Goal: Task Accomplishment & Management: Use online tool/utility

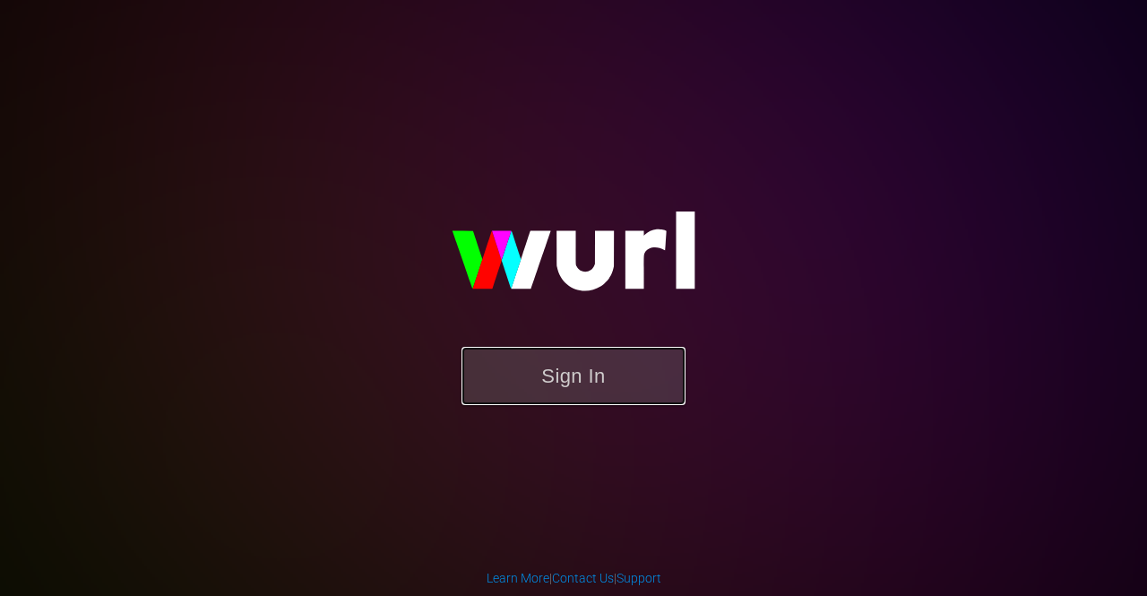
click at [568, 381] on button "Sign In" at bounding box center [573, 376] width 224 height 58
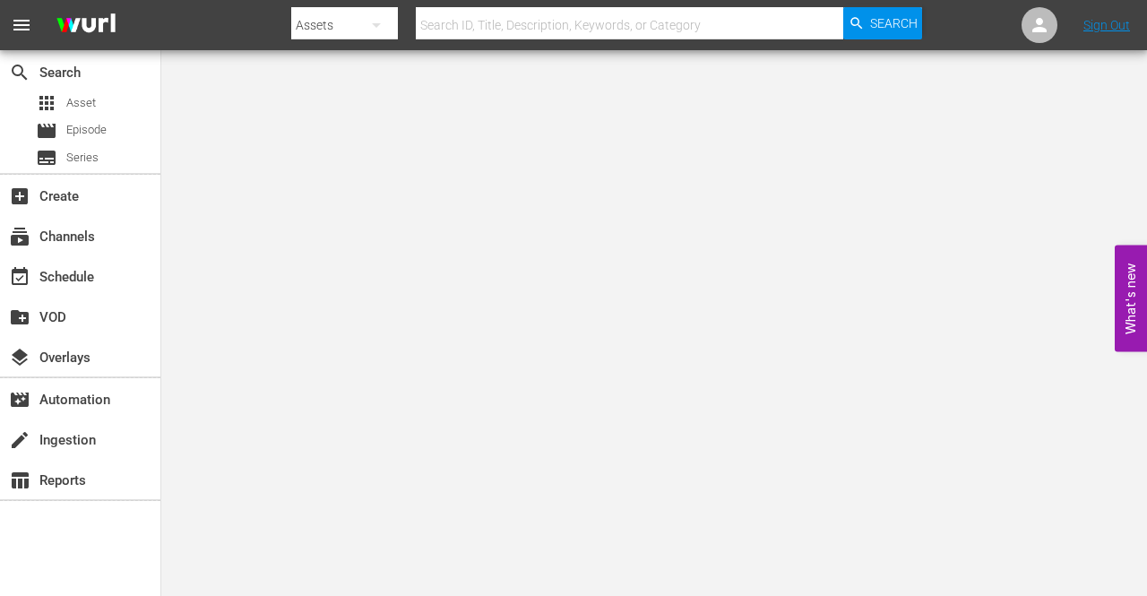
click at [375, 23] on icon "button" at bounding box center [376, 25] width 9 height 4
click at [346, 77] on div "Channels" at bounding box center [349, 75] width 72 height 29
click at [468, 22] on input "text" at bounding box center [629, 25] width 427 height 43
type input "[PERSON_NAME]"
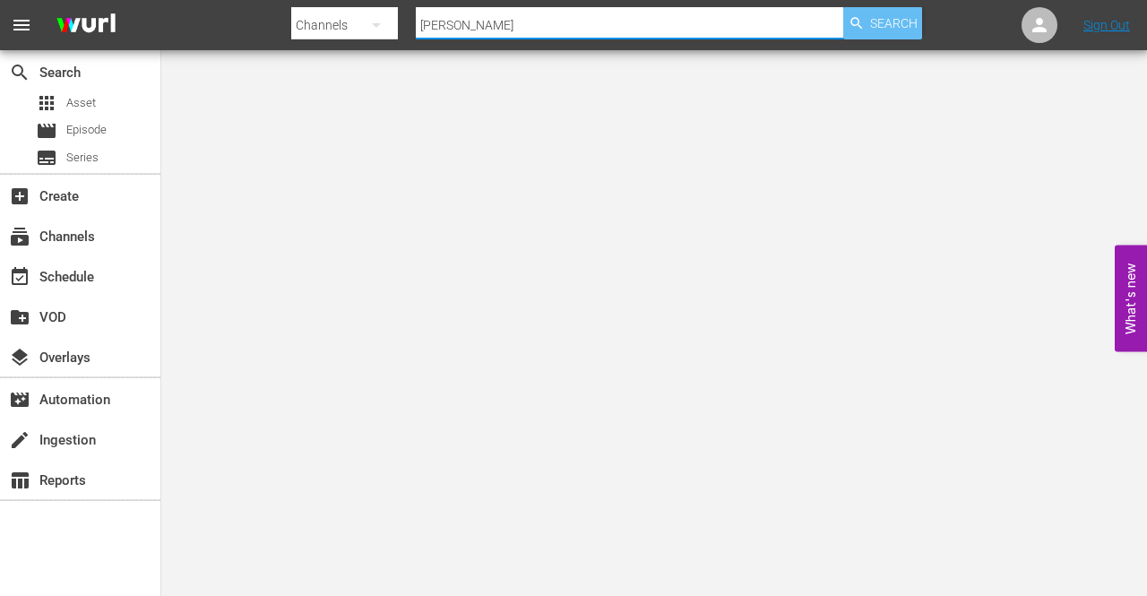
click at [873, 23] on span "Search" at bounding box center [893, 23] width 47 height 32
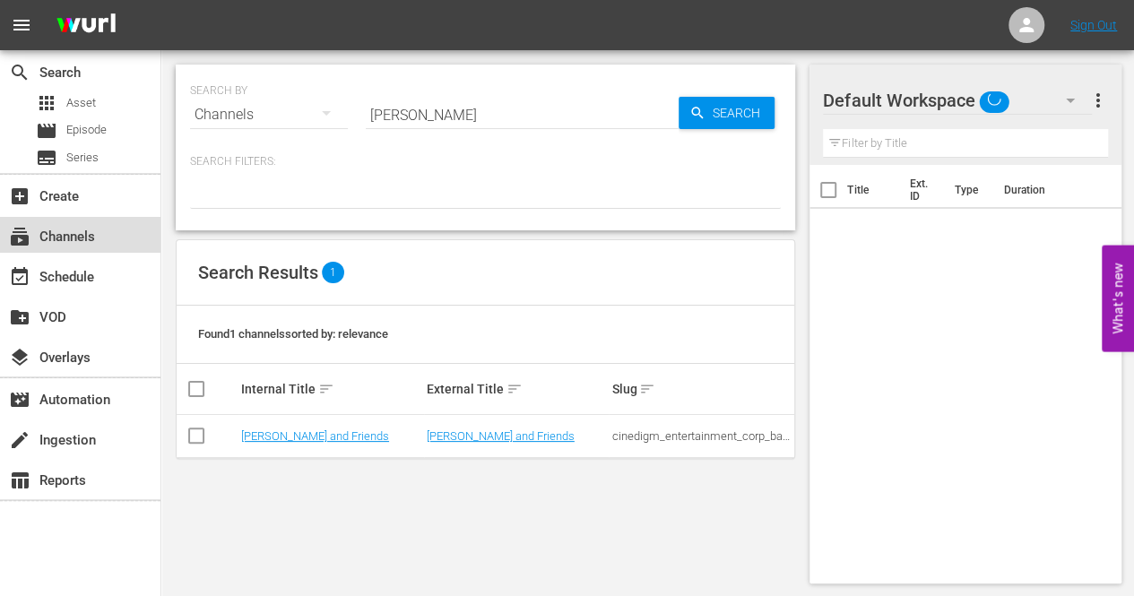
click at [78, 240] on div "subscriptions Channels" at bounding box center [50, 234] width 100 height 16
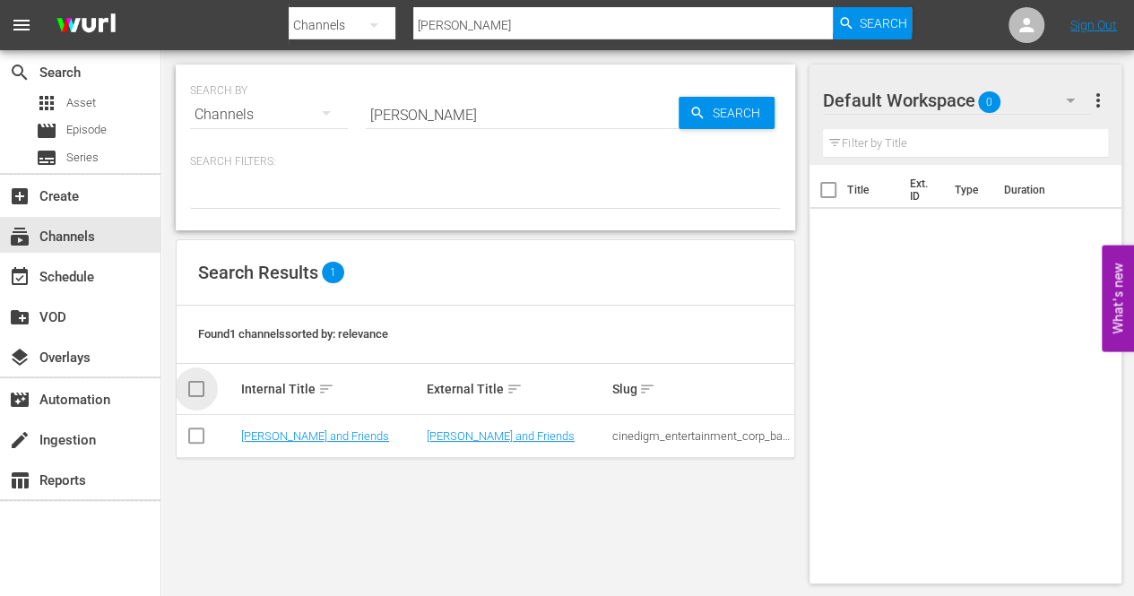
click at [199, 386] on input "checkbox" at bounding box center [207, 389] width 44 height 22
checkbox input "true"
click at [308, 435] on link "[PERSON_NAME] and Friends" at bounding box center [315, 435] width 148 height 13
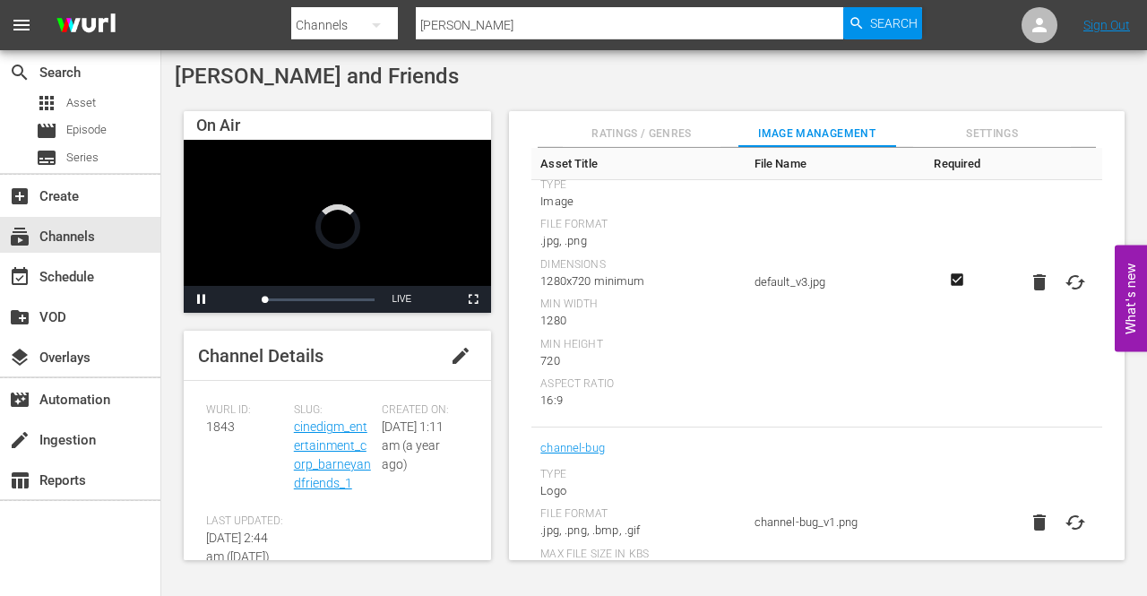
scroll to position [269, 0]
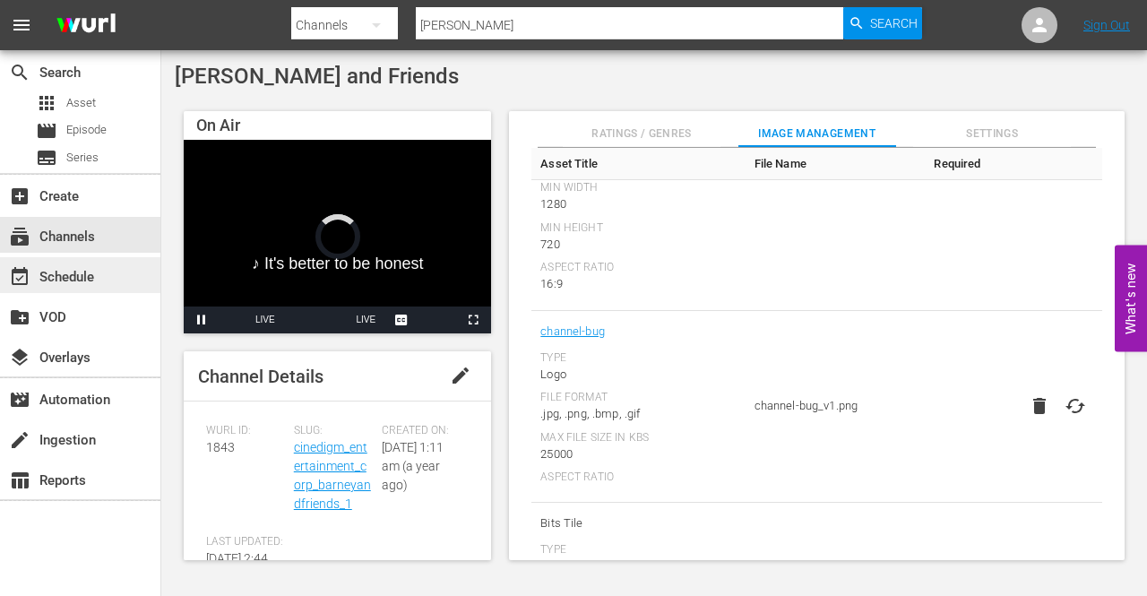
click at [72, 277] on div "event_available Schedule" at bounding box center [50, 274] width 100 height 16
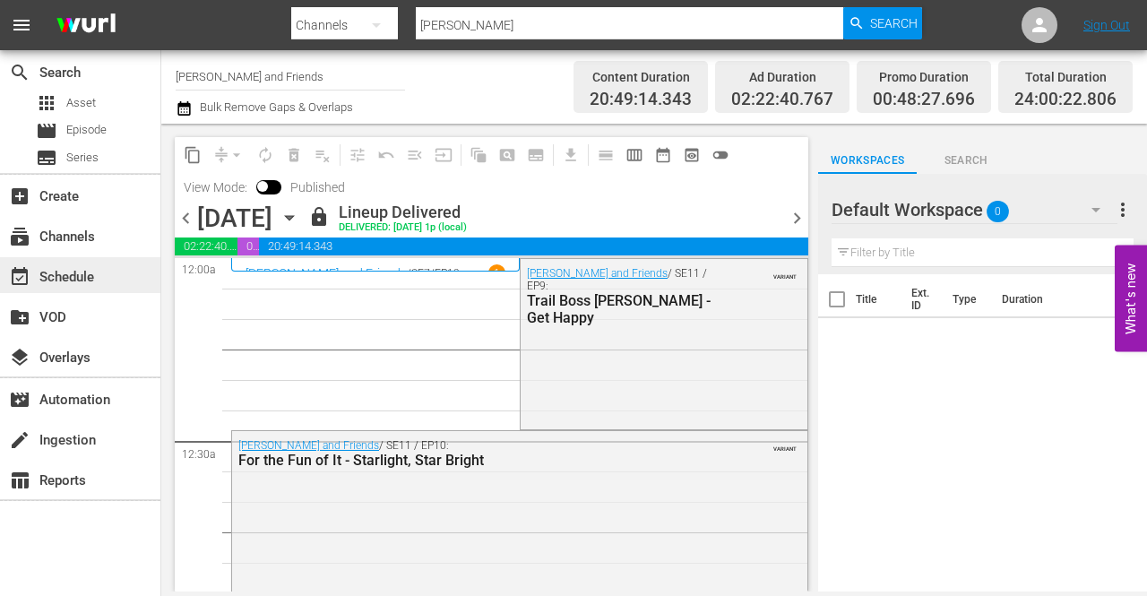
click at [70, 275] on div "event_available Schedule" at bounding box center [50, 274] width 100 height 16
click at [88, 281] on div "event_available Schedule" at bounding box center [50, 274] width 100 height 16
click at [95, 245] on div "subscriptions Channels" at bounding box center [80, 235] width 160 height 36
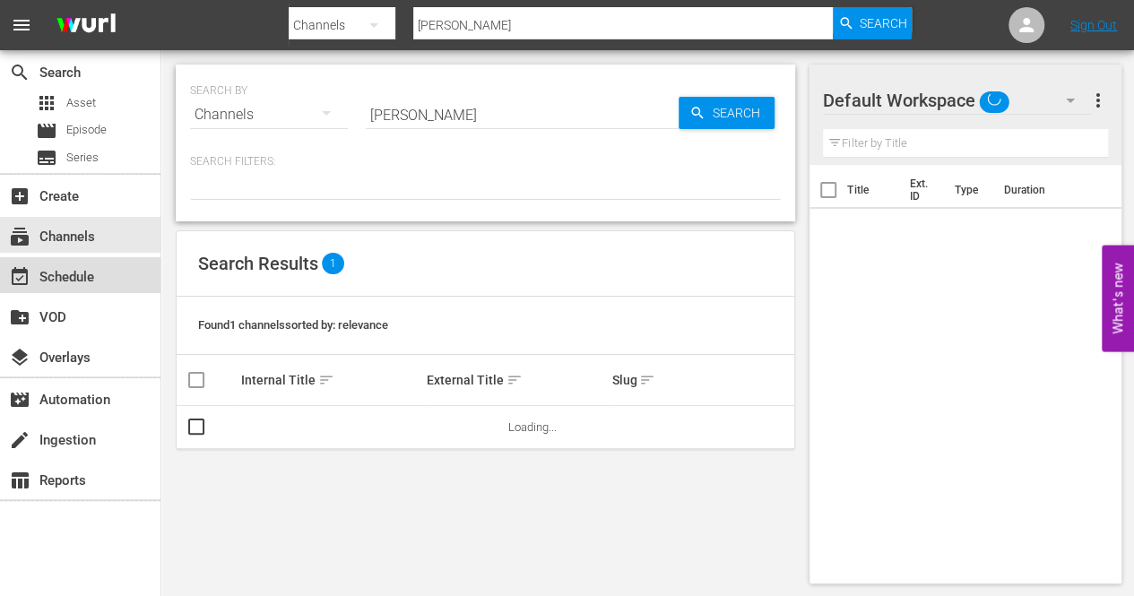
click at [82, 276] on div "event_available Schedule" at bounding box center [50, 274] width 100 height 16
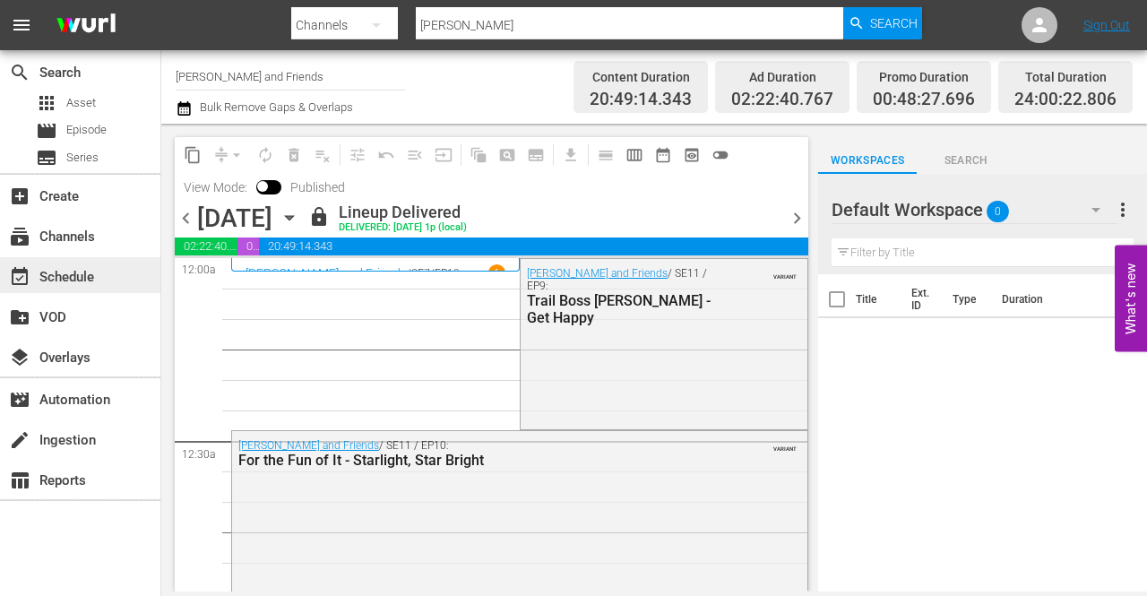
click at [84, 273] on div "event_available Schedule" at bounding box center [50, 274] width 100 height 16
click at [77, 73] on div "search Search" at bounding box center [50, 69] width 100 height 16
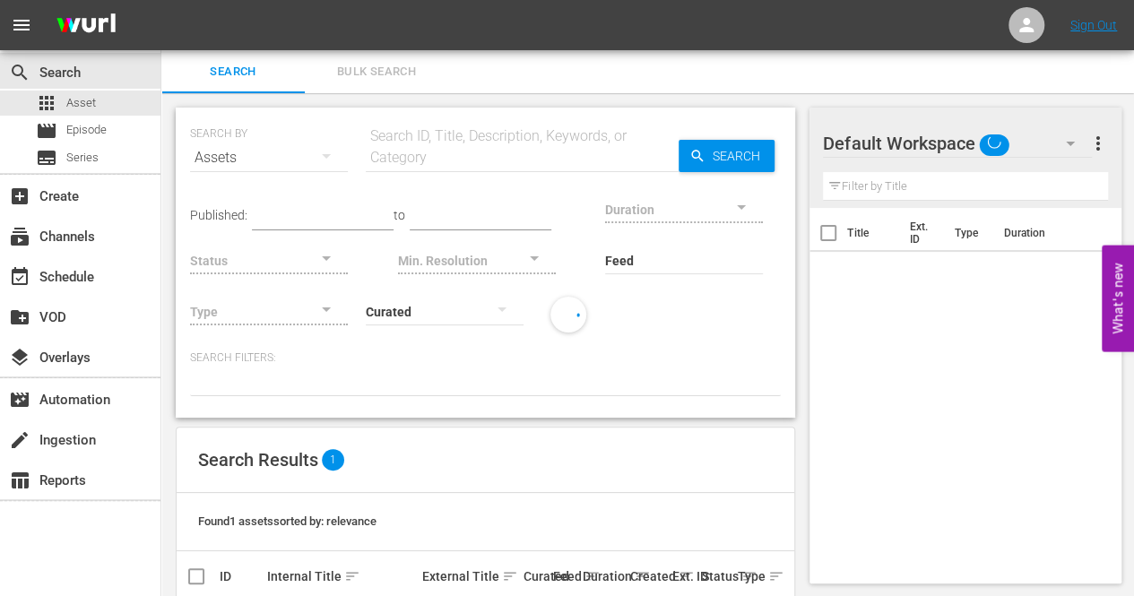
click at [23, 27] on span "menu" at bounding box center [22, 25] width 22 height 22
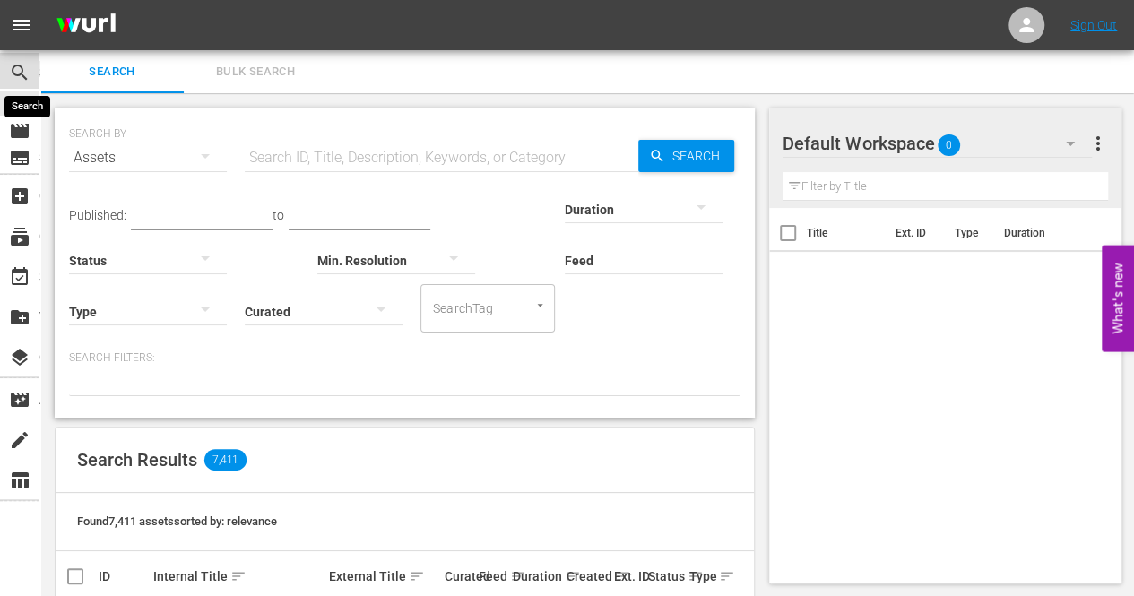
click at [19, 80] on span "search" at bounding box center [20, 73] width 22 height 22
click at [21, 467] on div "table_chart Reports" at bounding box center [19, 479] width 39 height 36
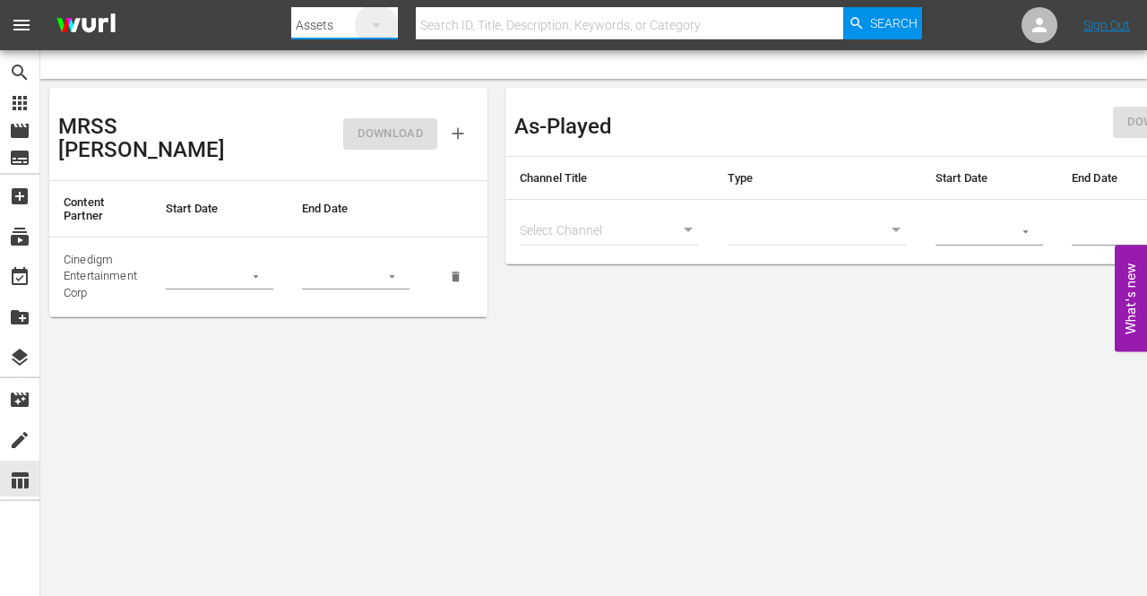
click at [377, 14] on icon "button" at bounding box center [377, 25] width 22 height 22
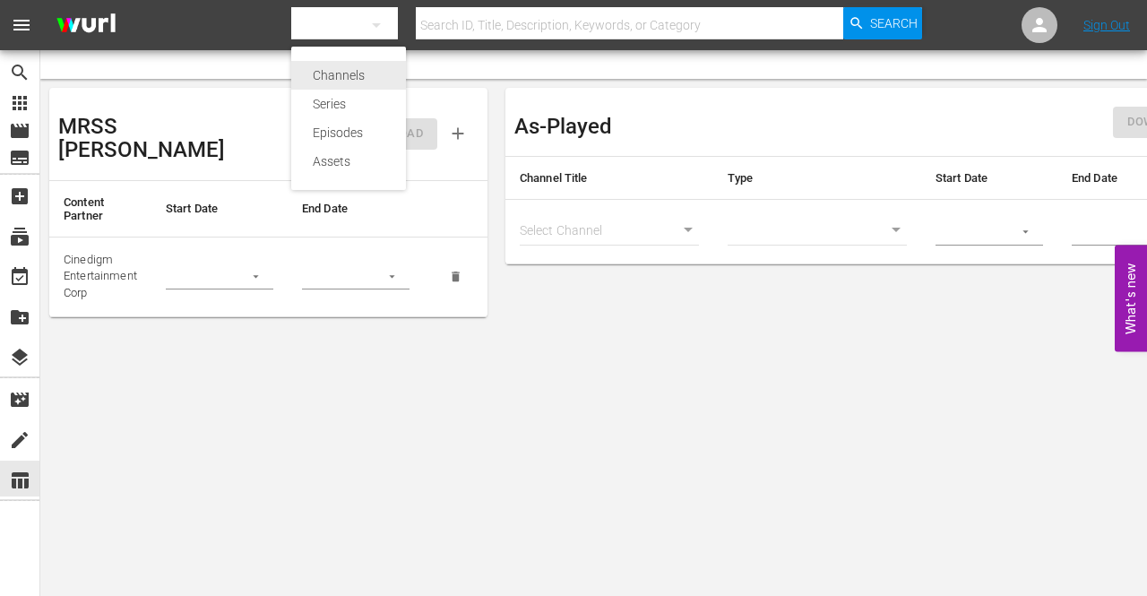
click at [374, 73] on div "Channels" at bounding box center [349, 75] width 72 height 29
type input "[PERSON_NAME]"
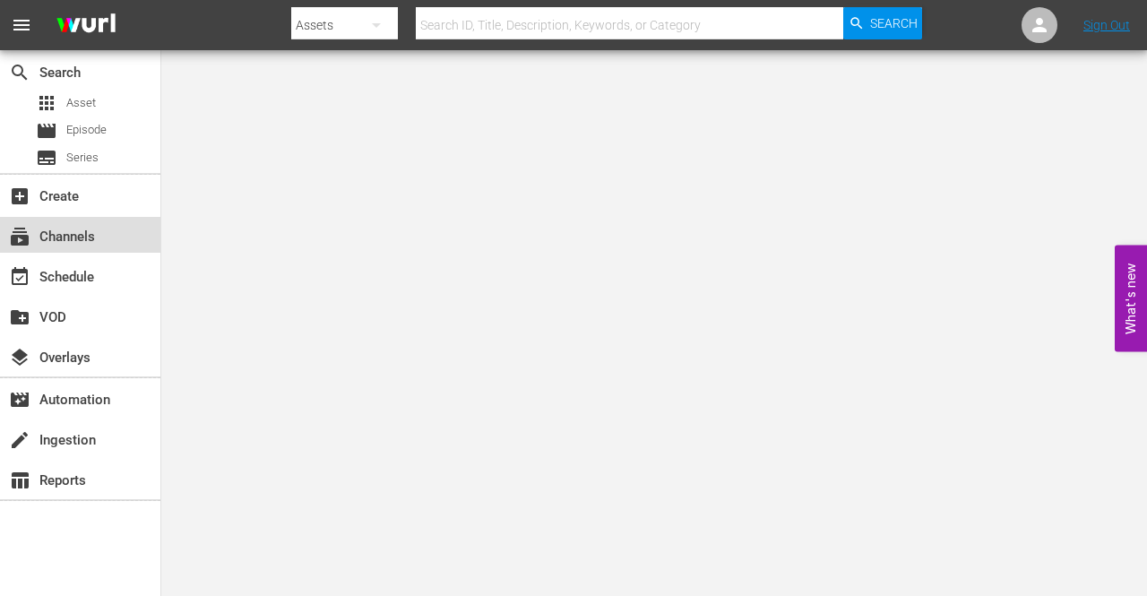
click at [69, 238] on div "subscriptions Channels" at bounding box center [50, 234] width 100 height 16
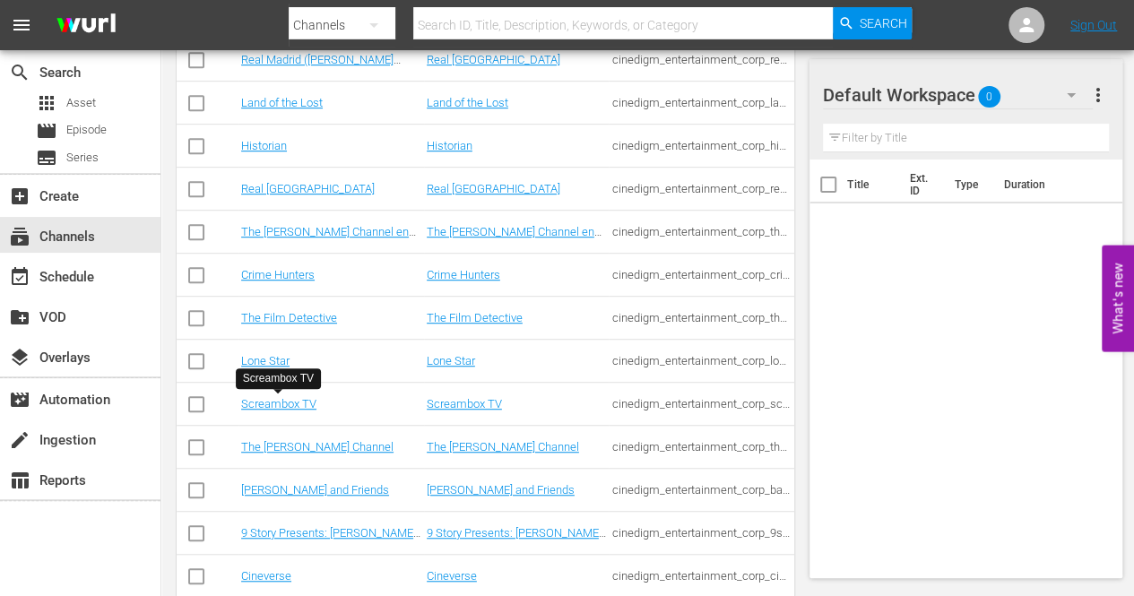
scroll to position [448, 0]
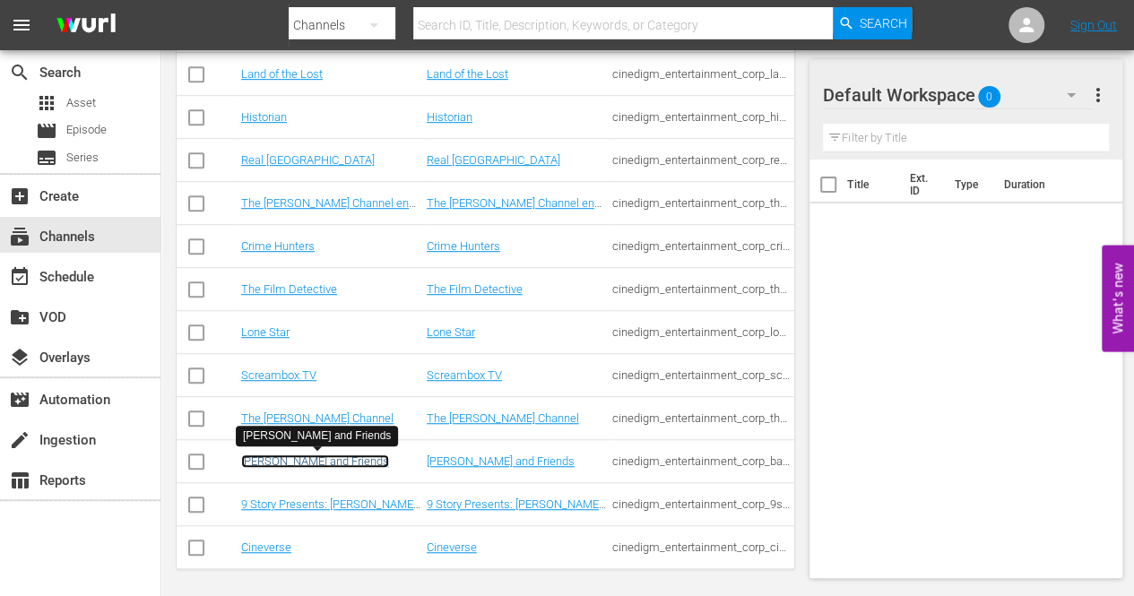
click at [314, 460] on link "[PERSON_NAME] and Friends" at bounding box center [315, 460] width 148 height 13
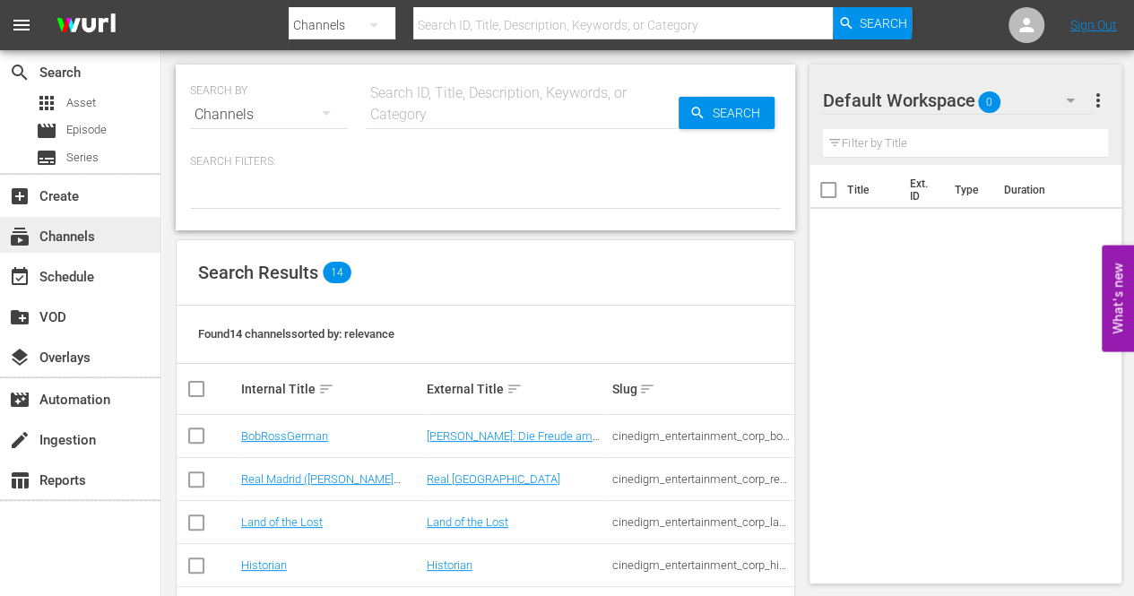
click at [99, 235] on div "subscriptions Channels" at bounding box center [50, 234] width 100 height 16
click at [82, 198] on div "add_box Create" at bounding box center [50, 193] width 100 height 16
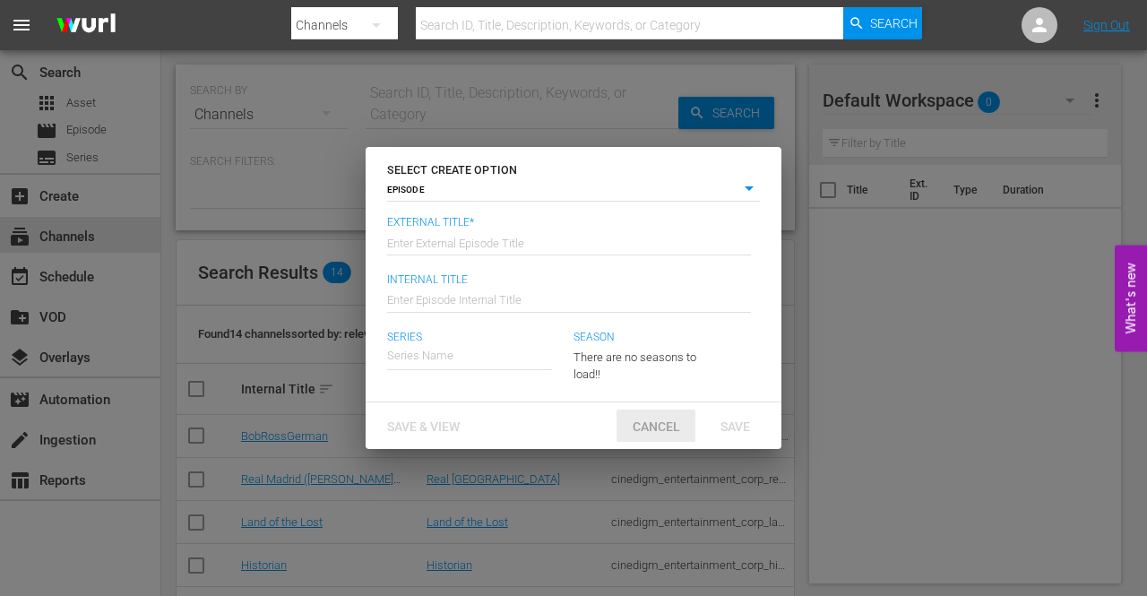
click at [646, 420] on span "Cancel" at bounding box center [656, 426] width 76 height 14
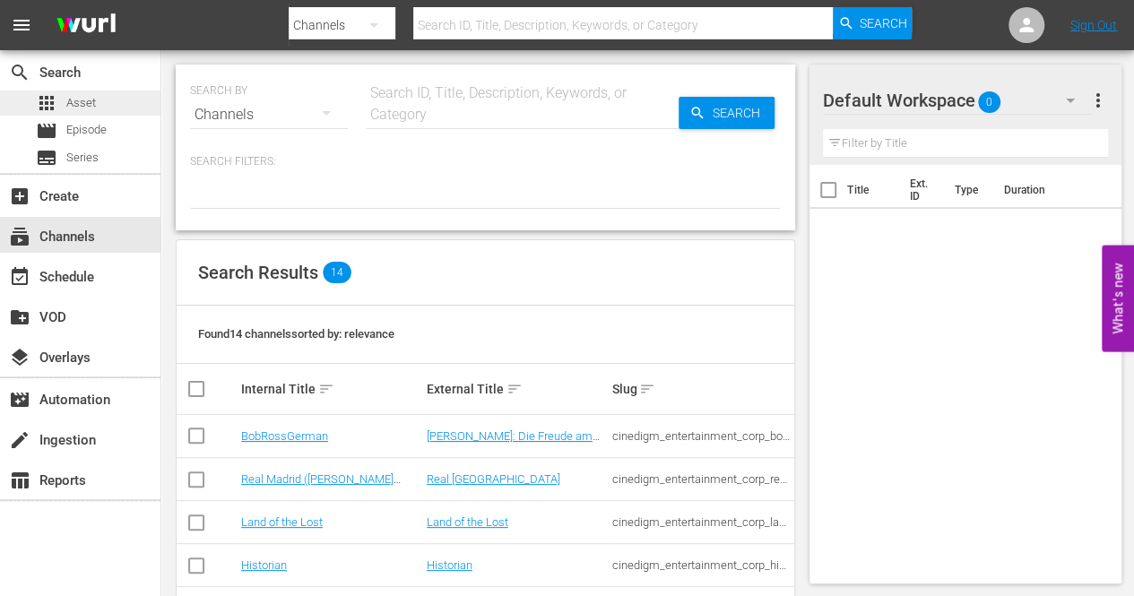
click at [79, 101] on span "Asset" at bounding box center [81, 103] width 30 height 18
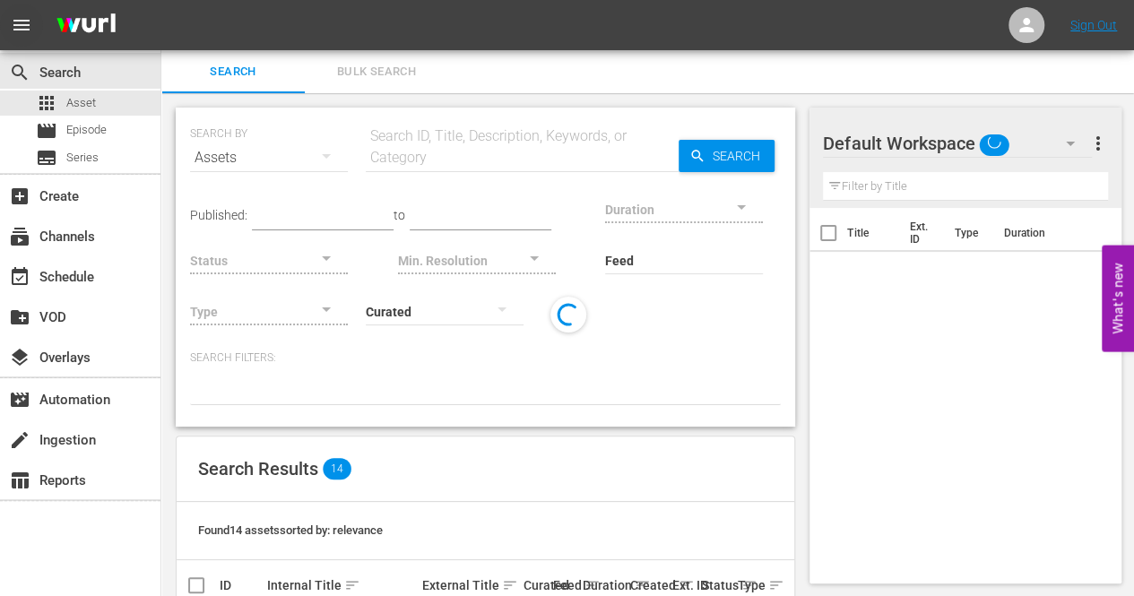
click at [24, 19] on span "menu" at bounding box center [22, 25] width 22 height 22
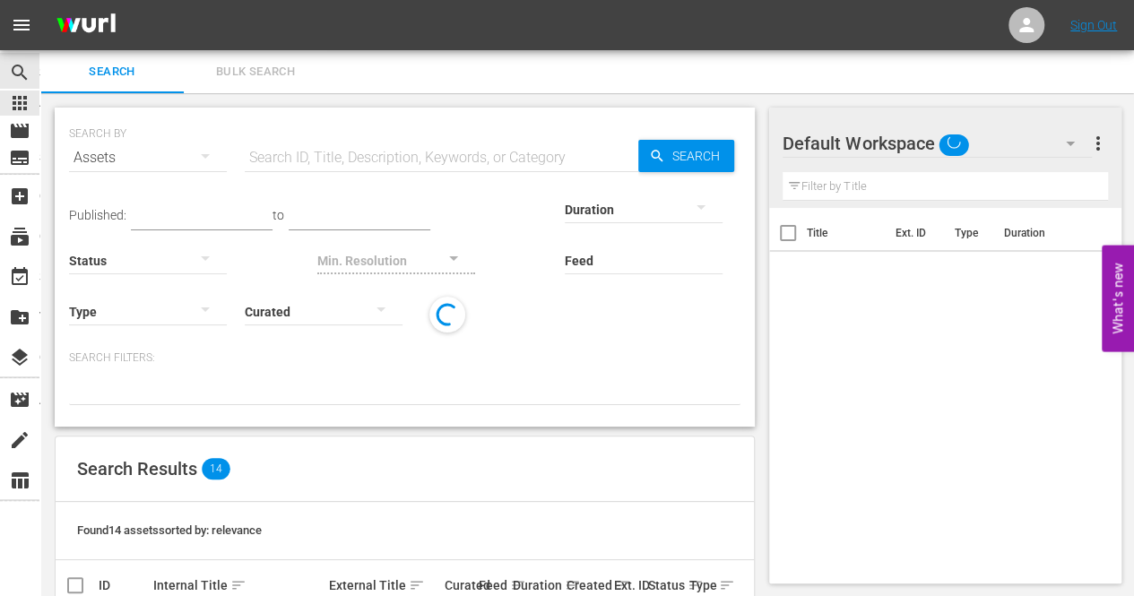
click at [24, 19] on span "menu" at bounding box center [22, 25] width 22 height 22
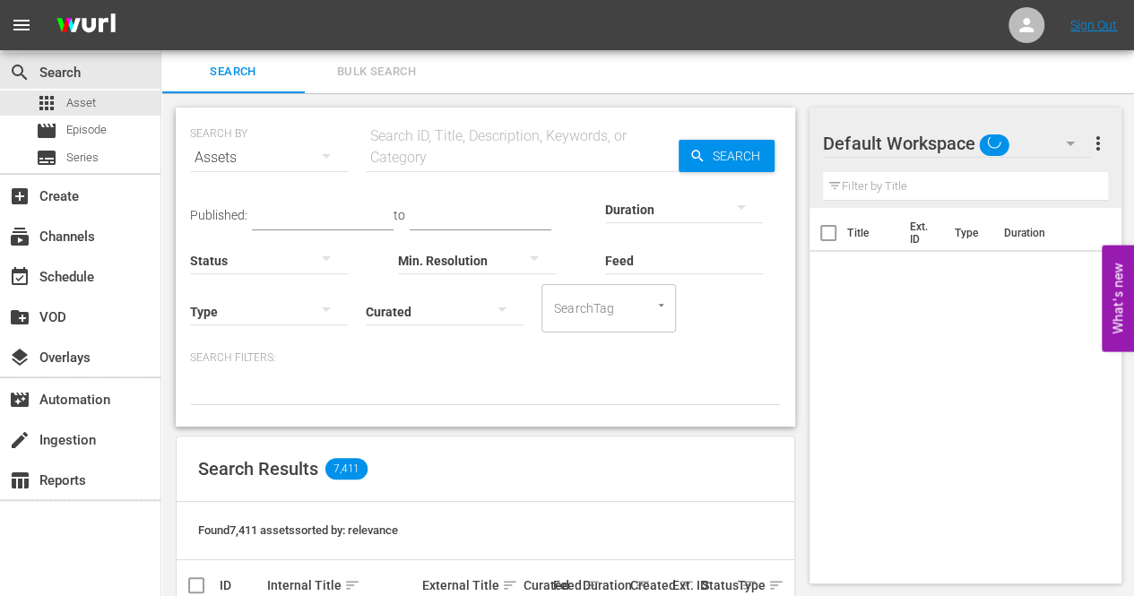
click at [387, 26] on nav "menu Sign Out" at bounding box center [567, 25] width 1134 height 50
click at [59, 193] on div "add_box Create" at bounding box center [50, 193] width 100 height 16
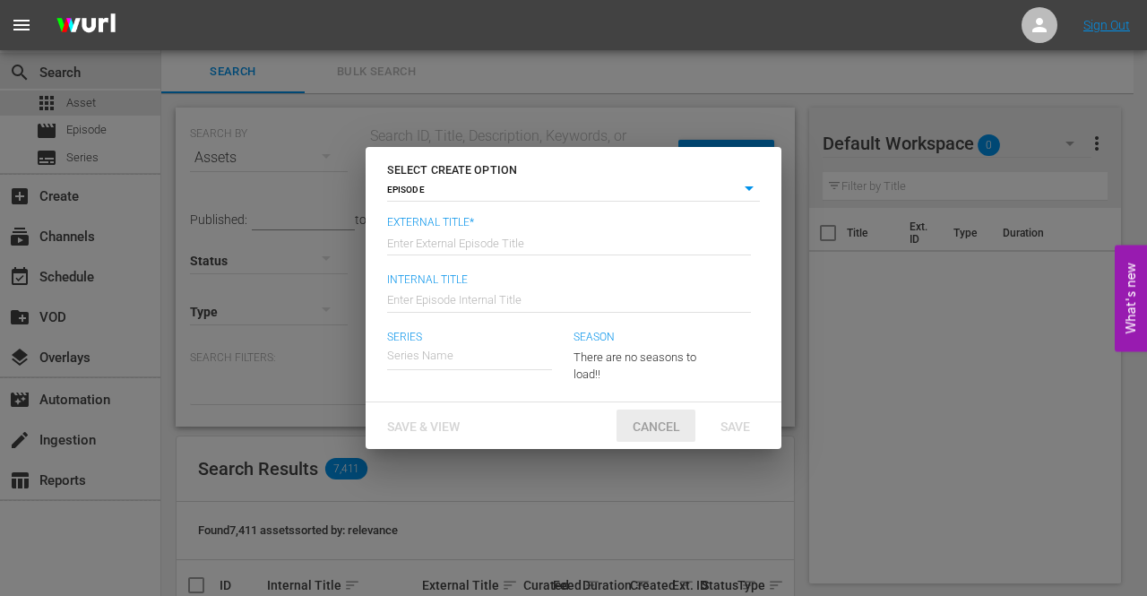
click at [642, 429] on span "Cancel" at bounding box center [656, 426] width 76 height 14
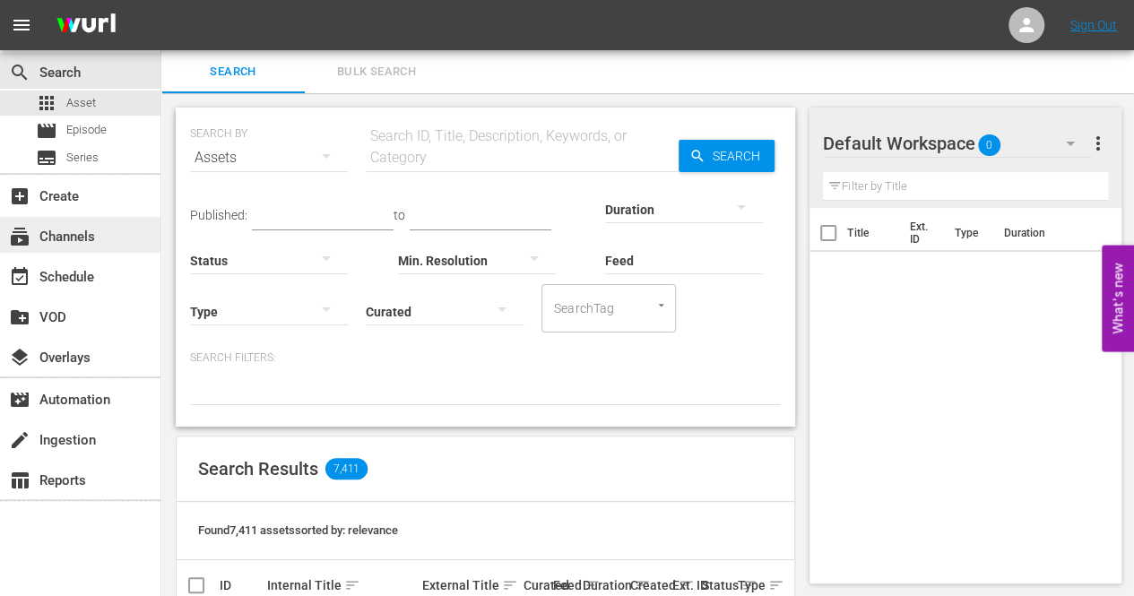
click at [68, 251] on div "subscriptions Channels" at bounding box center [80, 235] width 160 height 36
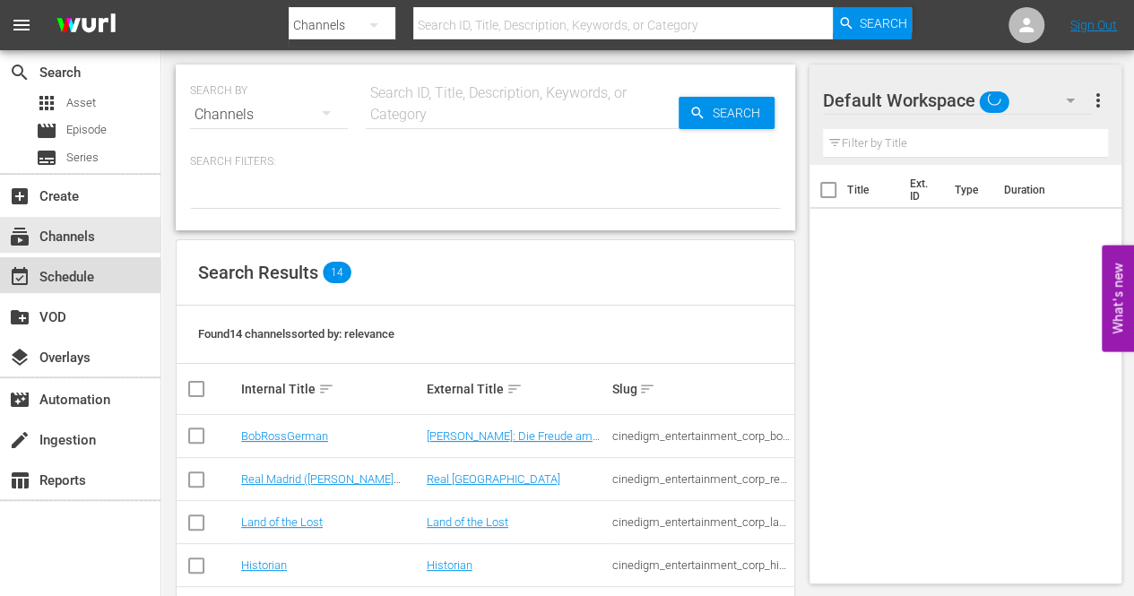
click at [70, 279] on div "event_available Schedule" at bounding box center [50, 274] width 100 height 16
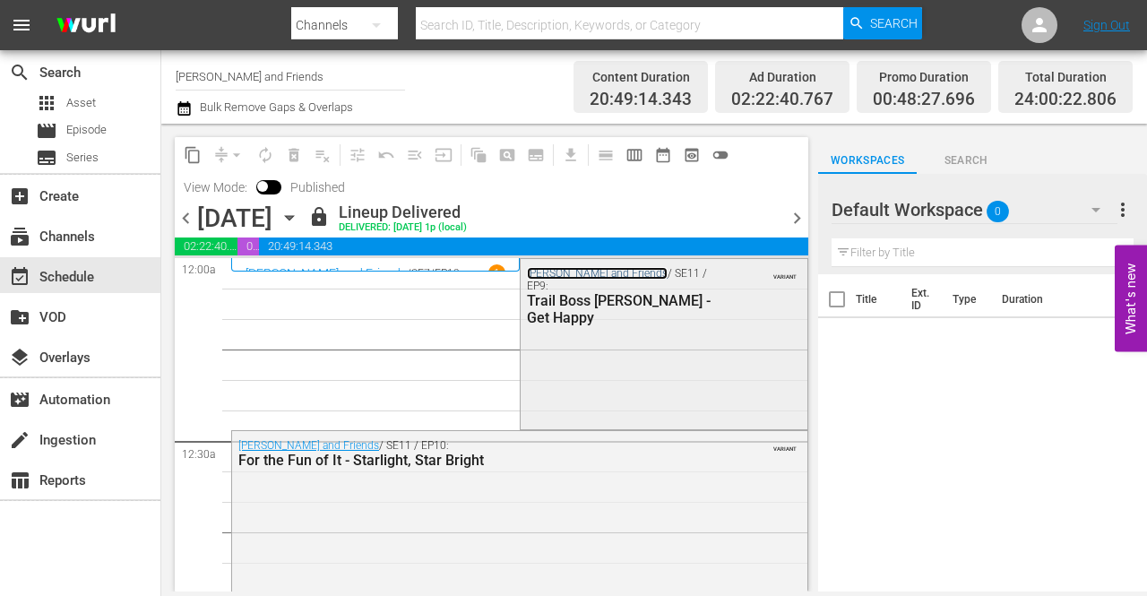
click at [584, 277] on link "[PERSON_NAME] and Friends" at bounding box center [597, 273] width 141 height 13
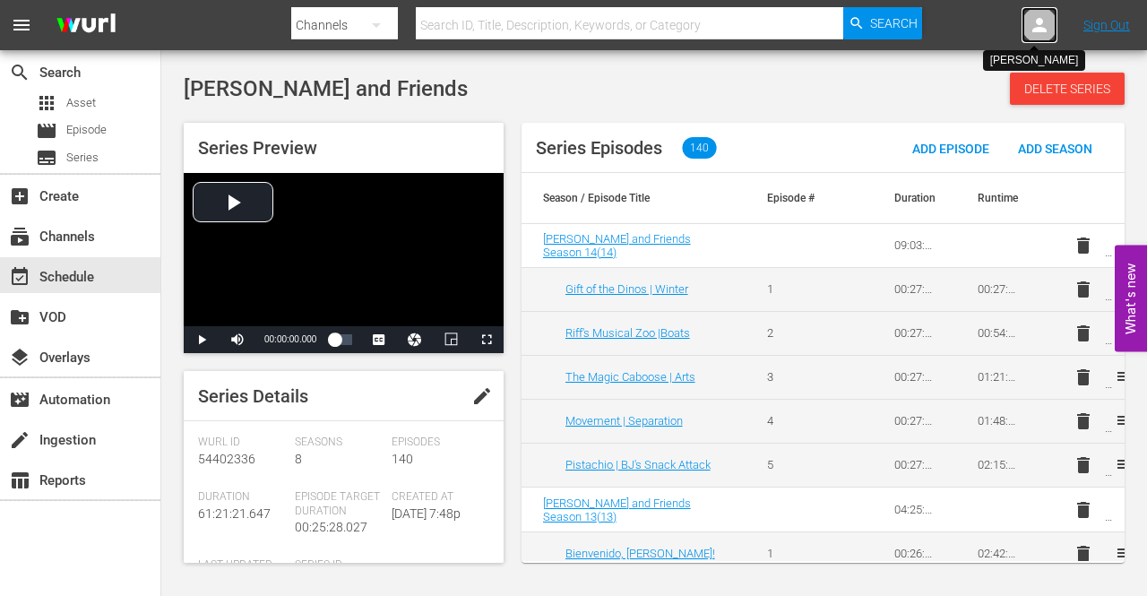
click at [1041, 23] on icon at bounding box center [1039, 25] width 14 height 14
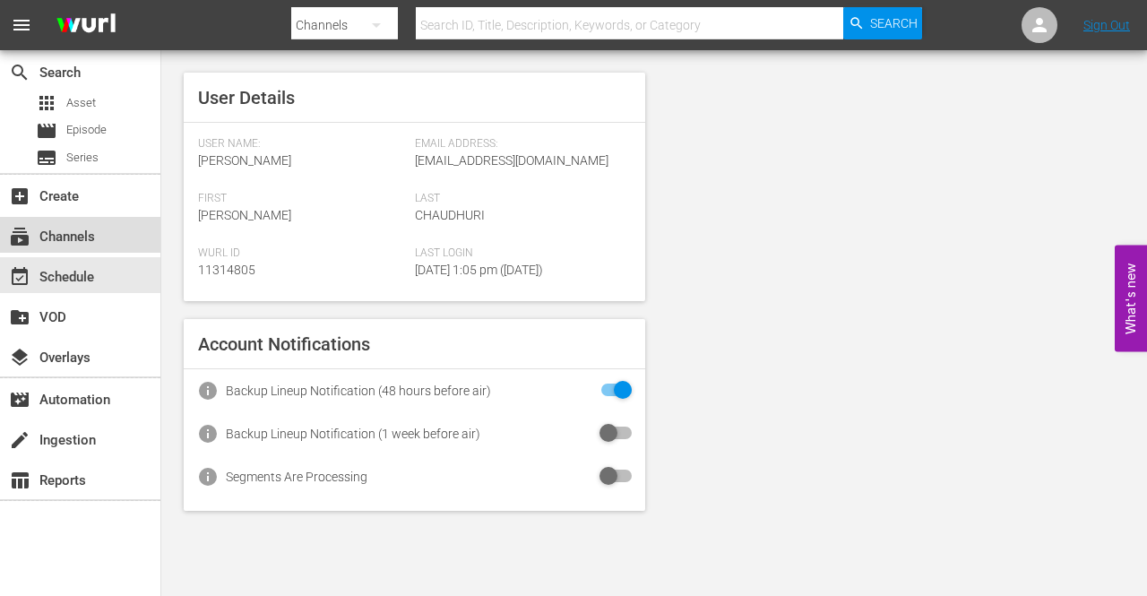
click at [98, 230] on div "subscriptions Channels" at bounding box center [50, 234] width 100 height 16
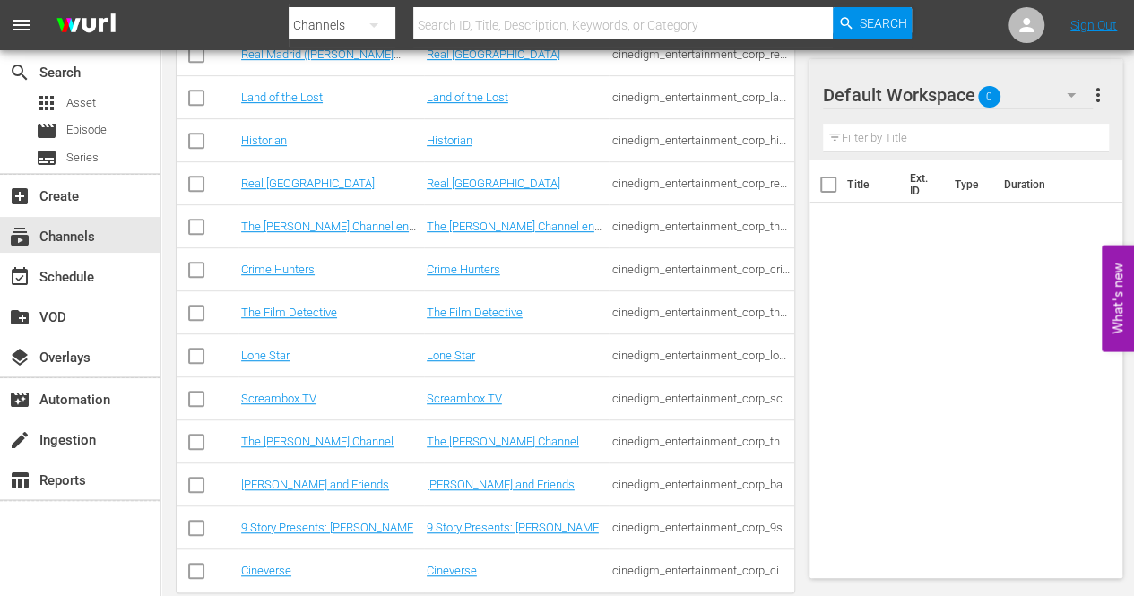
scroll to position [444, 0]
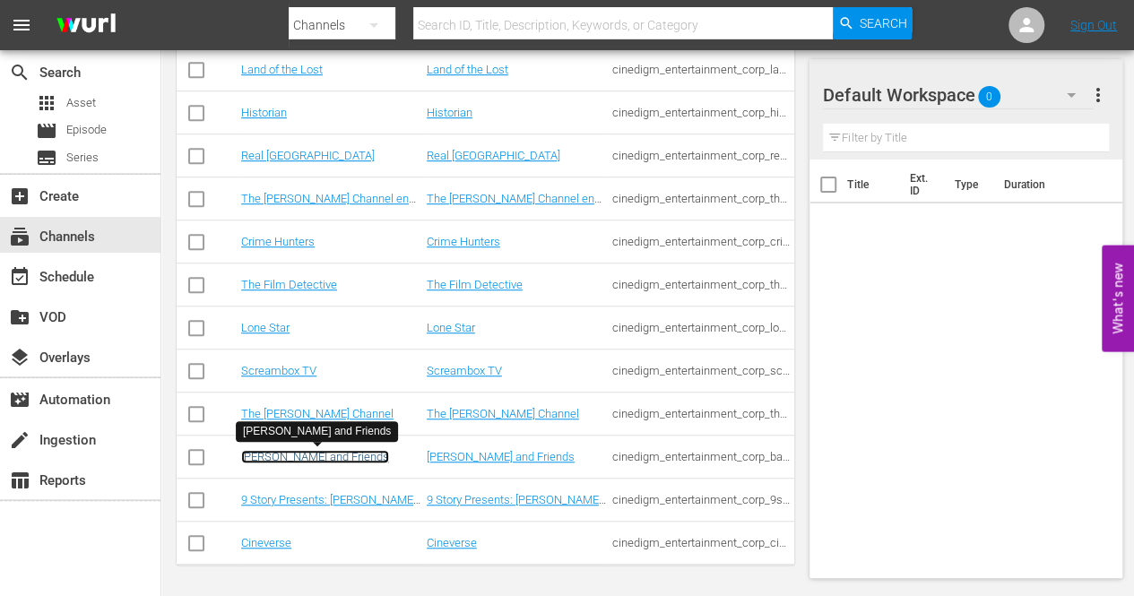
click at [280, 451] on link "[PERSON_NAME] and Friends" at bounding box center [315, 456] width 148 height 13
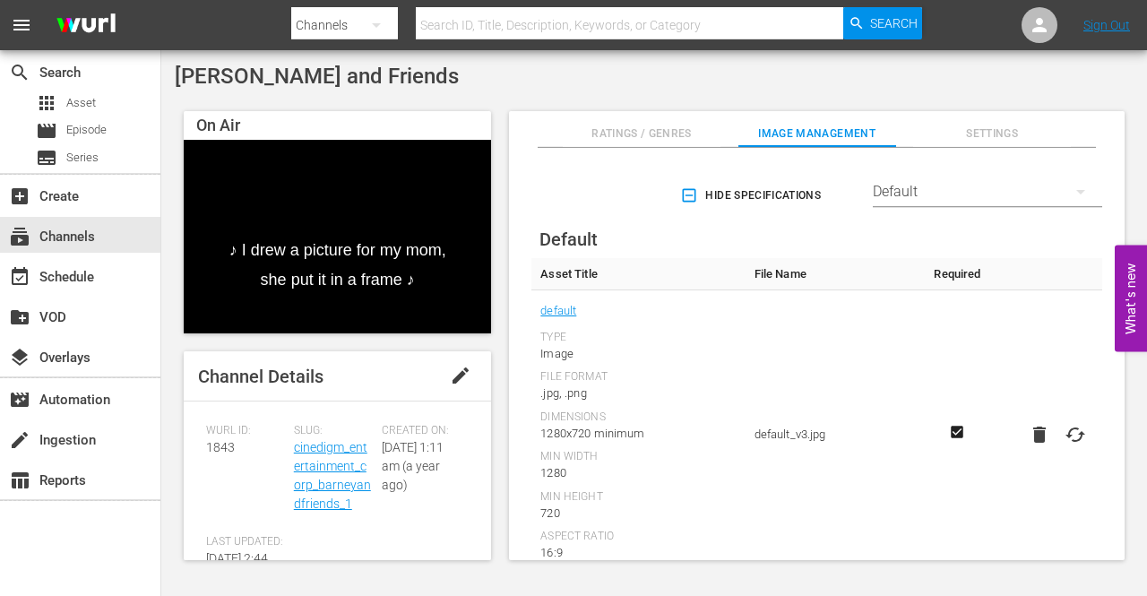
click at [516, 22] on input "text" at bounding box center [629, 25] width 427 height 43
type input "[PERSON_NAME]"
click at [898, 27] on span "Search" at bounding box center [893, 23] width 47 height 32
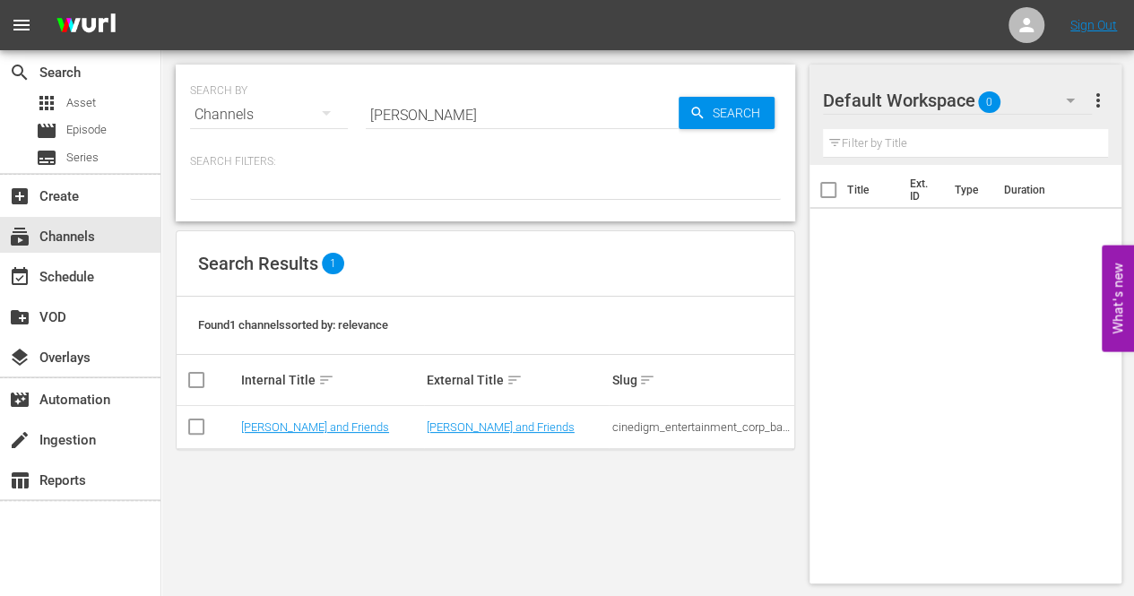
click at [196, 426] on input "checkbox" at bounding box center [196, 430] width 22 height 22
checkbox input "true"
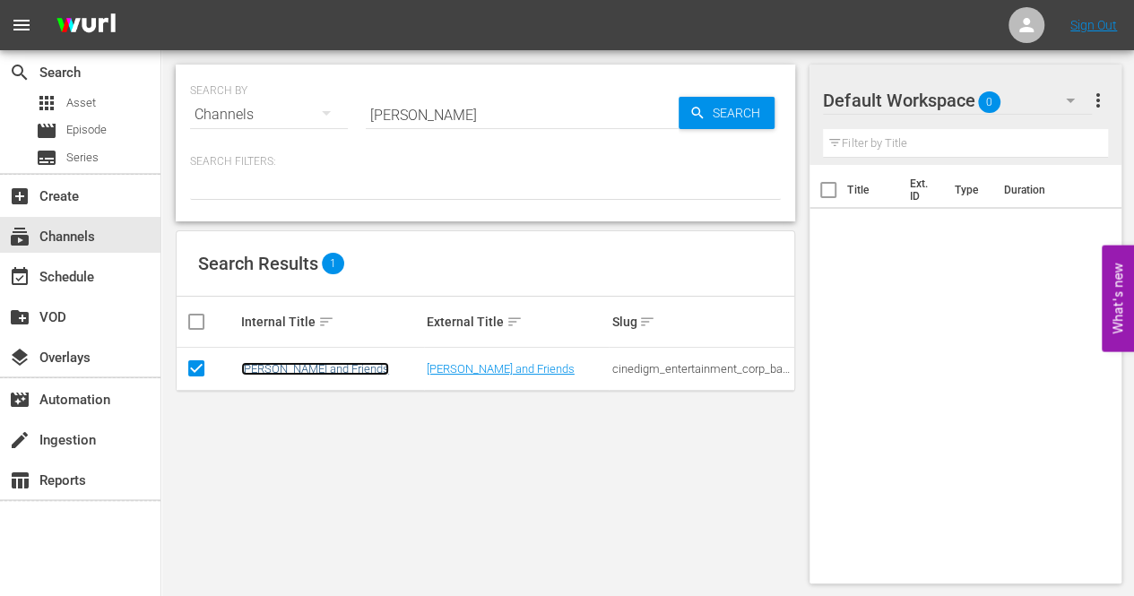
click at [301, 370] on link "[PERSON_NAME] and Friends" at bounding box center [315, 368] width 148 height 13
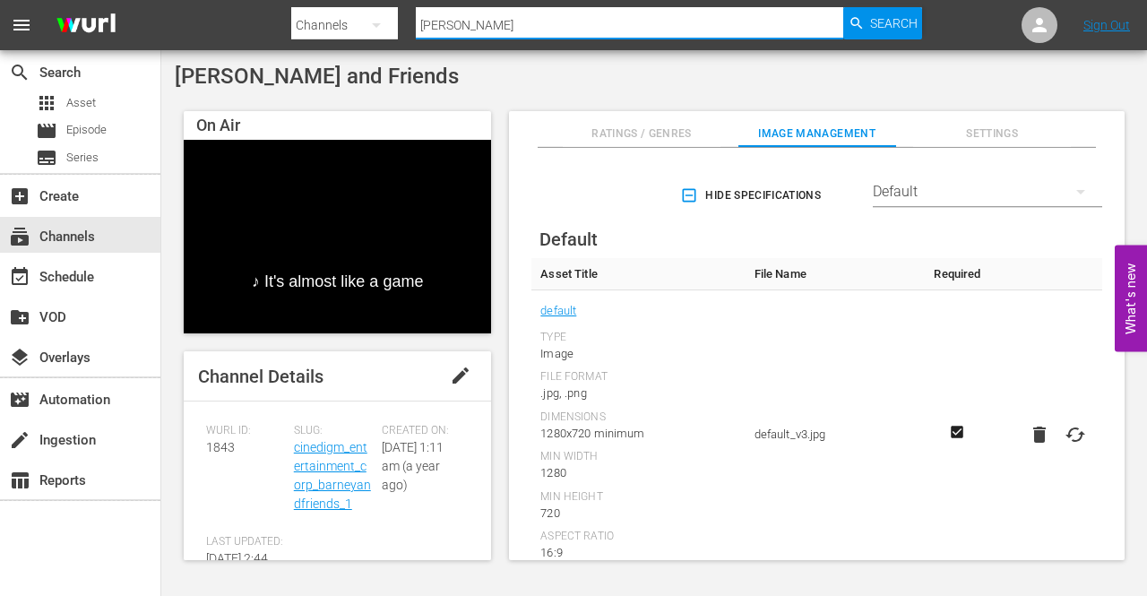
click at [738, 23] on input "[PERSON_NAME]" at bounding box center [629, 25] width 427 height 43
type input "B"
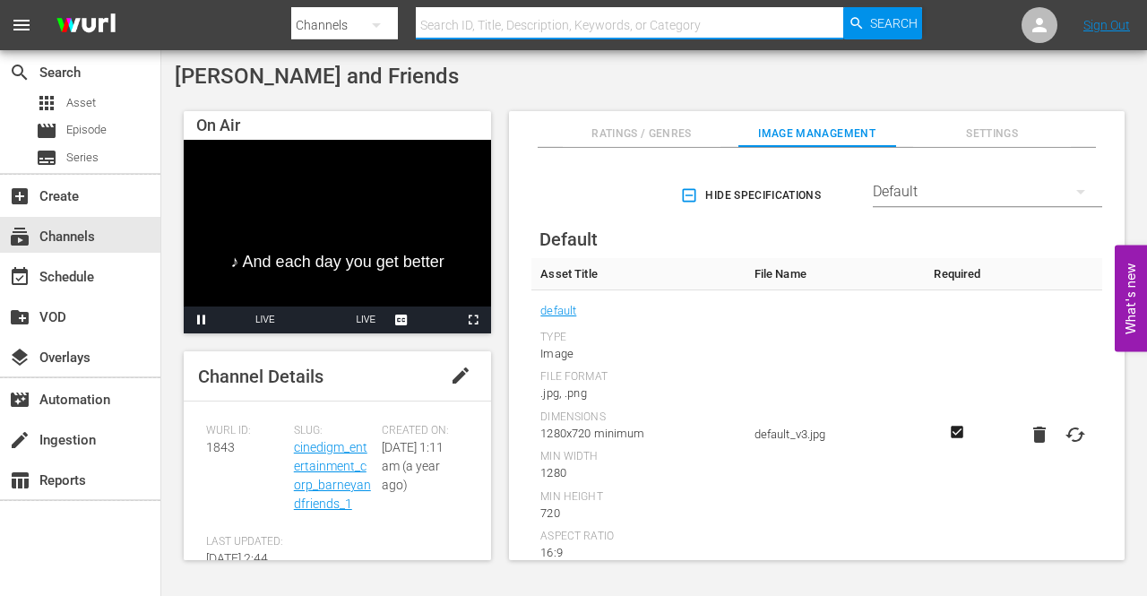
click at [384, 28] on icon "button" at bounding box center [377, 25] width 22 height 22
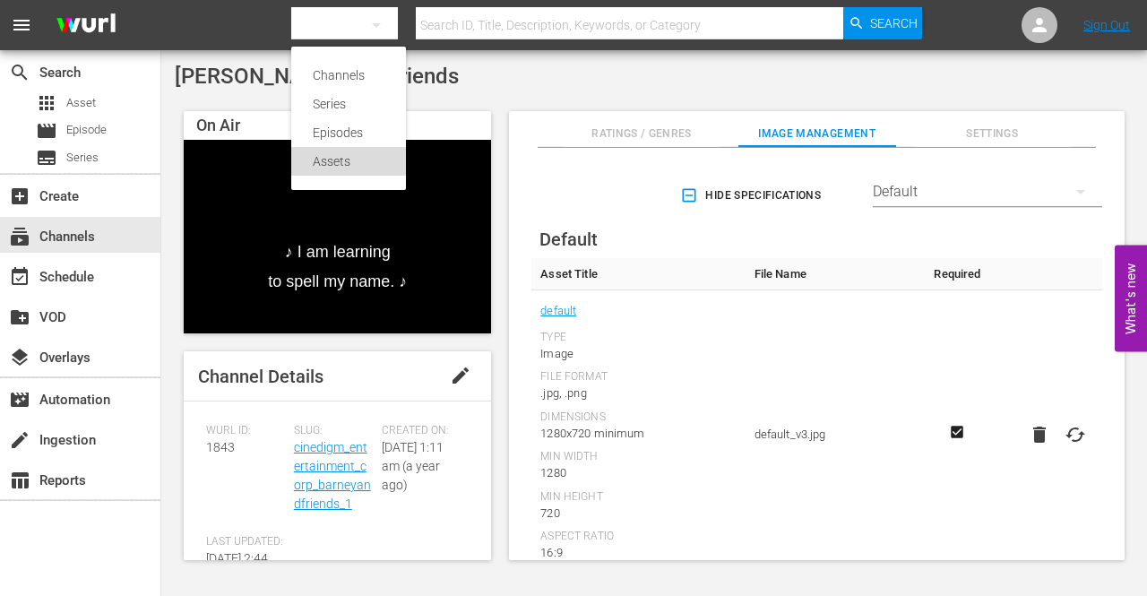
click at [344, 163] on div "Assets" at bounding box center [349, 161] width 72 height 29
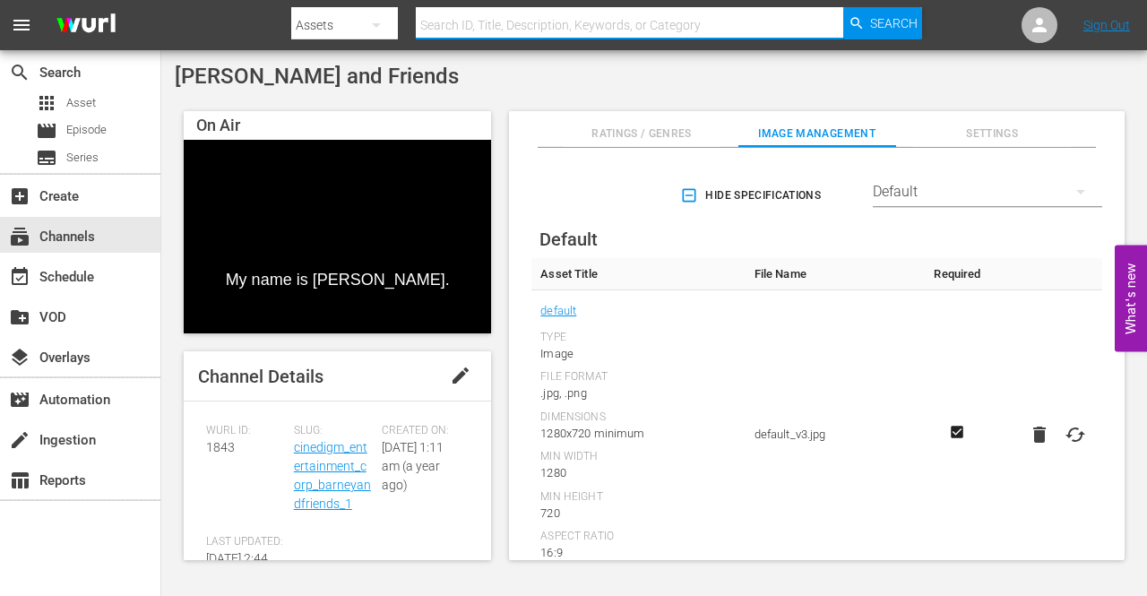
click at [466, 20] on input "text" at bounding box center [629, 25] width 427 height 43
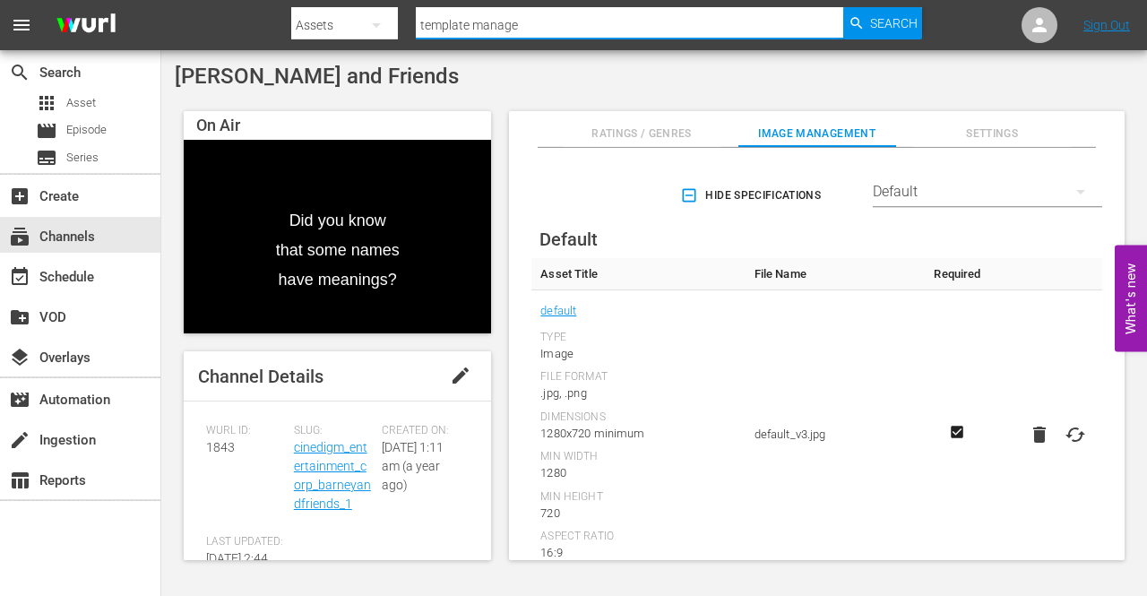
type input "template manager"
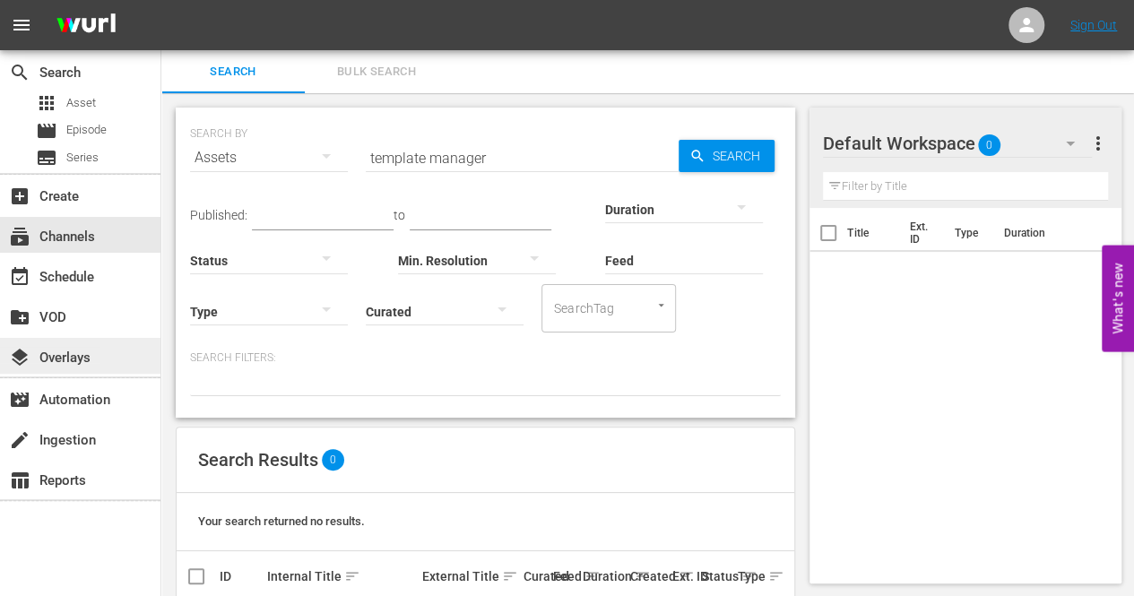
click at [73, 354] on div "layers Overlays" at bounding box center [50, 355] width 100 height 16
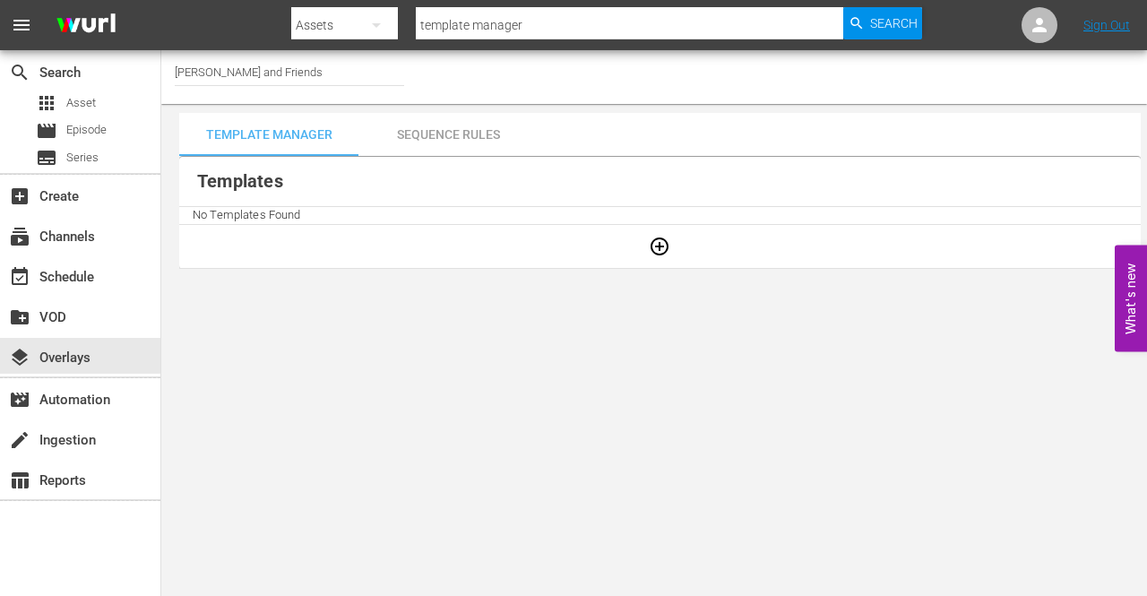
click at [304, 134] on div "Template Manager" at bounding box center [268, 134] width 179 height 43
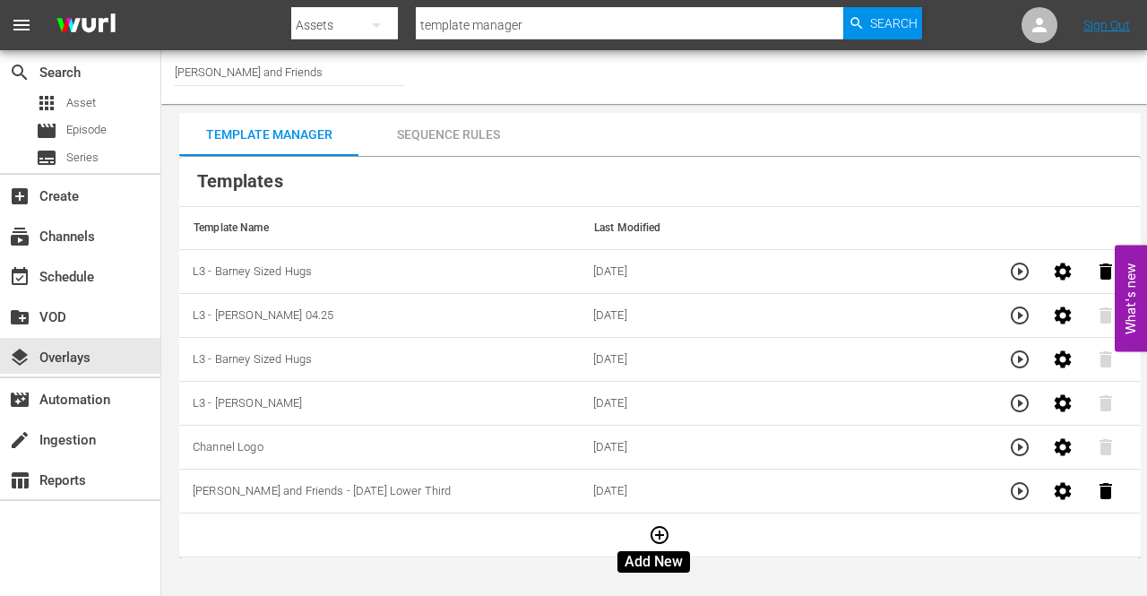
click at [655, 530] on icon "button" at bounding box center [660, 535] width 22 height 22
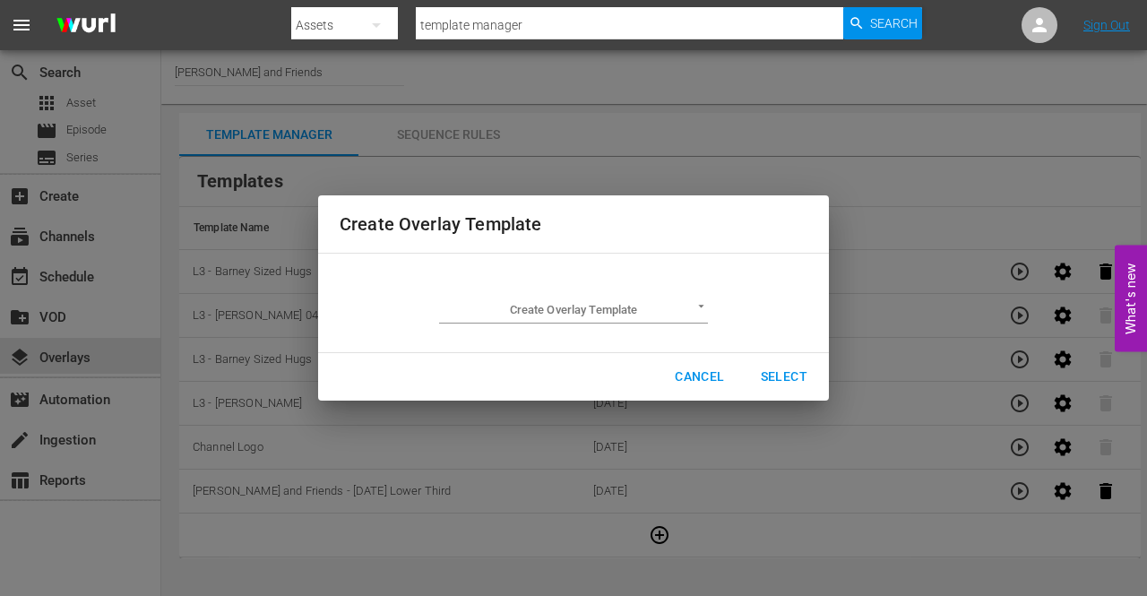
click at [699, 307] on body "menu Search By Assets Search ID, Title, Description, Keywords, or Category temp…" at bounding box center [573, 298] width 1147 height 596
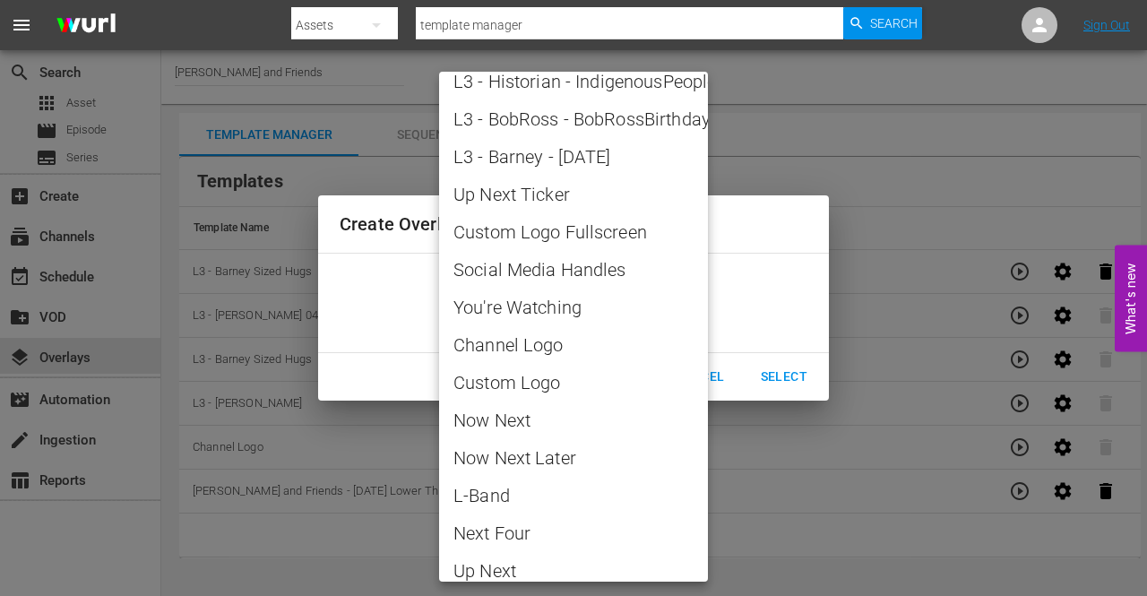
scroll to position [2552, 0]
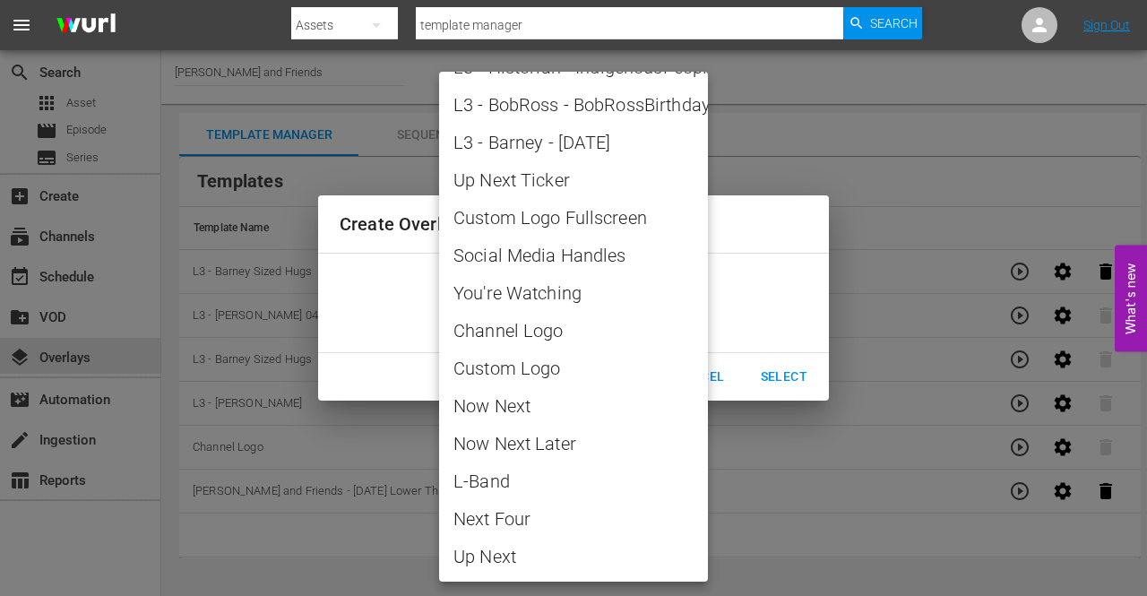
click at [793, 444] on div at bounding box center [573, 298] width 1147 height 596
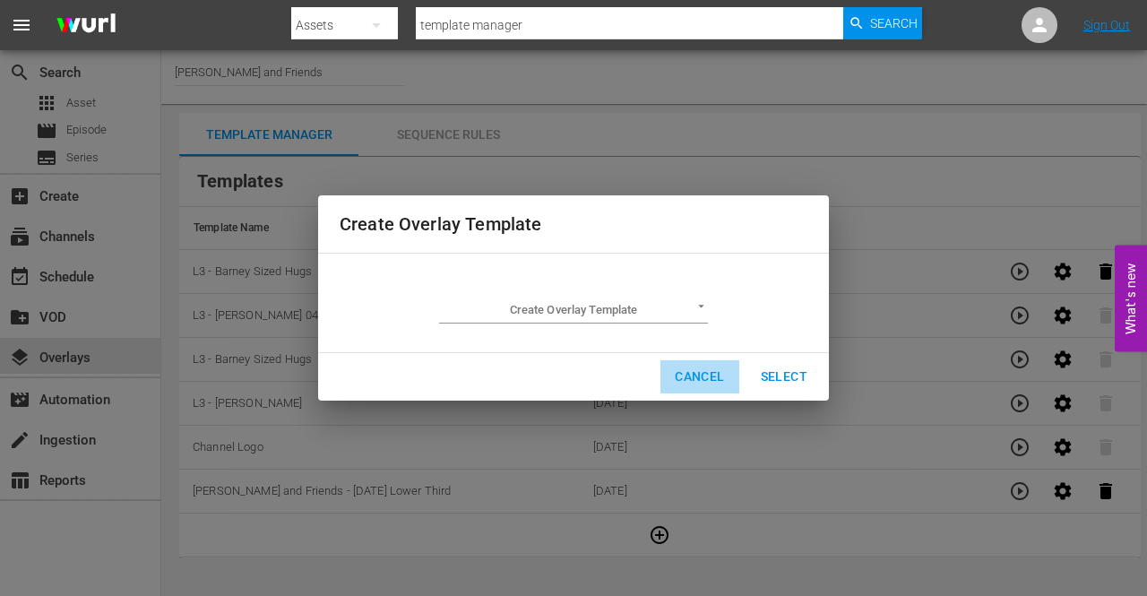
click at [705, 375] on span "Cancel" at bounding box center [699, 377] width 49 height 22
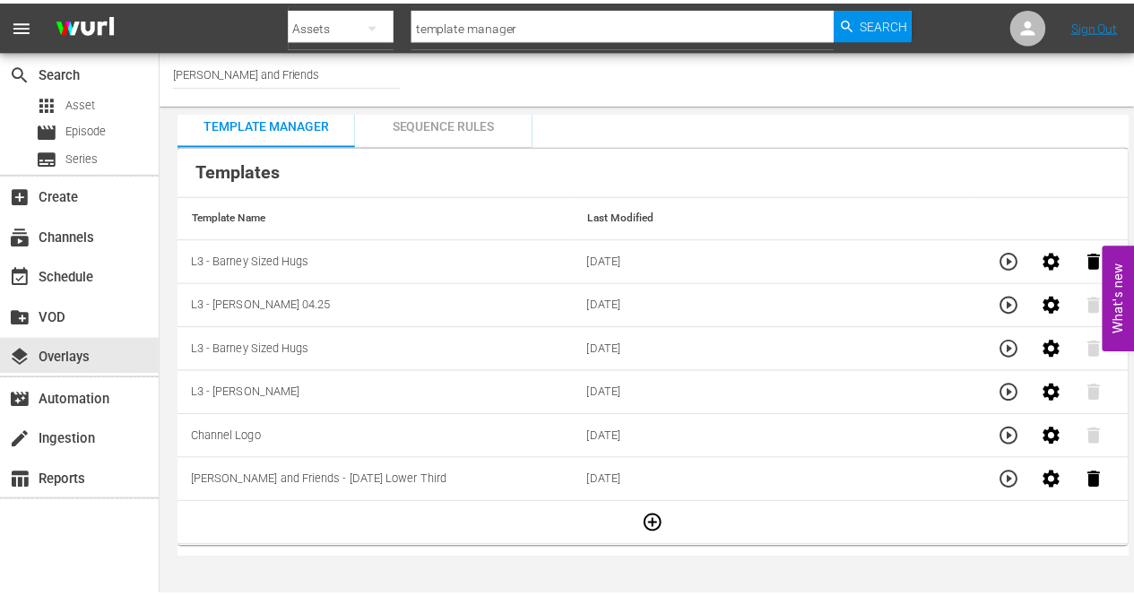
scroll to position [13, 0]
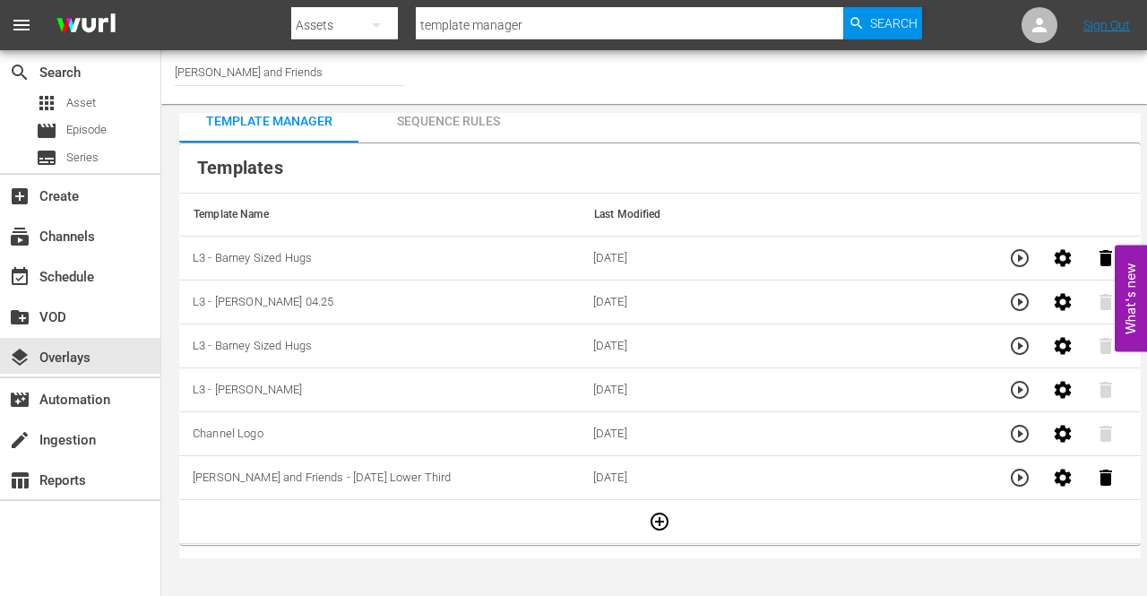
click at [459, 120] on div "Sequence Rules" at bounding box center [447, 120] width 179 height 43
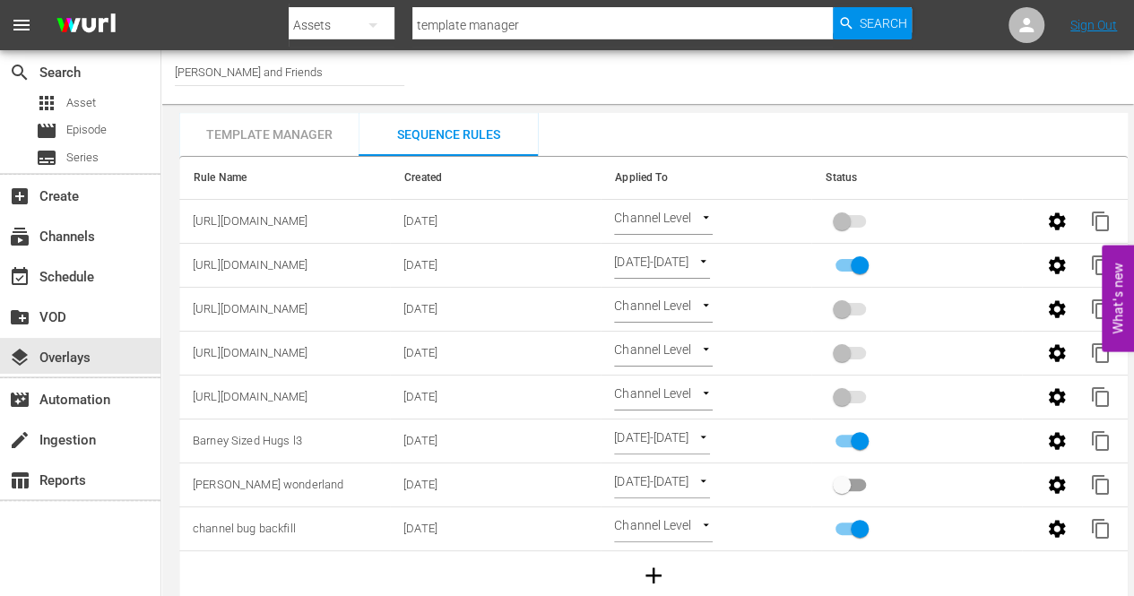
drag, startPoint x: 582, startPoint y: 258, endPoint x: 557, endPoint y: 297, distance: 46.7
click at [557, 297] on td "02/17/2025" at bounding box center [495, 310] width 211 height 44
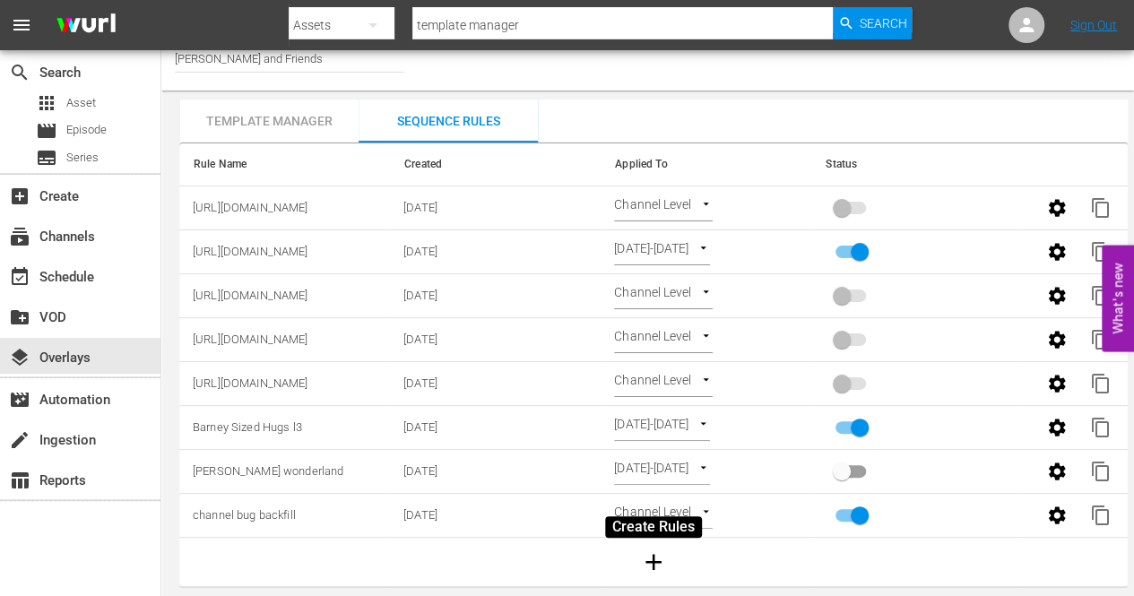
click at [654, 548] on icon "button" at bounding box center [653, 561] width 27 height 27
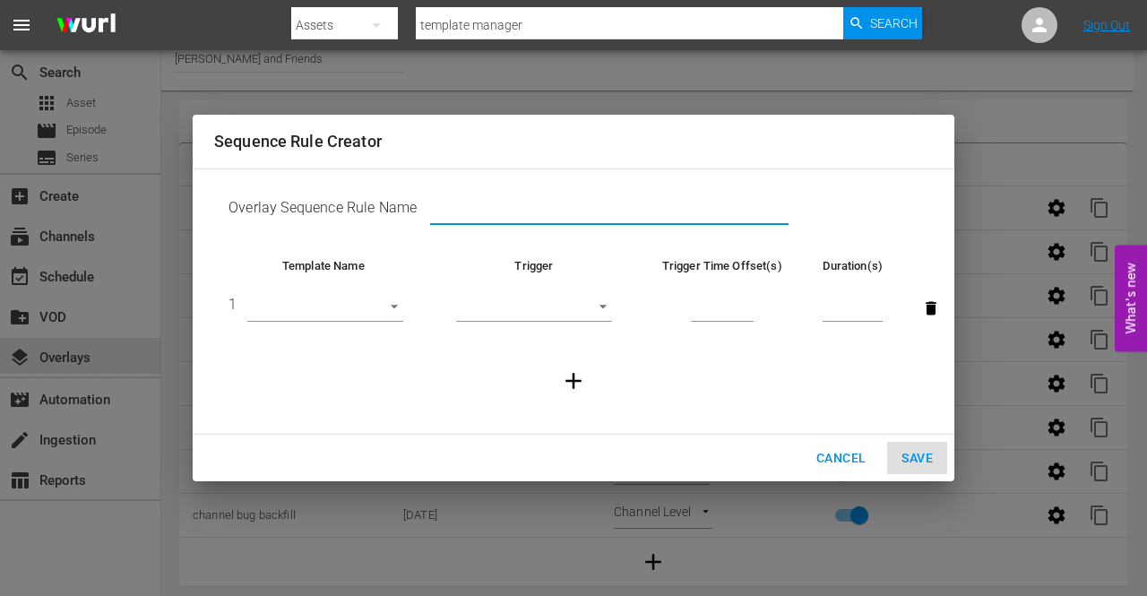
click at [558, 211] on input "text" at bounding box center [609, 211] width 358 height 27
click at [823, 460] on span "Cancel" at bounding box center [840, 458] width 49 height 22
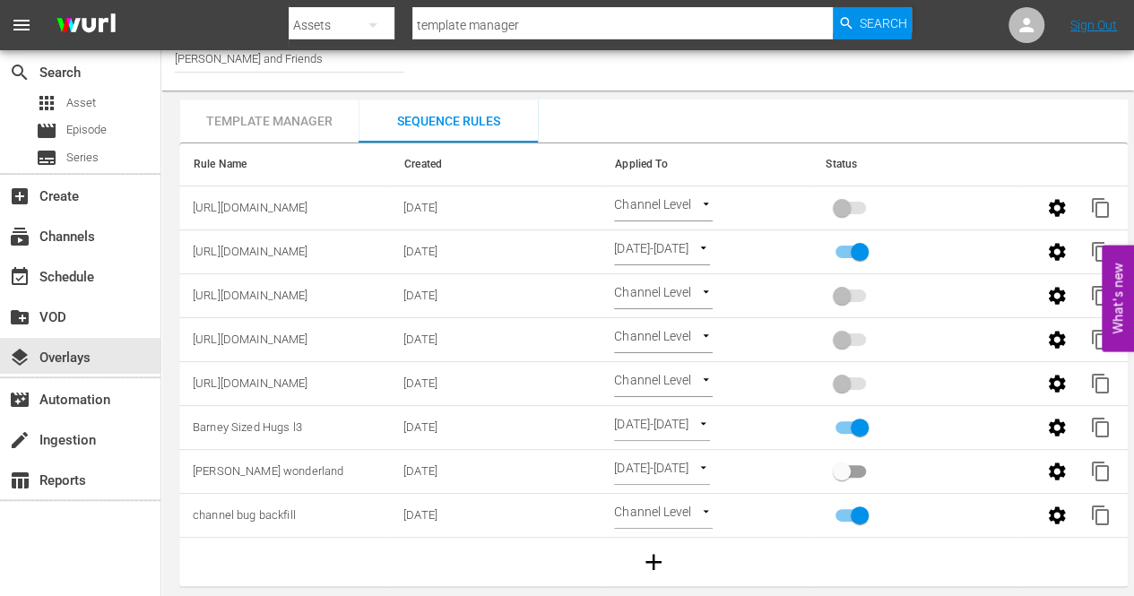
click at [265, 111] on div "Template Manager" at bounding box center [268, 120] width 179 height 43
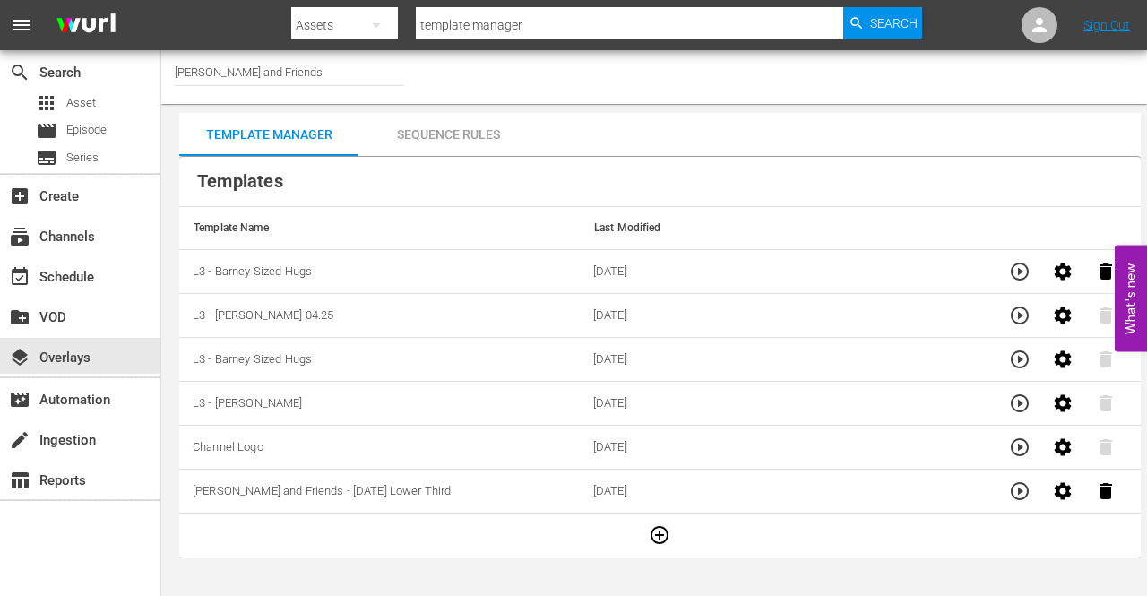
scroll to position [13, 0]
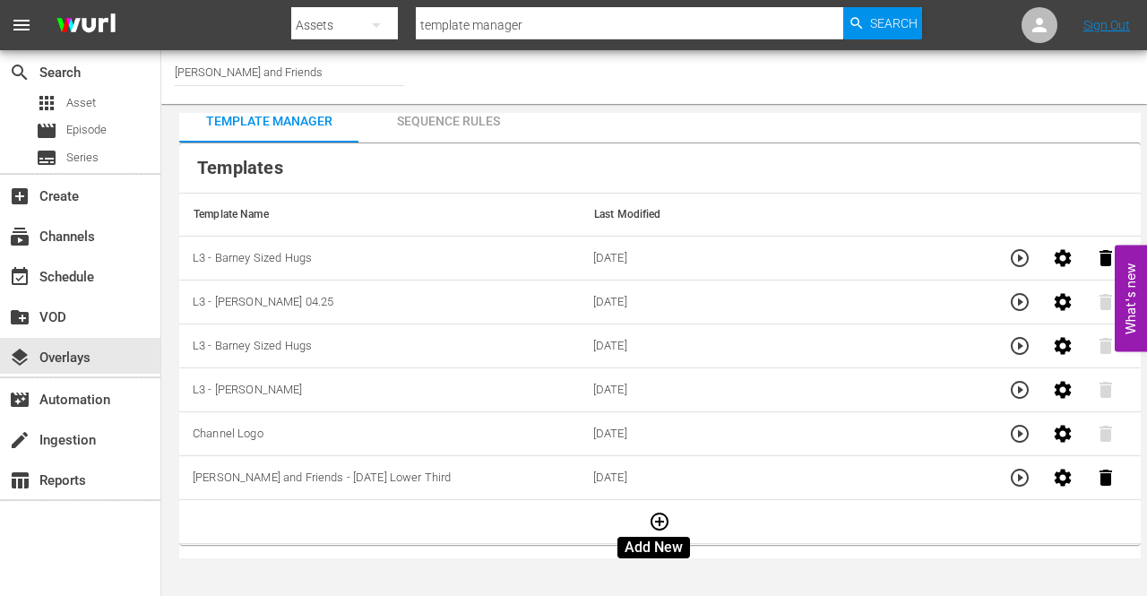
click at [652, 513] on icon "button" at bounding box center [660, 522] width 18 height 18
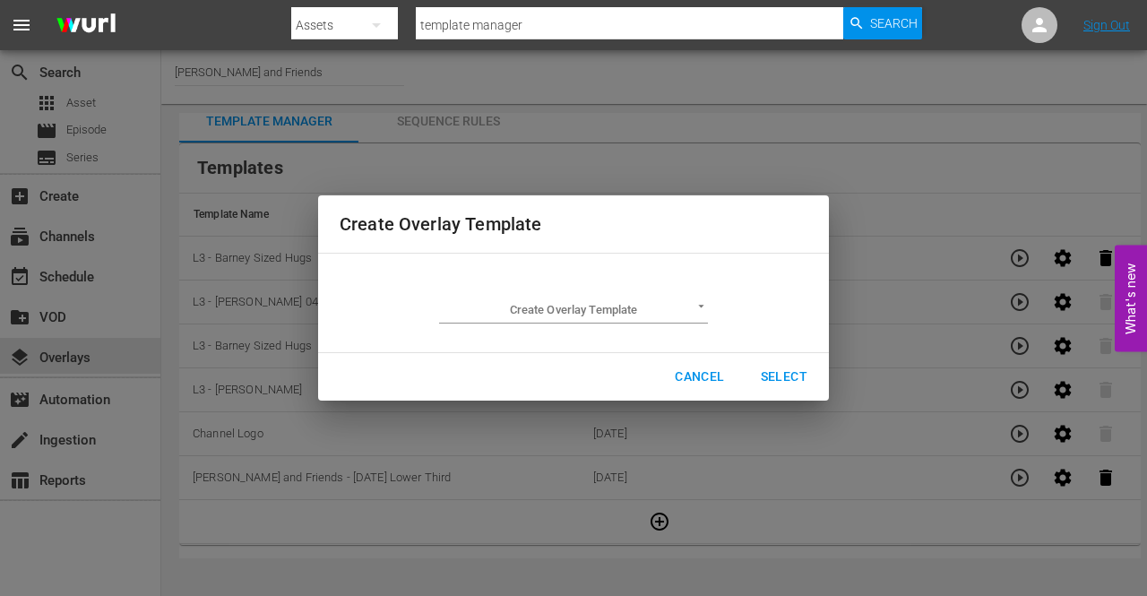
click at [692, 440] on div "Create Overlay Template Create Overlay Template ​ Cancel Select" at bounding box center [573, 298] width 1125 height 574
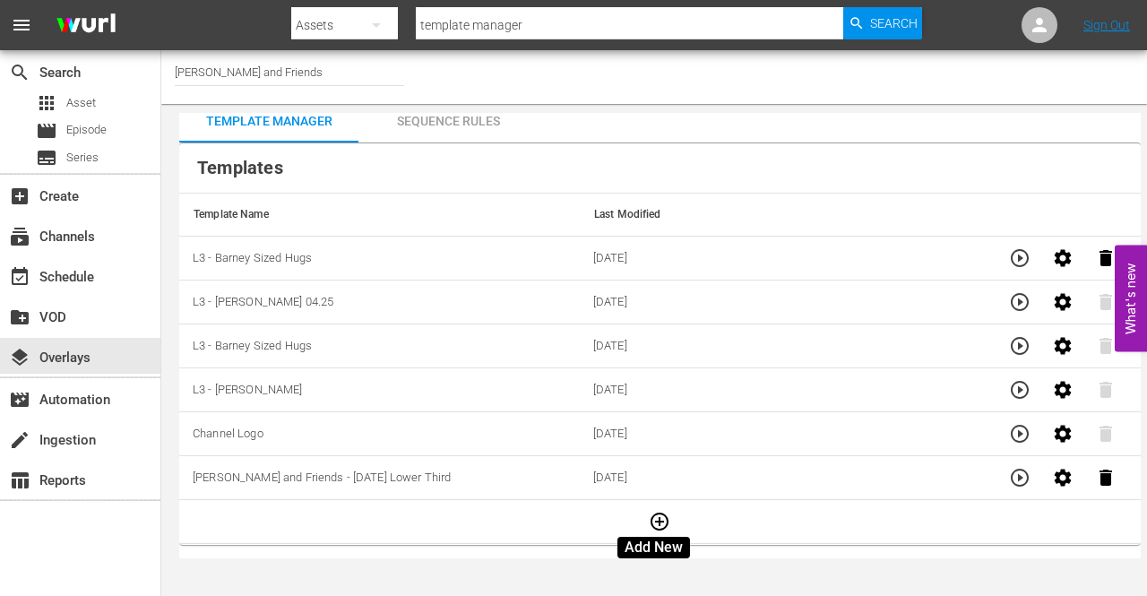
click at [654, 517] on icon "button" at bounding box center [660, 522] width 18 height 18
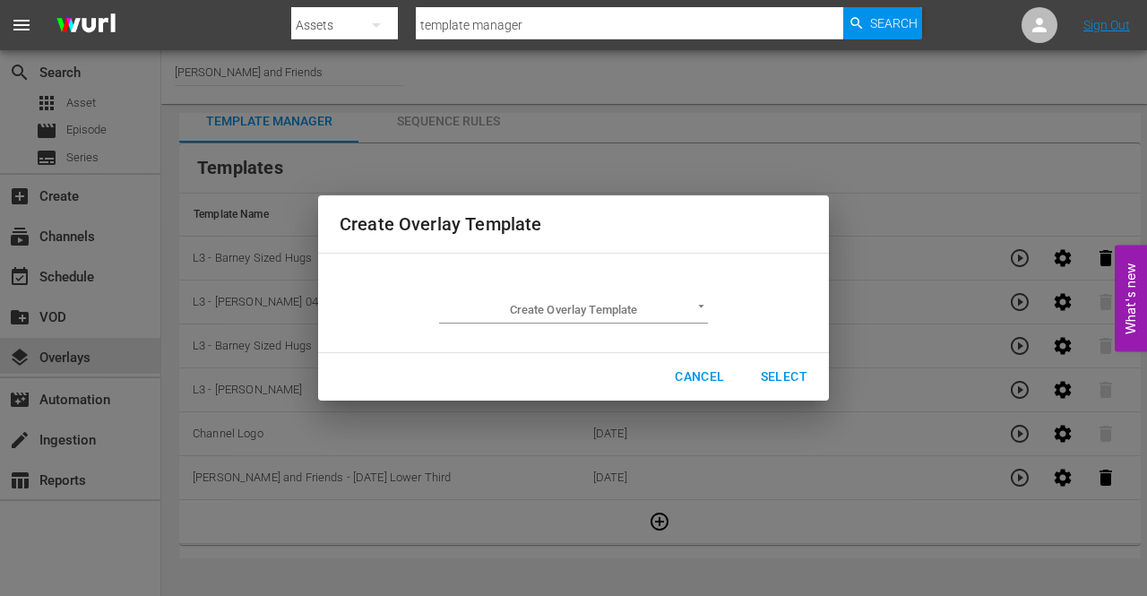
click at [697, 307] on body "menu Search By Assets Search ID, Title, Description, Keywords, or Category temp…" at bounding box center [573, 298] width 1147 height 596
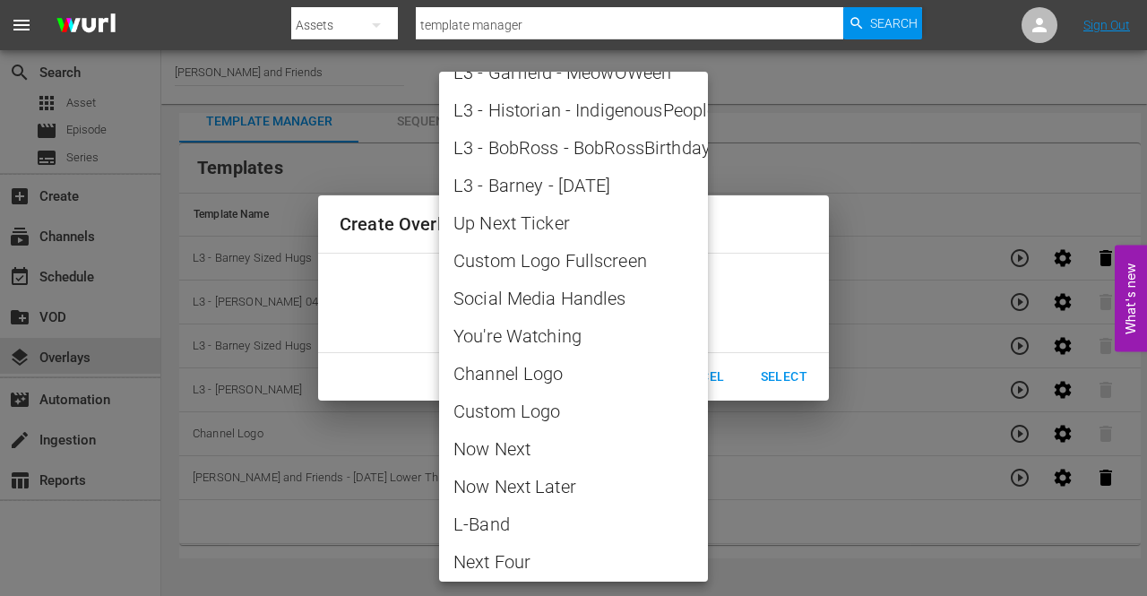
scroll to position [2552, 0]
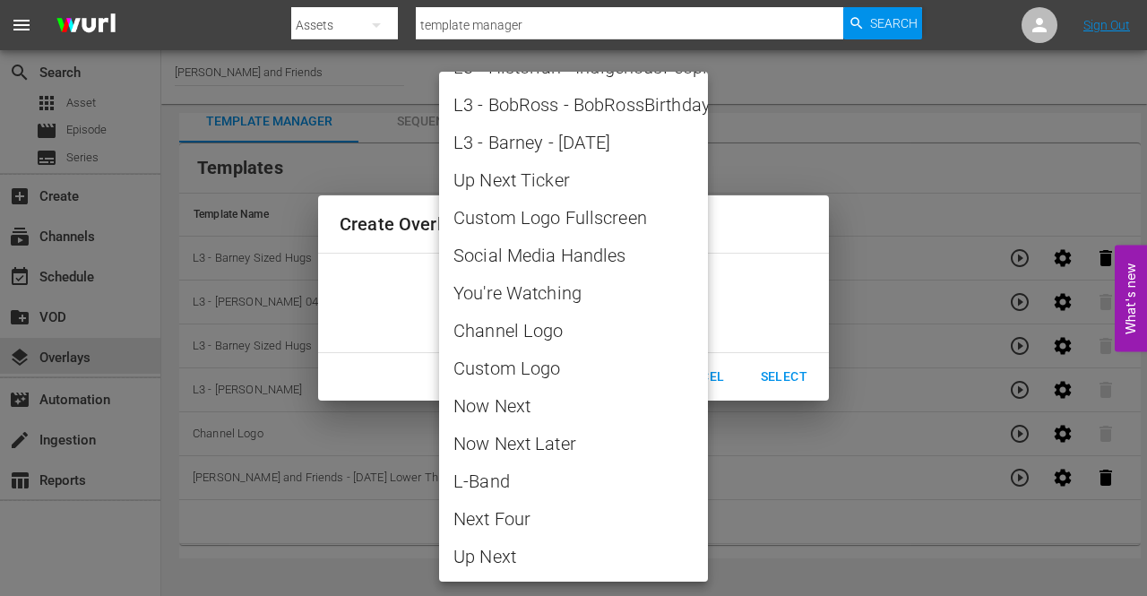
click at [792, 453] on div at bounding box center [573, 298] width 1147 height 596
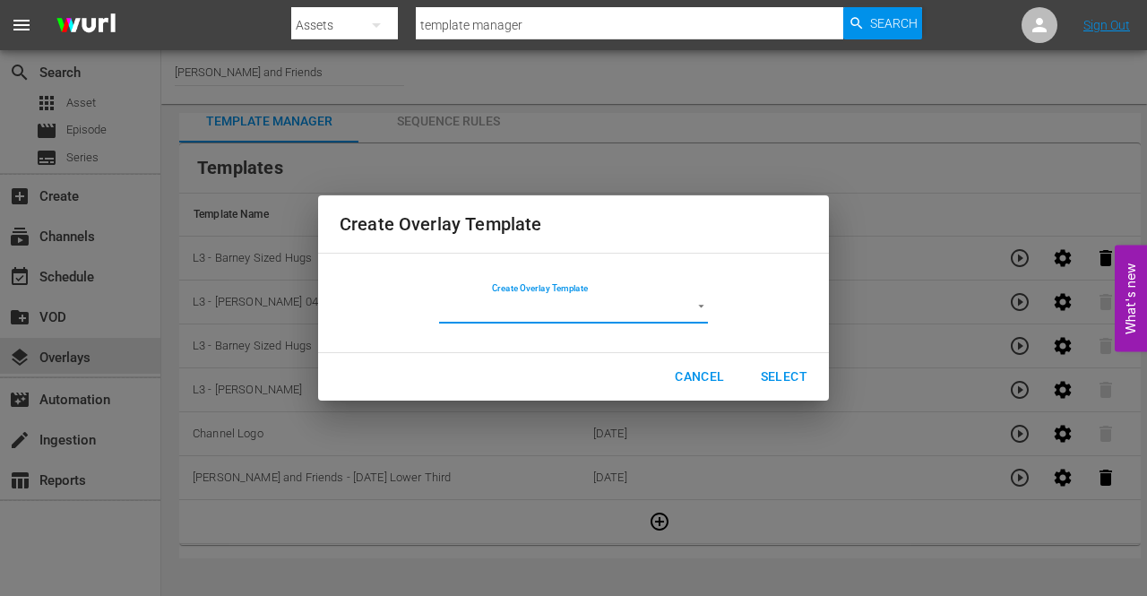
click at [713, 370] on span "Cancel" at bounding box center [699, 377] width 49 height 22
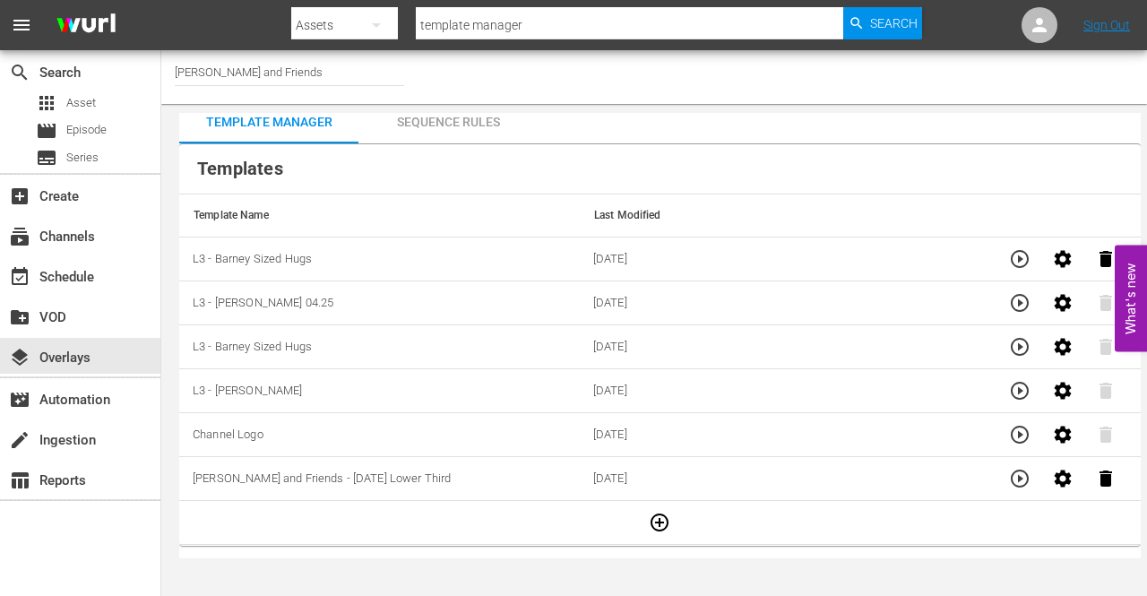
scroll to position [13, 0]
click at [649, 513] on icon "button" at bounding box center [660, 522] width 22 height 22
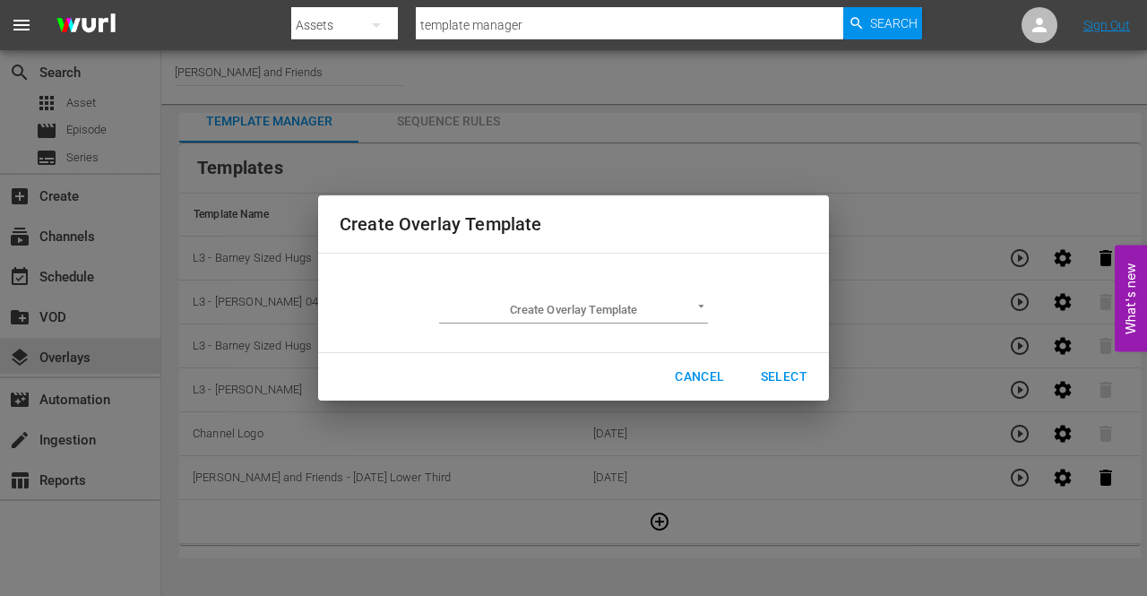
click at [652, 443] on div "Create Overlay Template Create Overlay Template ​ Cancel Select" at bounding box center [573, 298] width 1125 height 574
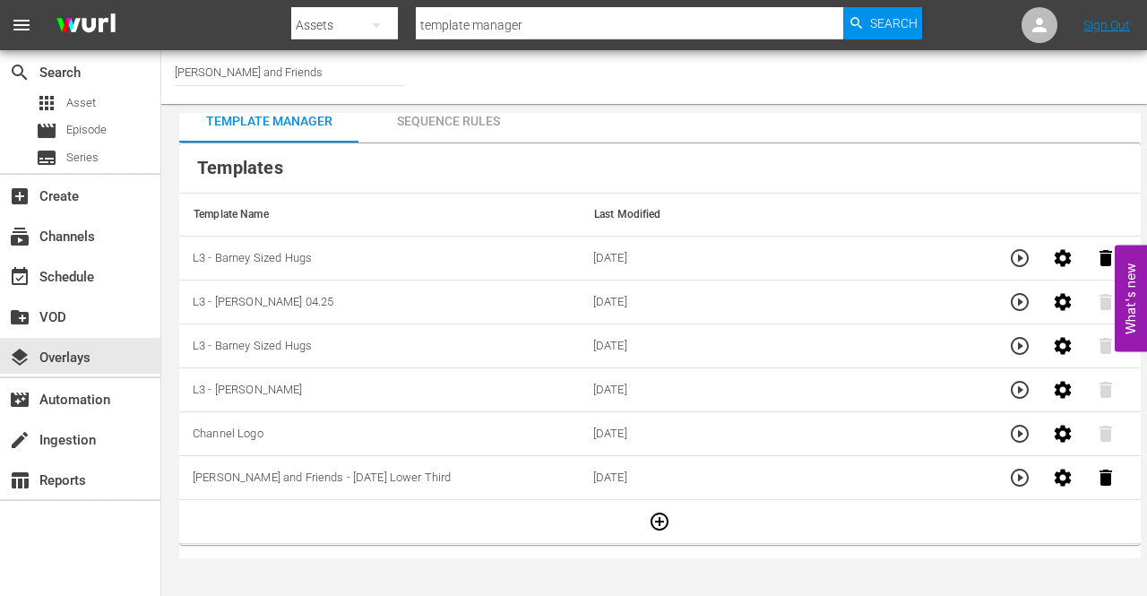
click at [385, 22] on icon "button" at bounding box center [377, 25] width 22 height 22
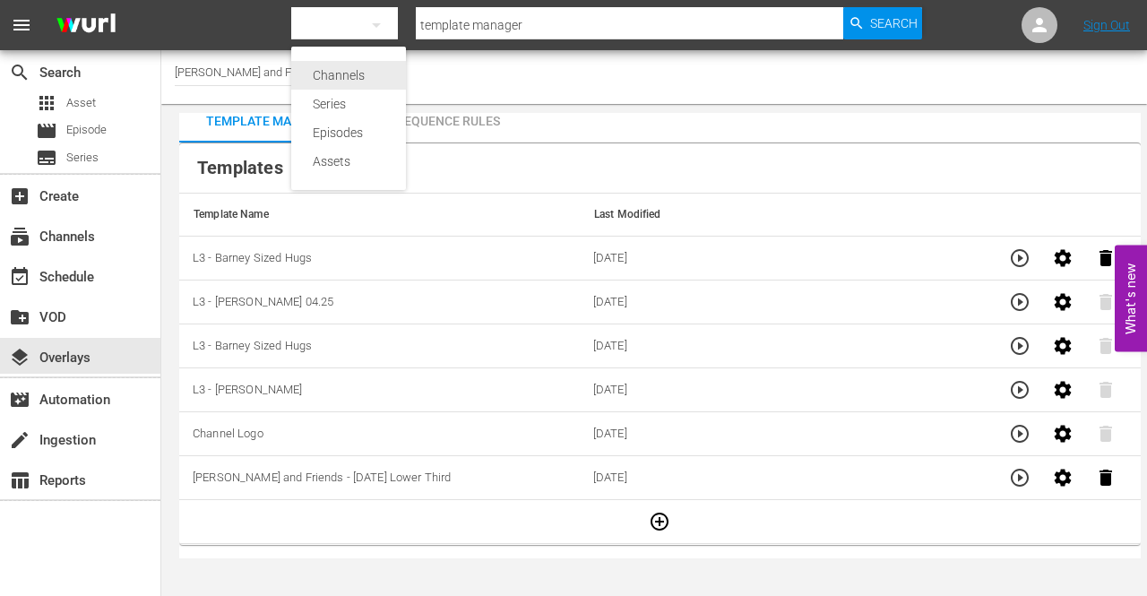
click at [360, 73] on div "Channels" at bounding box center [349, 75] width 72 height 29
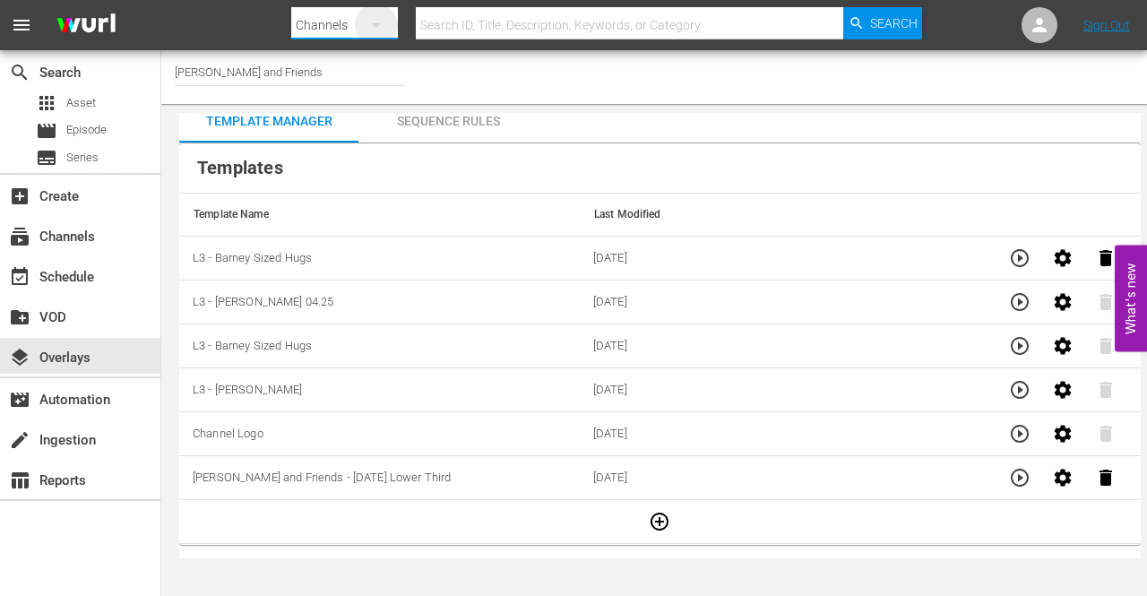
click at [382, 19] on icon "button" at bounding box center [377, 25] width 22 height 22
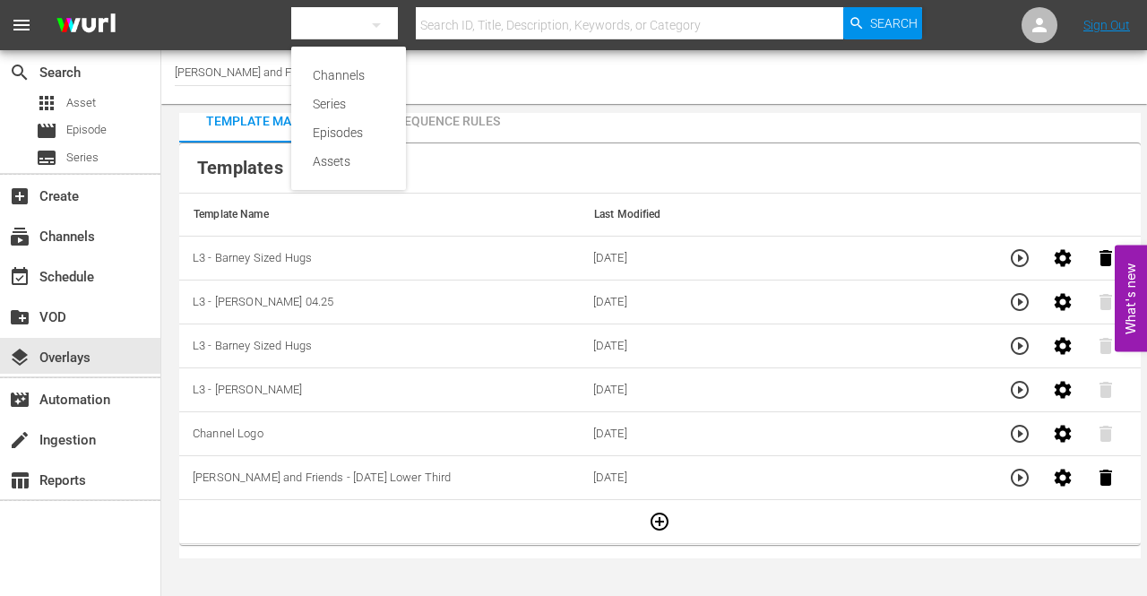
click at [357, 72] on div "Channels" at bounding box center [349, 75] width 72 height 29
click at [494, 34] on input "text" at bounding box center [629, 25] width 427 height 43
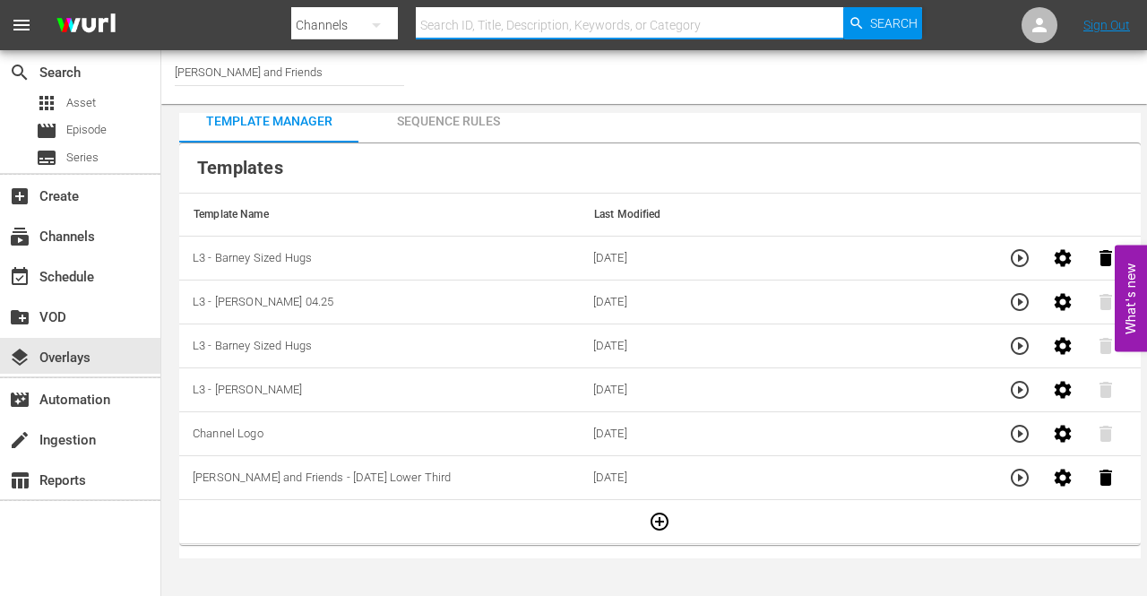
type input "[PERSON_NAME]"
click at [894, 22] on span "Search" at bounding box center [893, 23] width 47 height 32
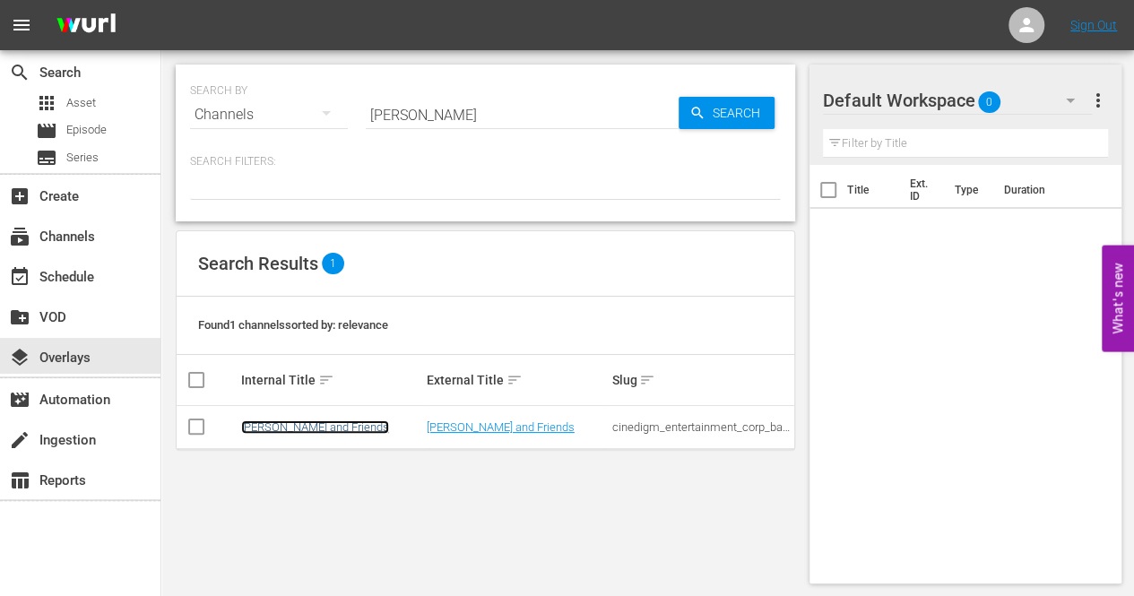
click at [291, 428] on link "[PERSON_NAME] and Friends" at bounding box center [315, 426] width 148 height 13
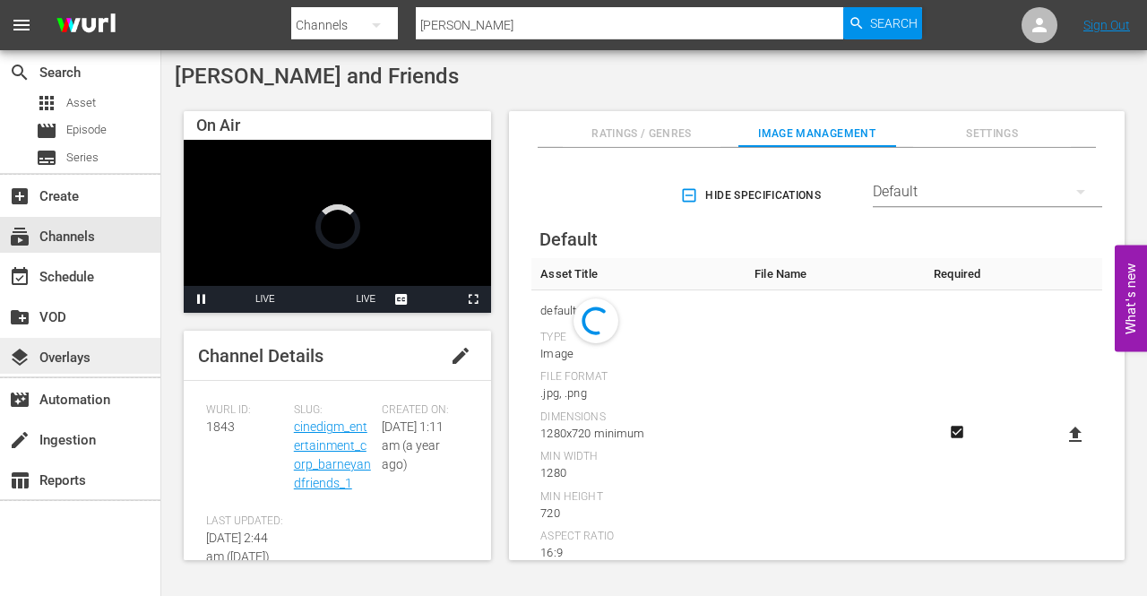
click at [82, 356] on div "layers Overlays" at bounding box center [50, 355] width 100 height 16
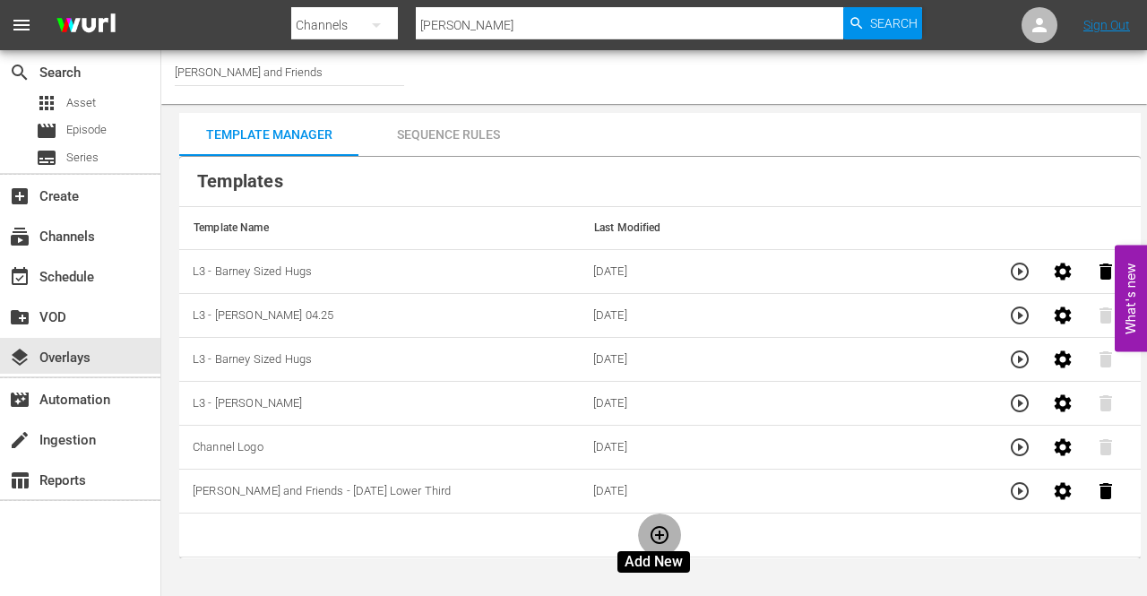
click at [652, 527] on icon "button" at bounding box center [660, 535] width 22 height 22
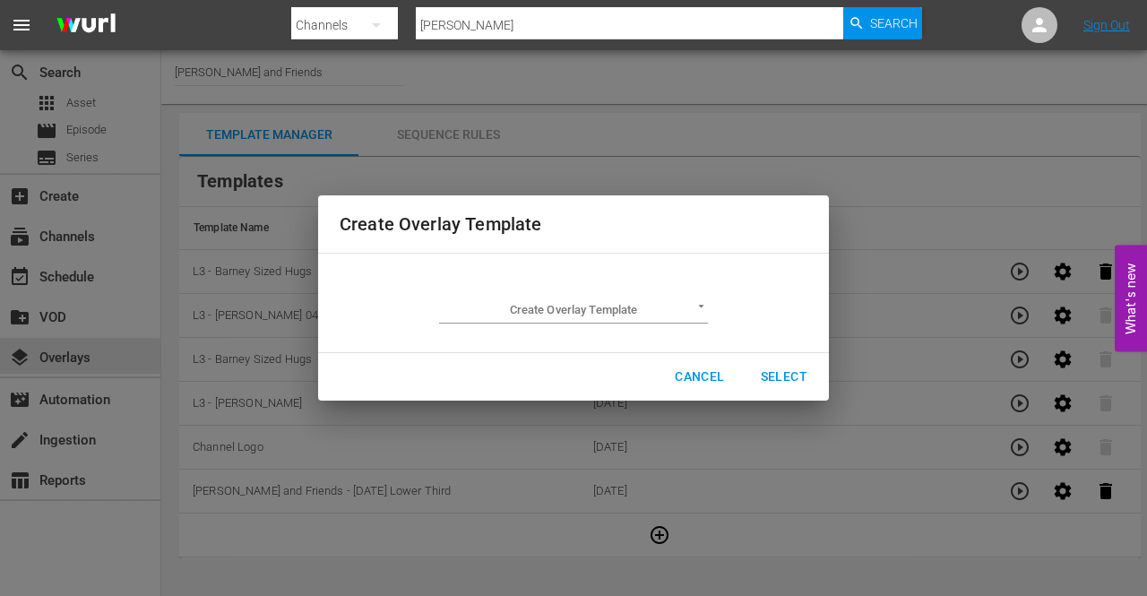
click at [719, 375] on span "Cancel" at bounding box center [699, 377] width 49 height 22
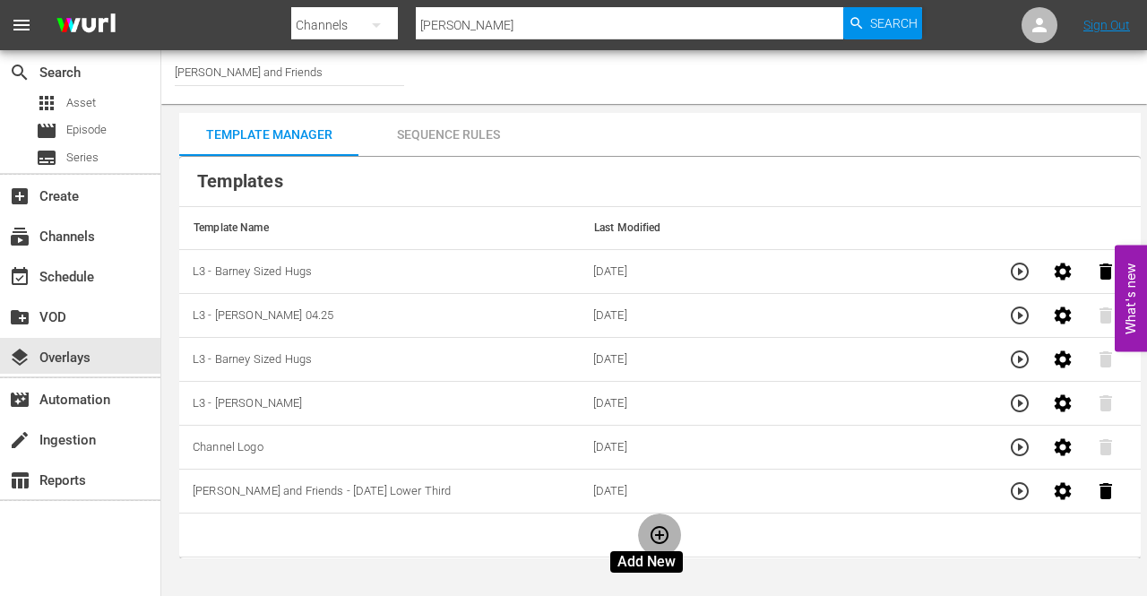
click at [649, 524] on icon "button" at bounding box center [660, 535] width 22 height 22
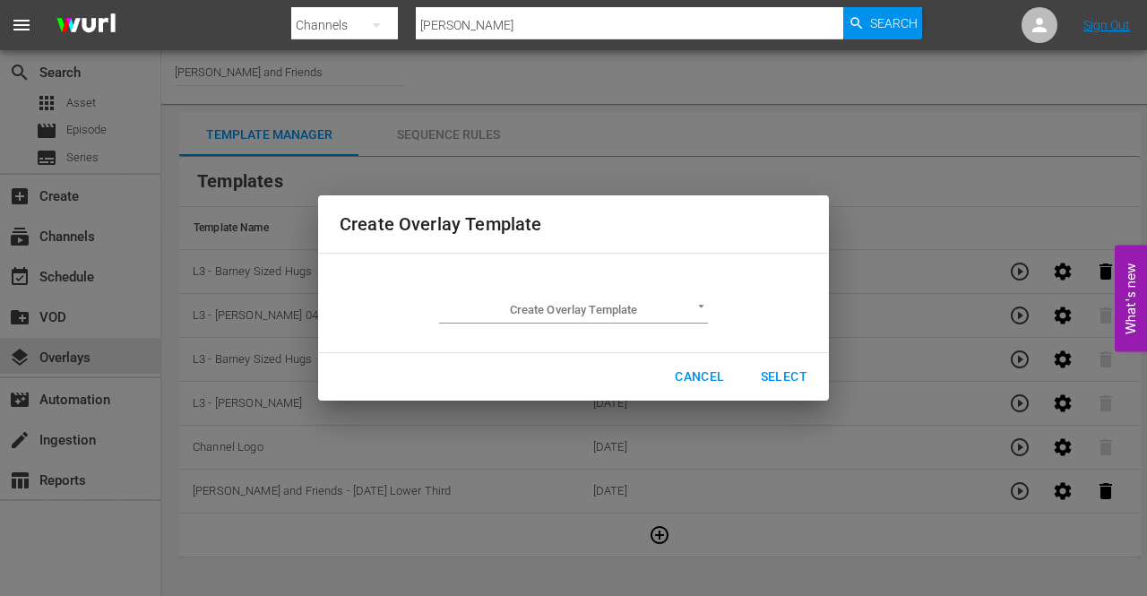
click at [694, 312] on body "menu Search By Channels Search ID, Title, Description, Keywords, or Category Ba…" at bounding box center [573, 298] width 1147 height 596
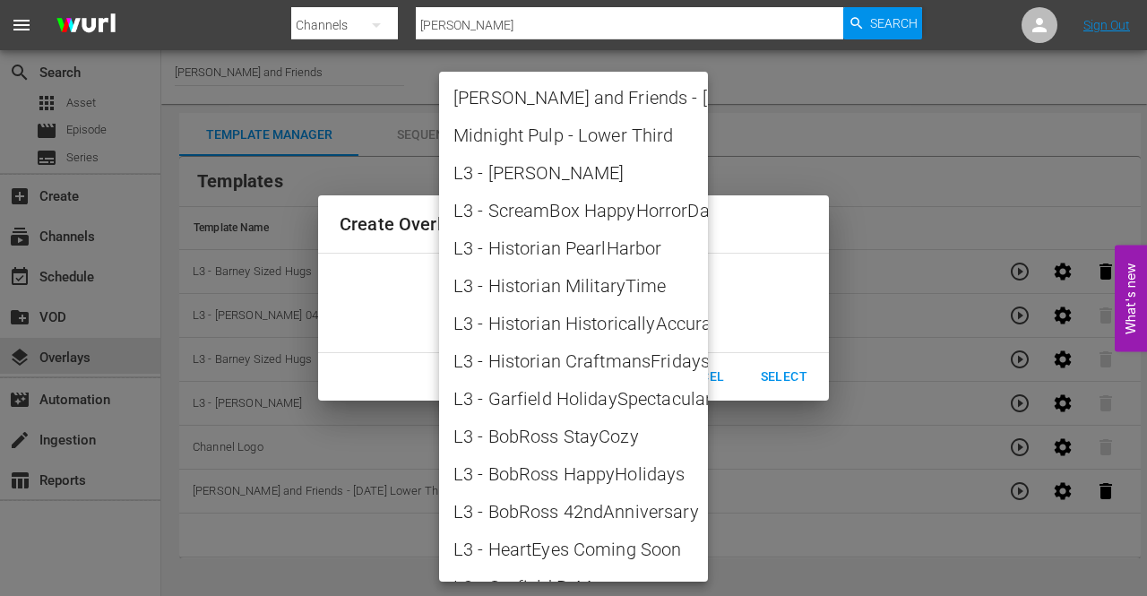
click at [912, 185] on div at bounding box center [573, 298] width 1147 height 596
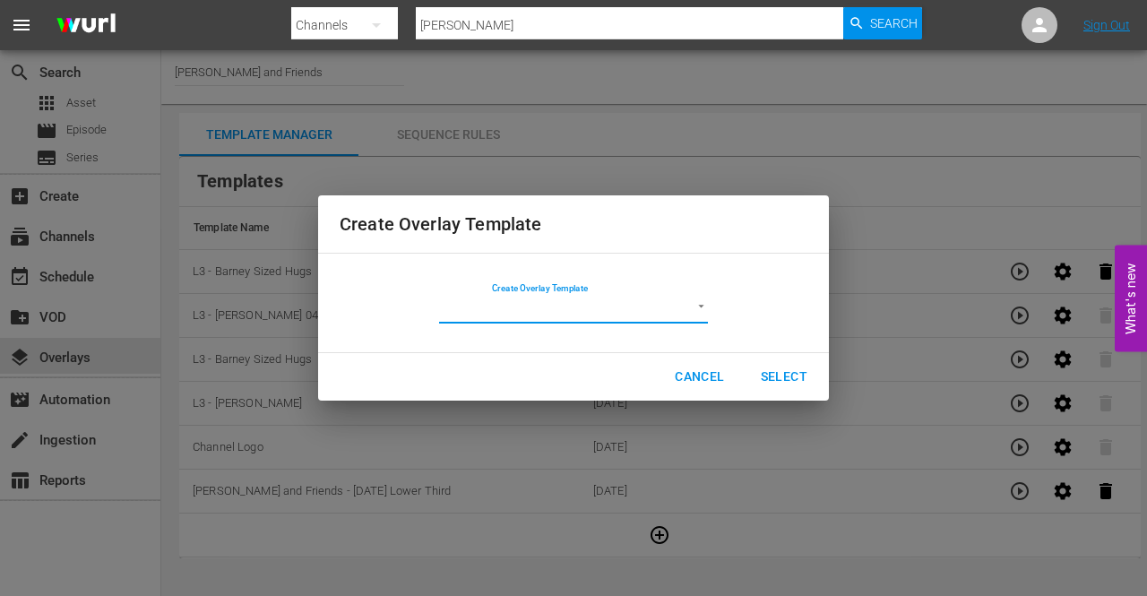
click at [722, 377] on span "Cancel" at bounding box center [699, 377] width 49 height 22
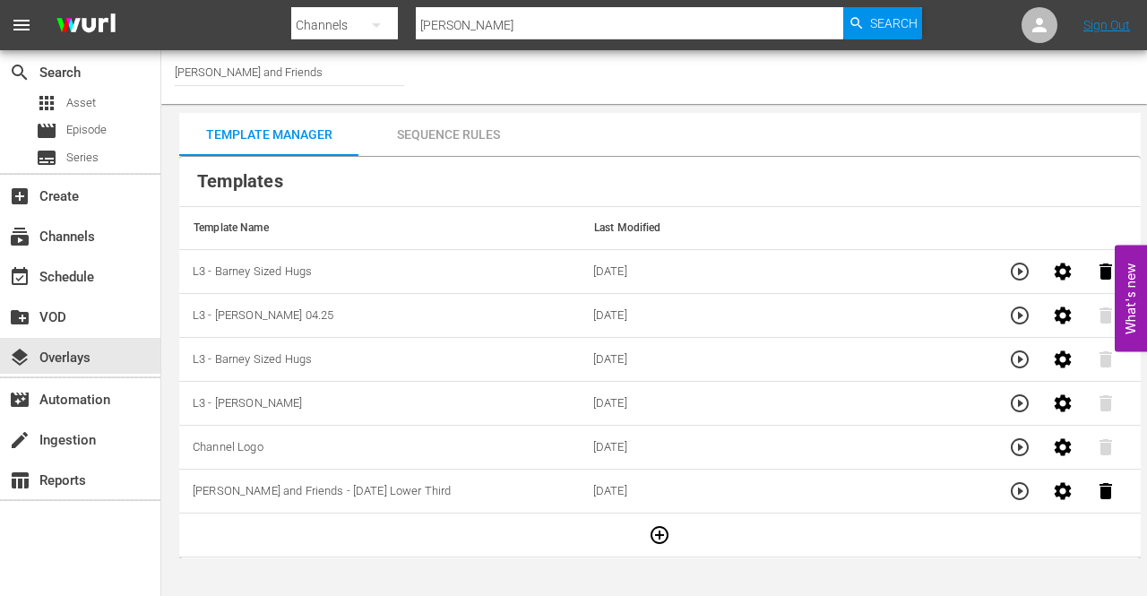
scroll to position [13, 0]
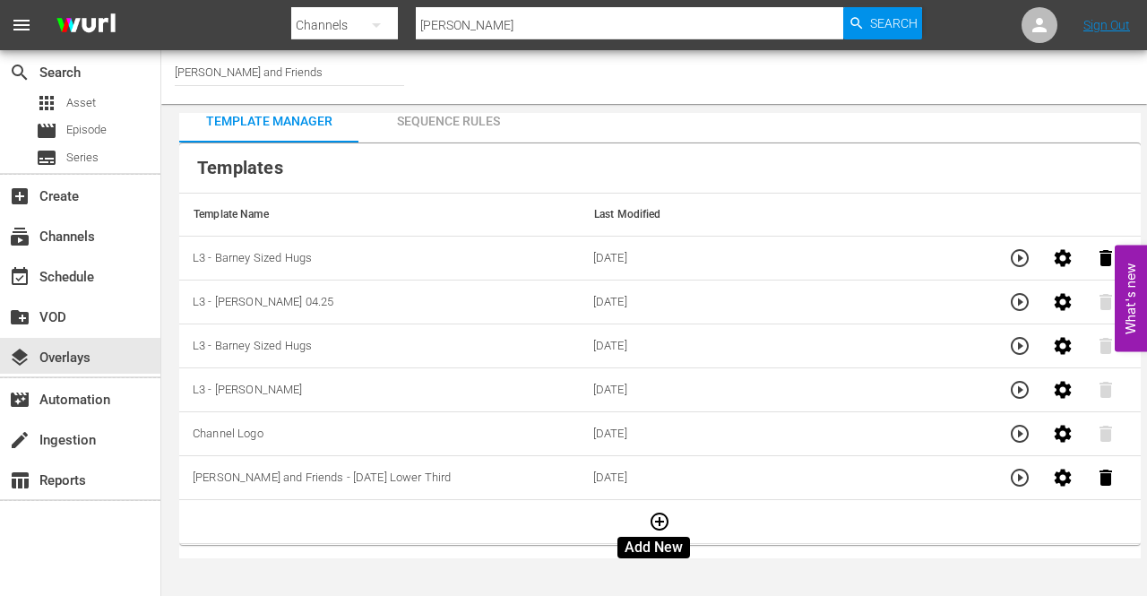
click at [652, 516] on icon "button" at bounding box center [660, 522] width 18 height 18
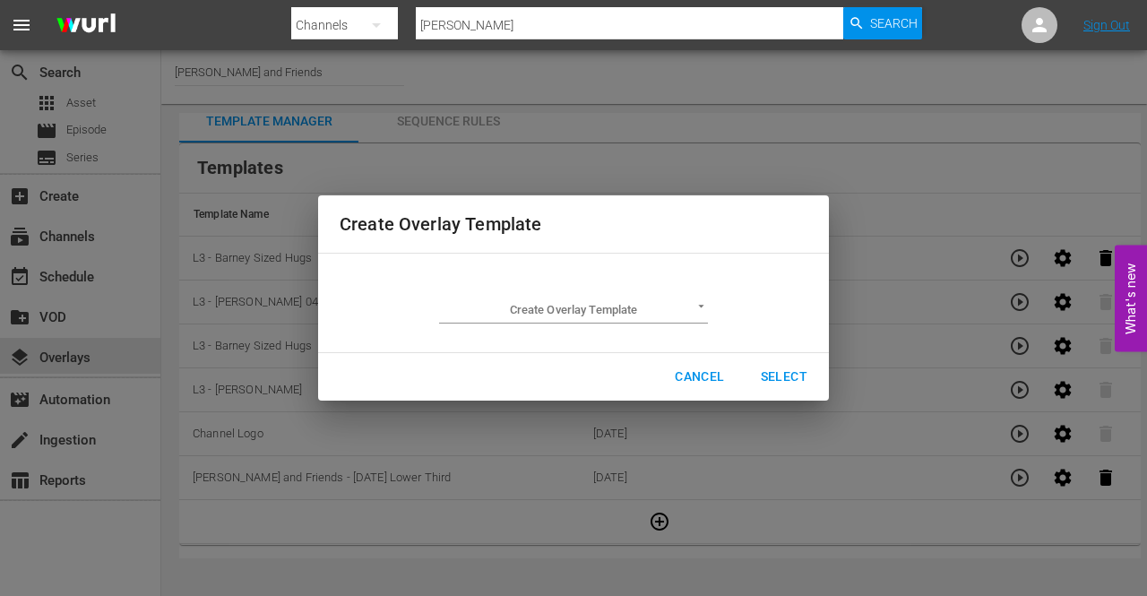
click at [701, 298] on body "menu Search By Channels Search ID, Title, Description, Keywords, or Category Ba…" at bounding box center [573, 298] width 1147 height 596
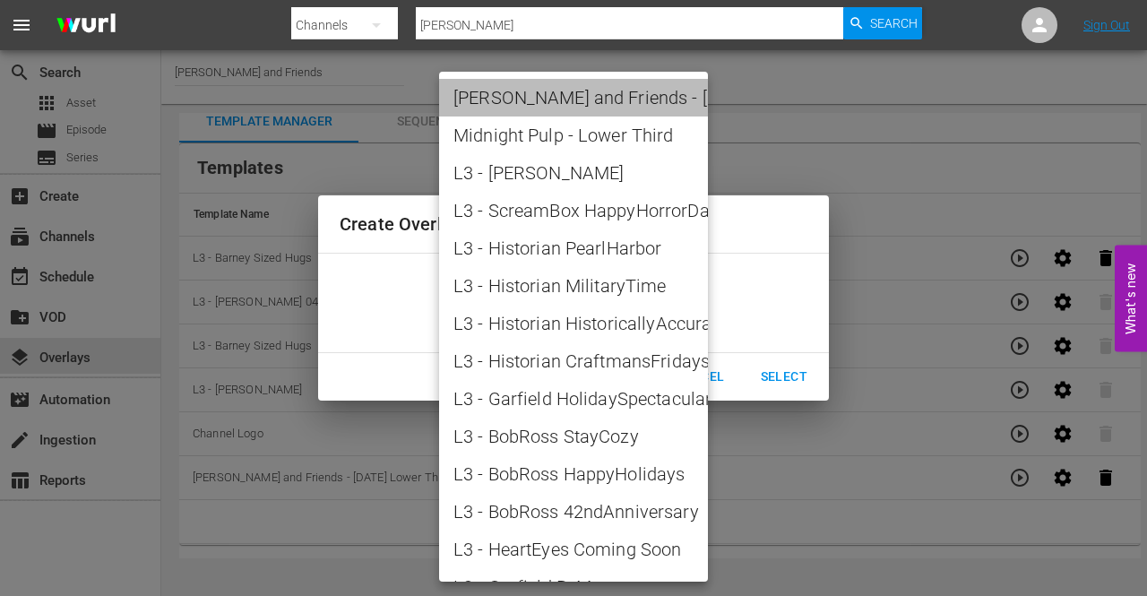
click at [645, 96] on span "Barney and Friends - Halloween Lower Third" at bounding box center [573, 97] width 240 height 27
type input "Barney and Friends - Halloween Lower Third"
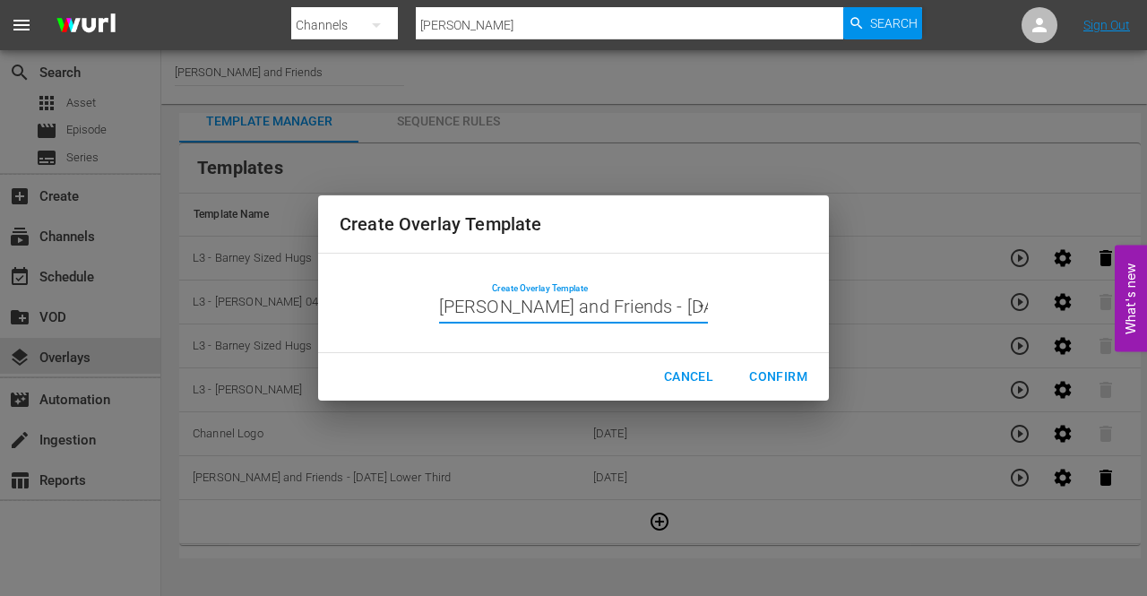
click at [692, 306] on body "menu Search By Channels Search ID, Title, Description, Keywords, or Category Ba…" at bounding box center [573, 298] width 1147 height 596
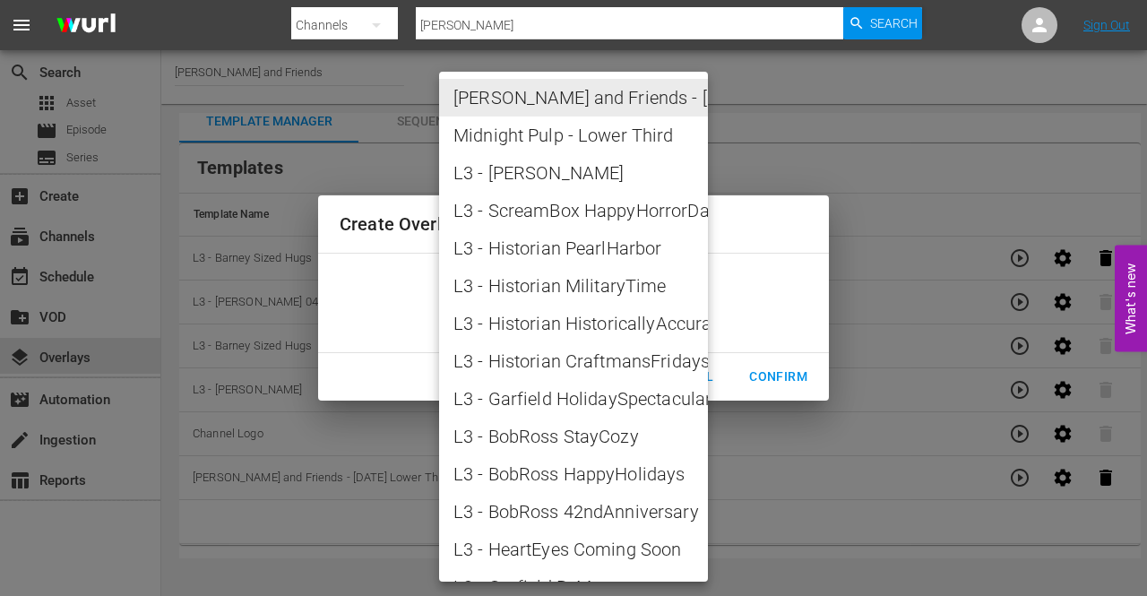
click at [636, 96] on span "Barney and Friends - Halloween Lower Third" at bounding box center [573, 97] width 240 height 27
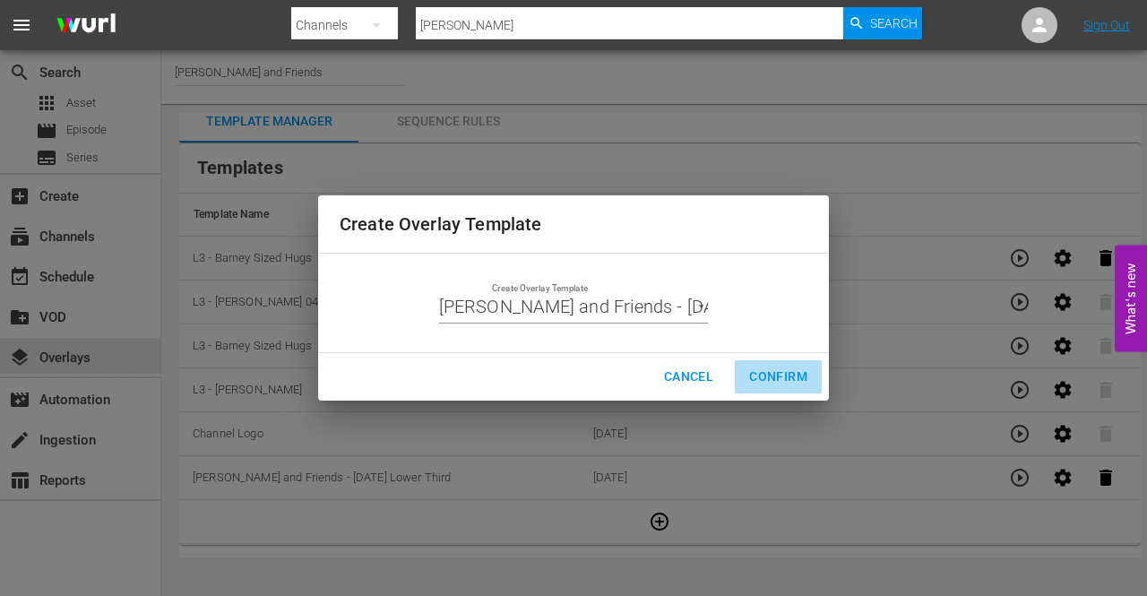
click at [777, 372] on span "Confirm" at bounding box center [778, 377] width 58 height 22
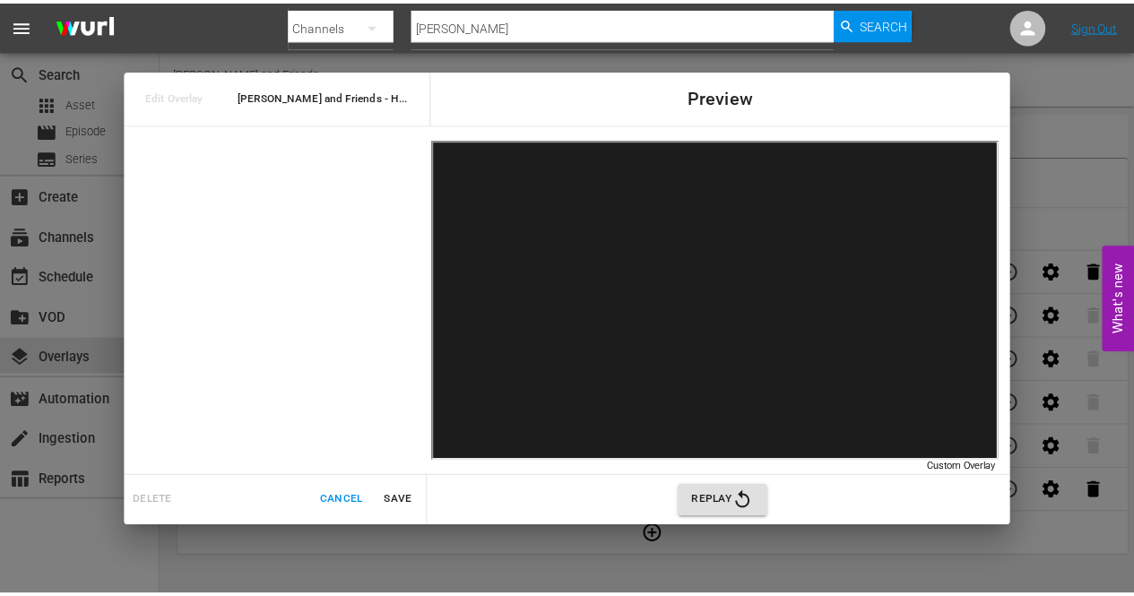
scroll to position [0, 0]
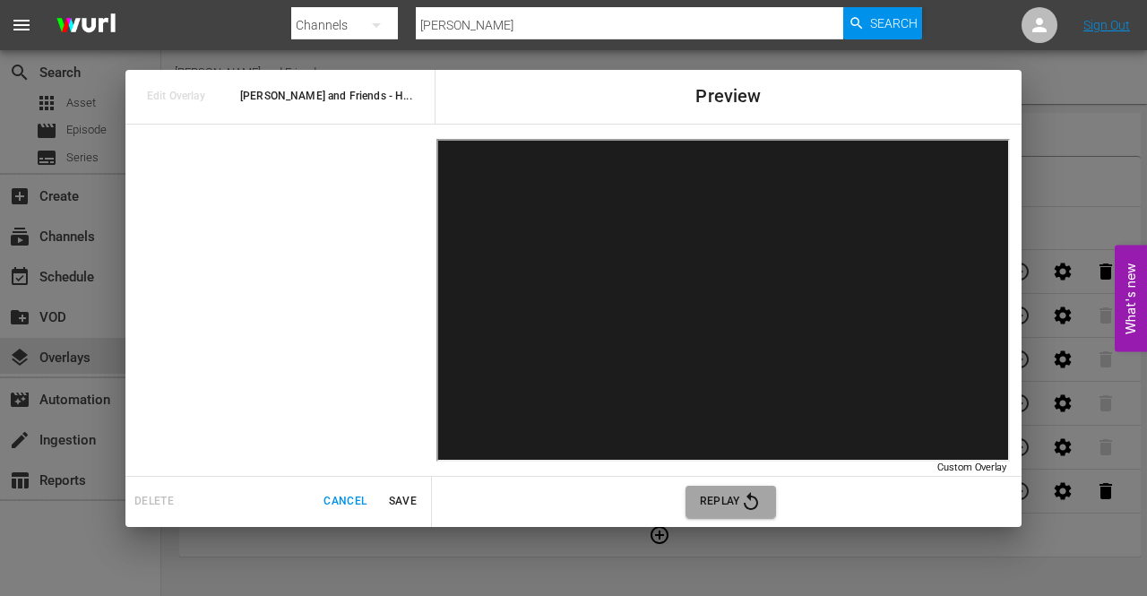
click at [727, 501] on span "Replay" at bounding box center [731, 502] width 62 height 22
click at [743, 499] on icon "button" at bounding box center [751, 502] width 22 height 22
click at [352, 504] on span "Cancel" at bounding box center [344, 501] width 43 height 19
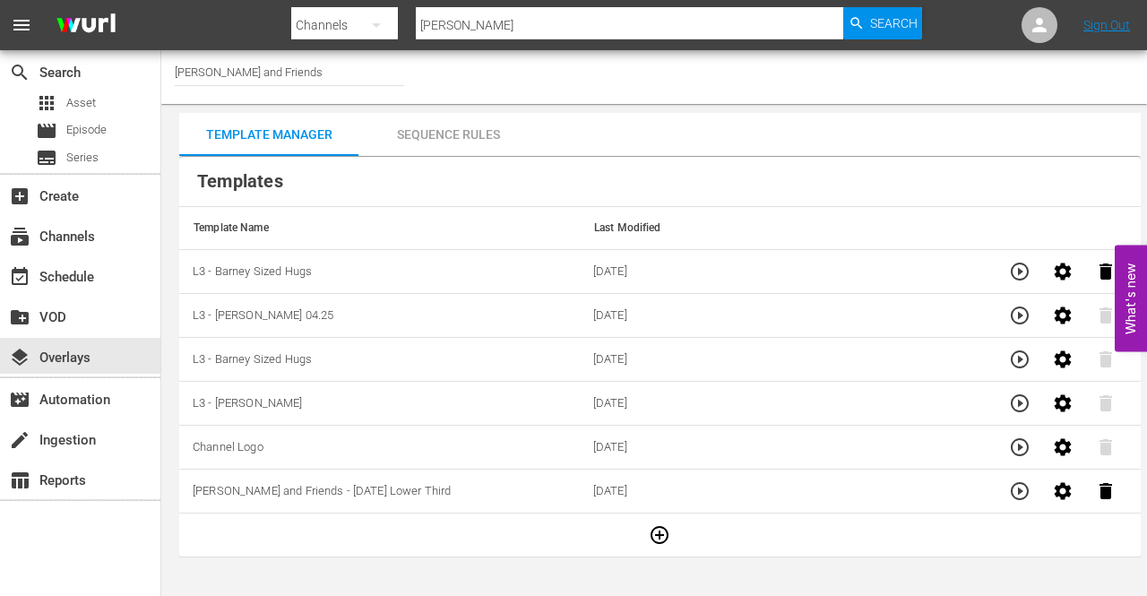
click at [452, 138] on div "Sequence Rules" at bounding box center [447, 134] width 179 height 43
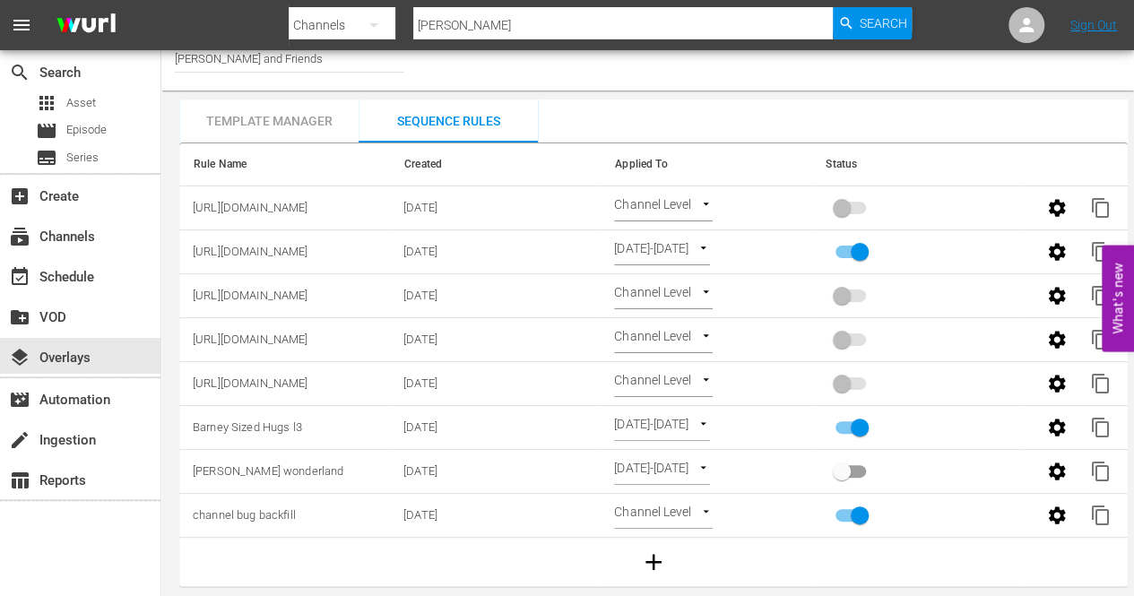
scroll to position [23, 0]
click at [656, 548] on icon "button" at bounding box center [653, 561] width 27 height 27
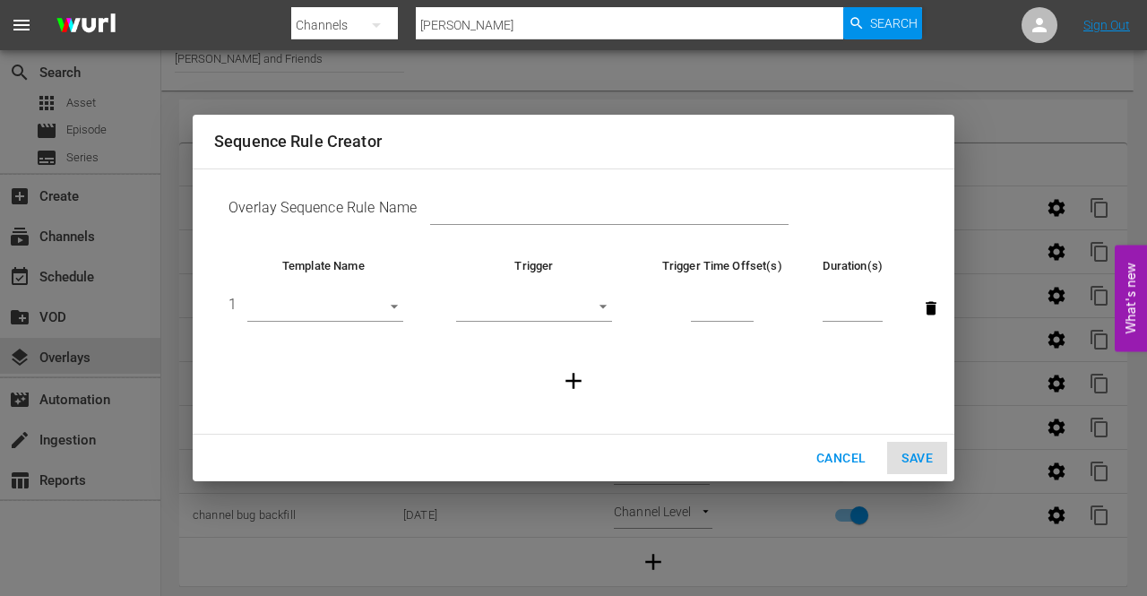
click at [651, 220] on input "text" at bounding box center [609, 211] width 358 height 27
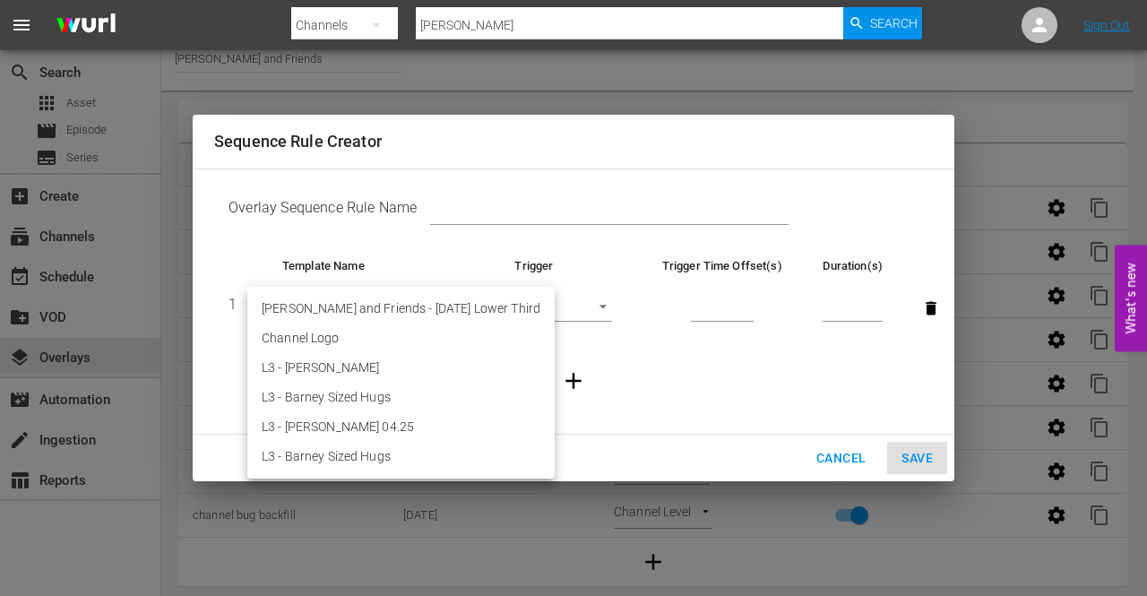
click at [383, 307] on body "menu Search By Channels Search ID, Title, Description, Keywords, or Category Ba…" at bounding box center [573, 285] width 1147 height 596
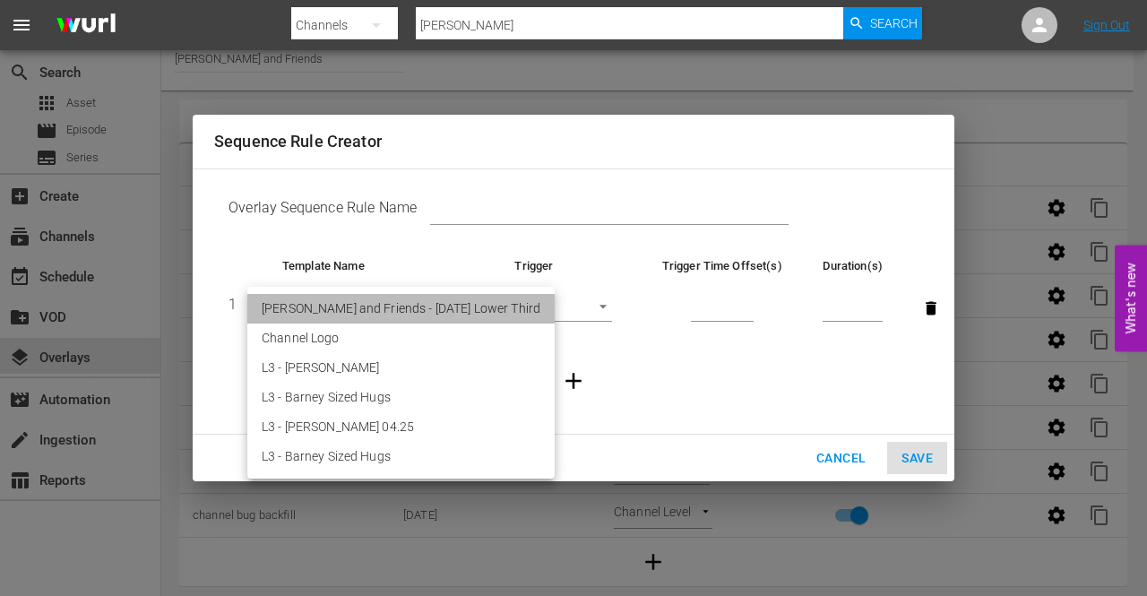
click at [439, 309] on li "Barney and Friends - Halloween Lower Third" at bounding box center [400, 309] width 307 height 30
type input "28877"
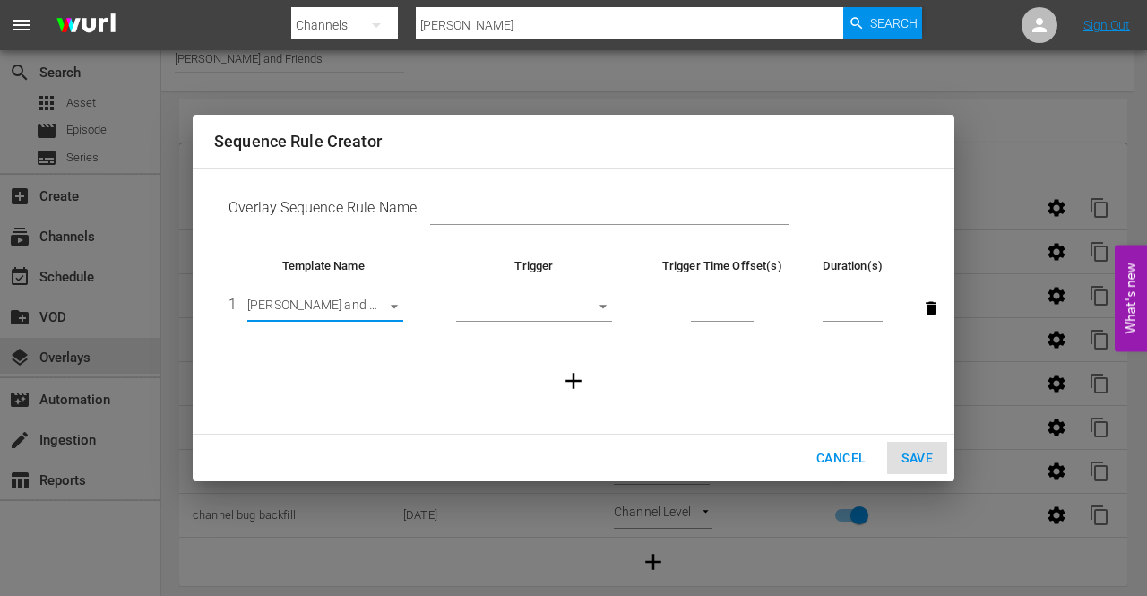
click at [603, 309] on body "menu Search By Channels Search ID, Title, Description, Keywords, or Category Ba…" at bounding box center [573, 285] width 1147 height 596
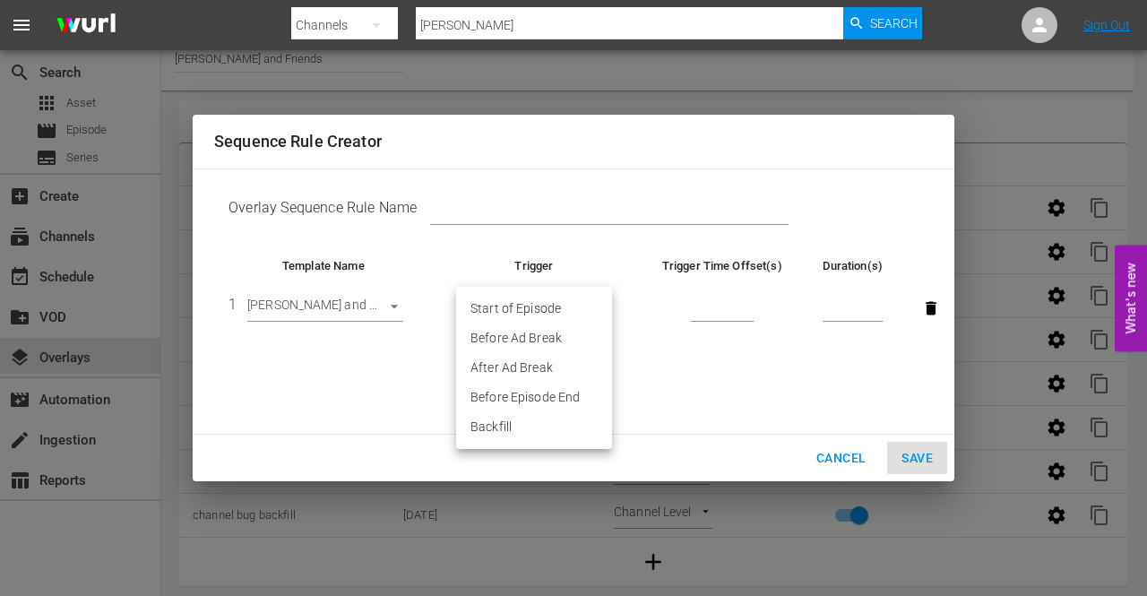
click at [537, 402] on li "Before Episode End" at bounding box center [534, 398] width 156 height 30
type input "END_OF_EPISODE"
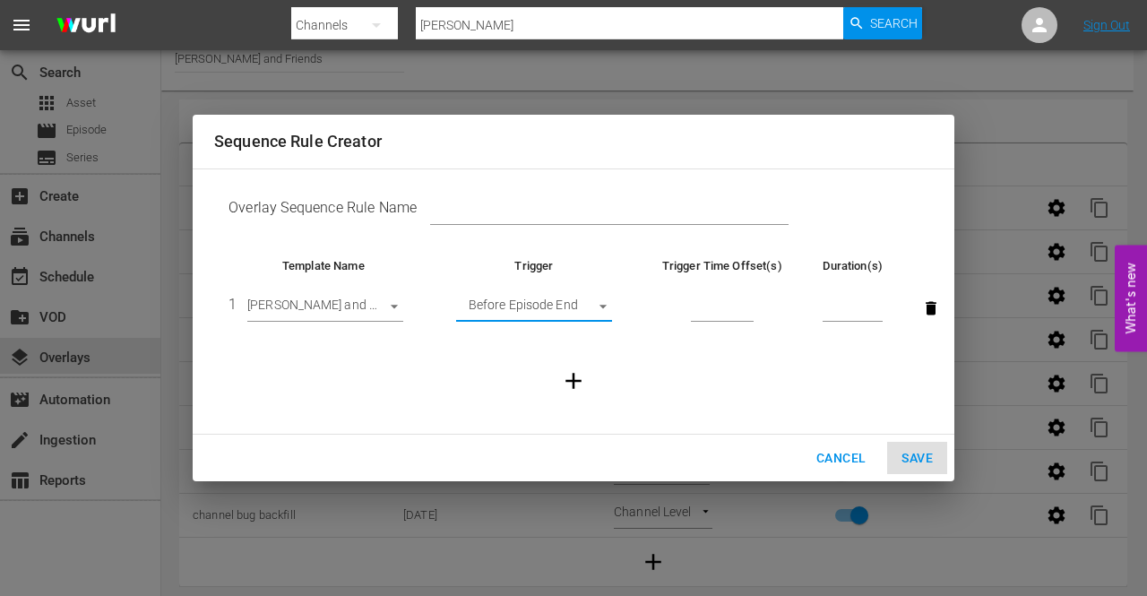
click at [720, 308] on input "number" at bounding box center [722, 308] width 63 height 27
click at [722, 311] on input "number" at bounding box center [722, 308] width 63 height 27
click at [722, 310] on input "number" at bounding box center [722, 308] width 63 height 27
type input "6"
click at [716, 311] on input "number" at bounding box center [722, 308] width 63 height 27
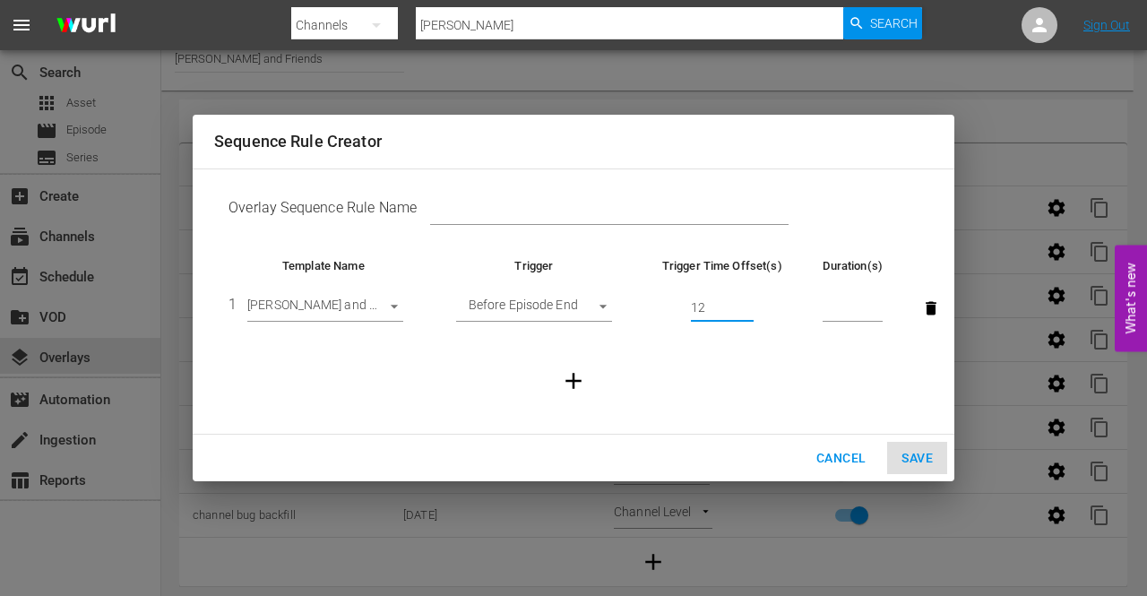
click at [830, 307] on input "number" at bounding box center [853, 308] width 60 height 27
click at [720, 309] on input "12" at bounding box center [722, 308] width 63 height 27
type input "600"
type input "30"
click at [720, 312] on input "600" at bounding box center [722, 308] width 63 height 27
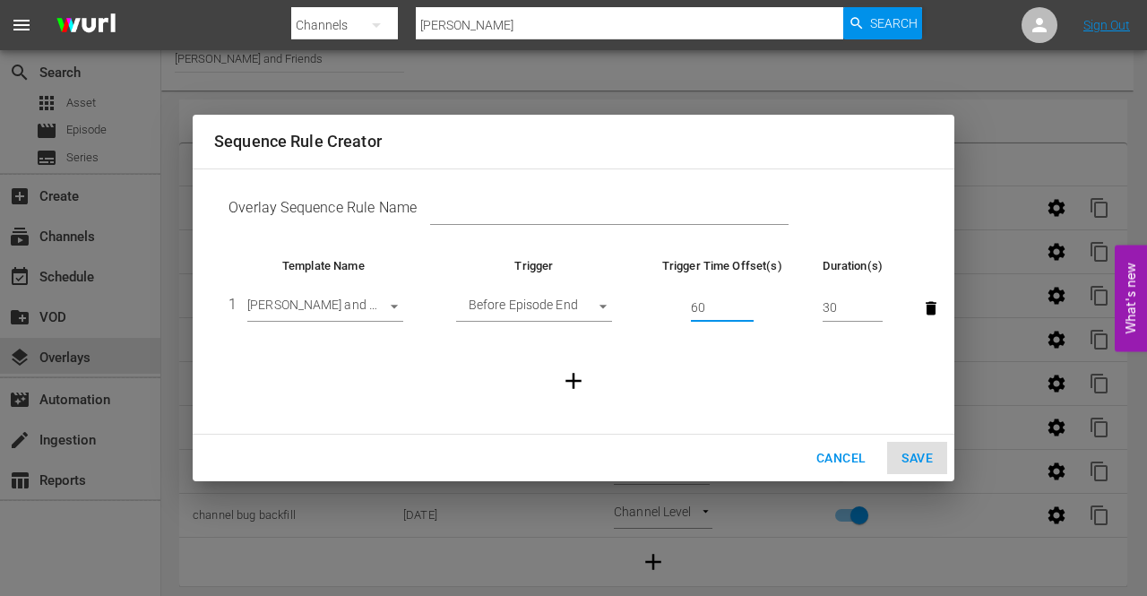
type input "60"
click at [919, 455] on div "Cancel Save" at bounding box center [574, 458] width 762 height 47
click at [909, 456] on div "Cancel Save" at bounding box center [574, 458] width 762 height 47
click at [907, 454] on div "Cancel Save" at bounding box center [574, 458] width 762 height 47
click at [909, 458] on div "Cancel Save" at bounding box center [574, 458] width 762 height 47
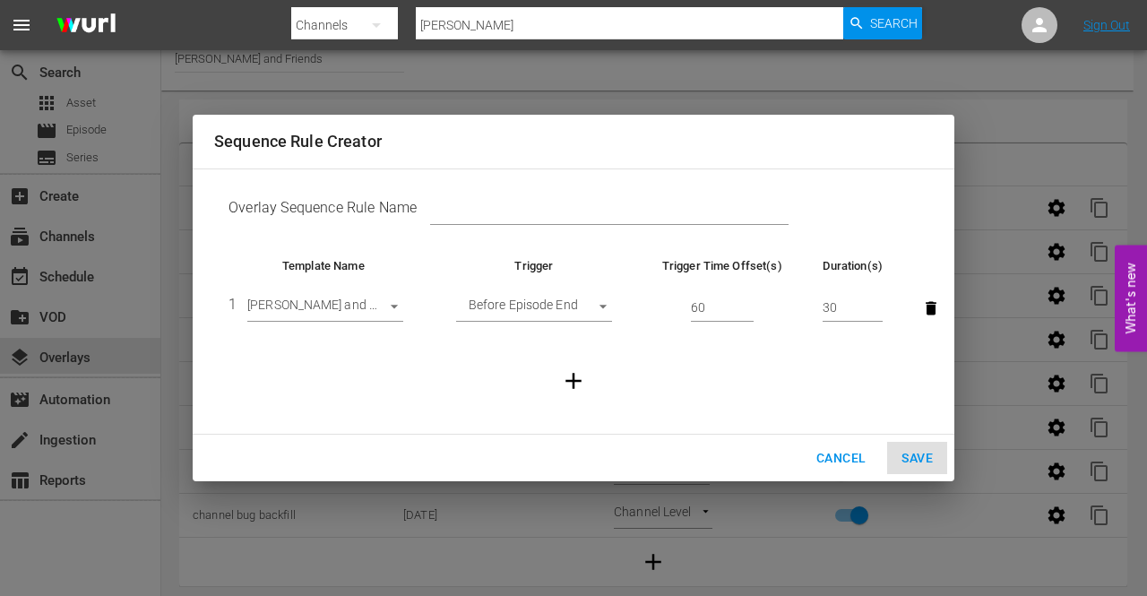
click at [909, 458] on div "Cancel Save" at bounding box center [574, 458] width 762 height 47
click at [517, 202] on input "text" at bounding box center [609, 211] width 358 height 27
click at [839, 453] on span "Cancel" at bounding box center [840, 458] width 49 height 22
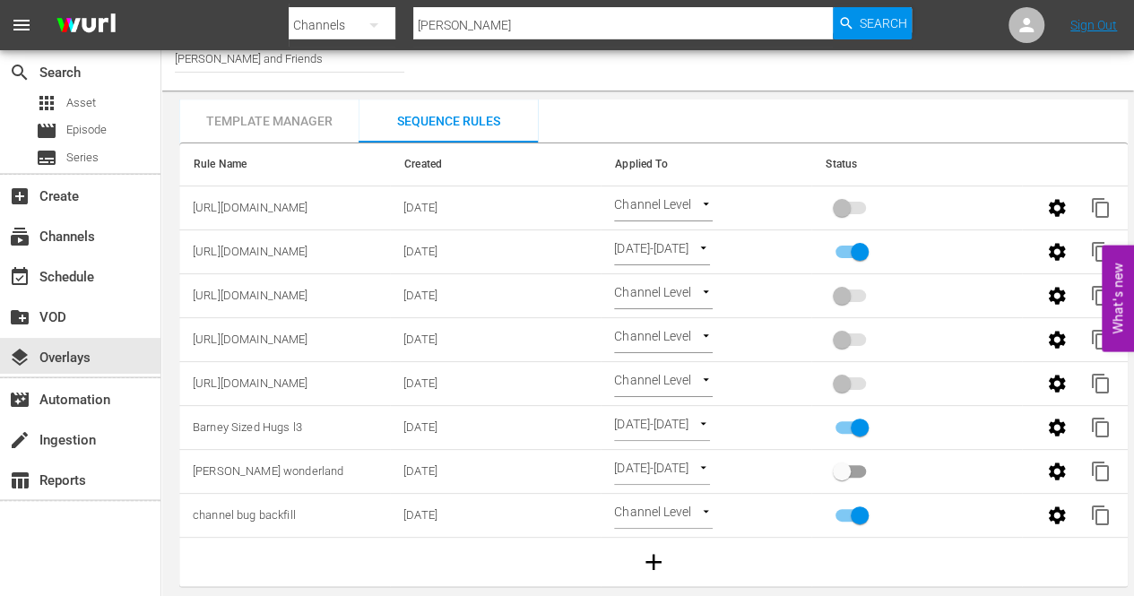
drag, startPoint x: 298, startPoint y: 284, endPoint x: 168, endPoint y: 420, distance: 188.2
click at [168, 420] on div "Channel Title Barney and Friends Template Manager Sequence Rules Templates Temp…" at bounding box center [647, 312] width 972 height 550
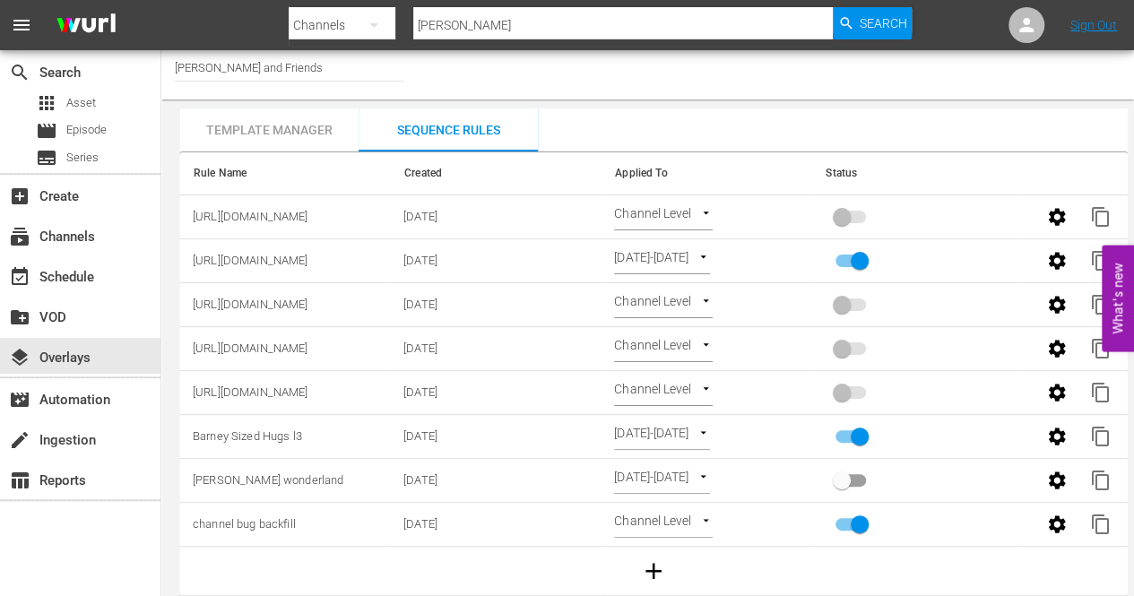
scroll to position [0, 0]
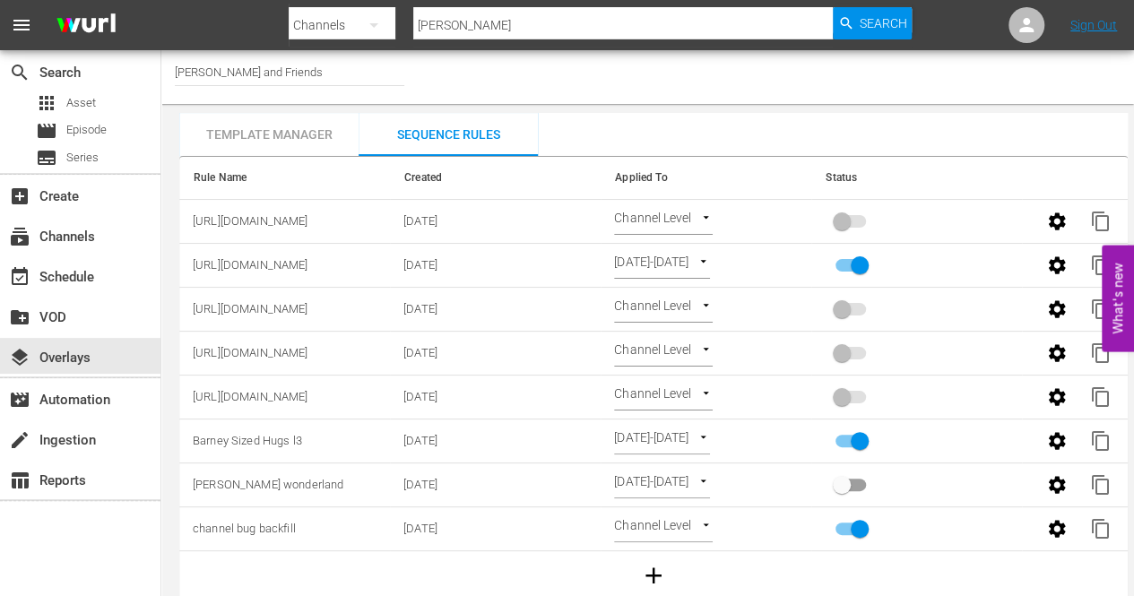
click at [310, 131] on div "Template Manager" at bounding box center [268, 134] width 179 height 43
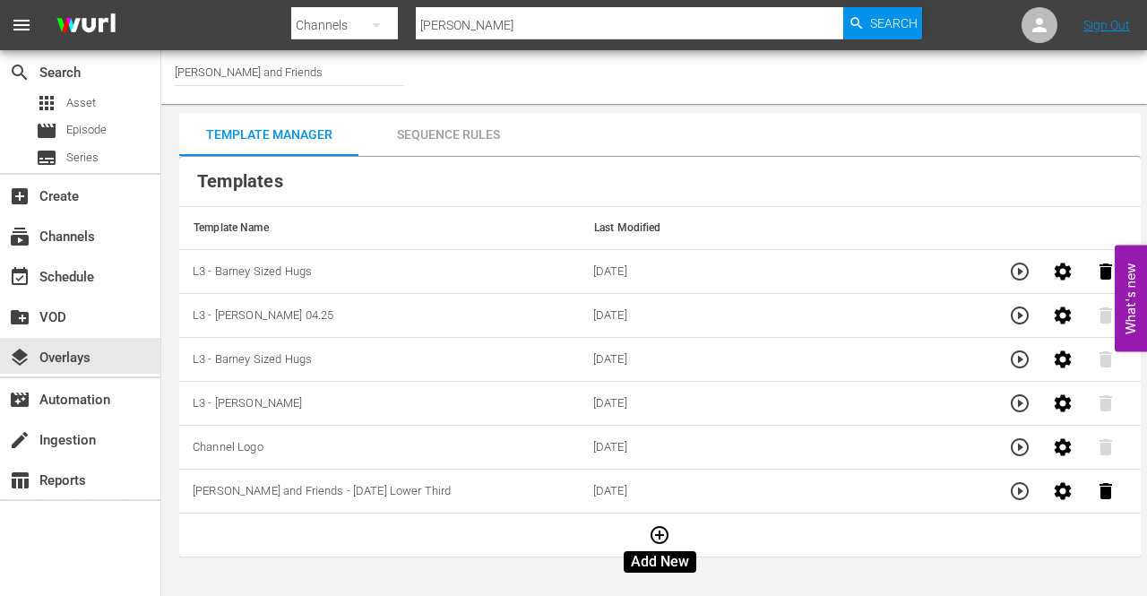
click at [663, 531] on icon "button" at bounding box center [660, 535] width 18 height 18
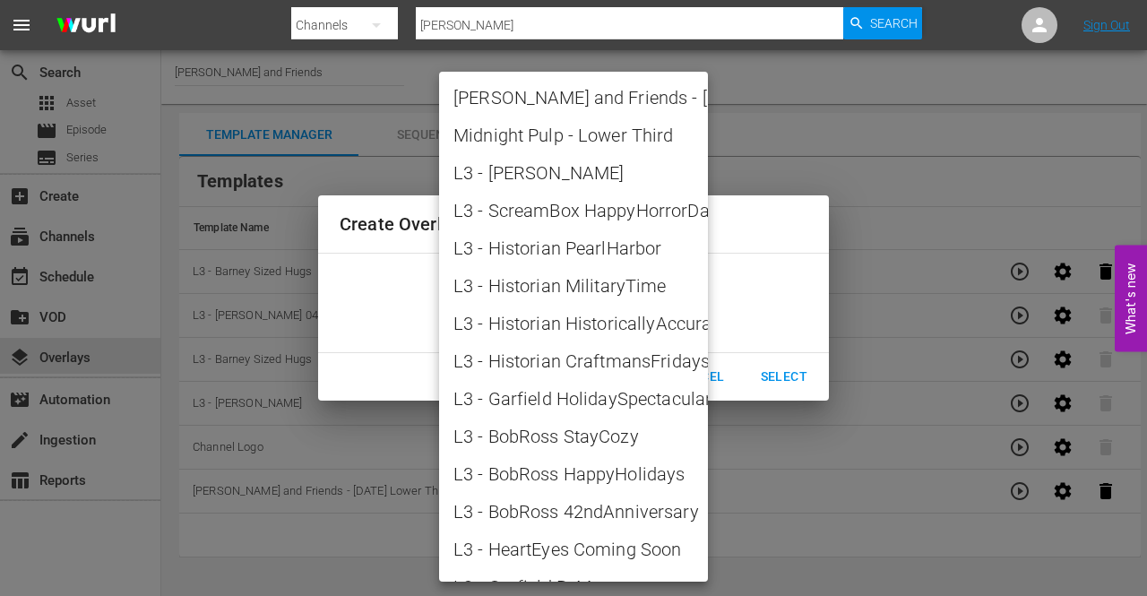
click at [702, 309] on body "menu Search By Channels Search ID, Title, Description, Keywords, or Category Ba…" at bounding box center [573, 298] width 1147 height 596
click at [579, 98] on span "Barney and Friends - Halloween Lower Third" at bounding box center [573, 97] width 240 height 27
type input "Barney and Friends - Halloween Lower Third"
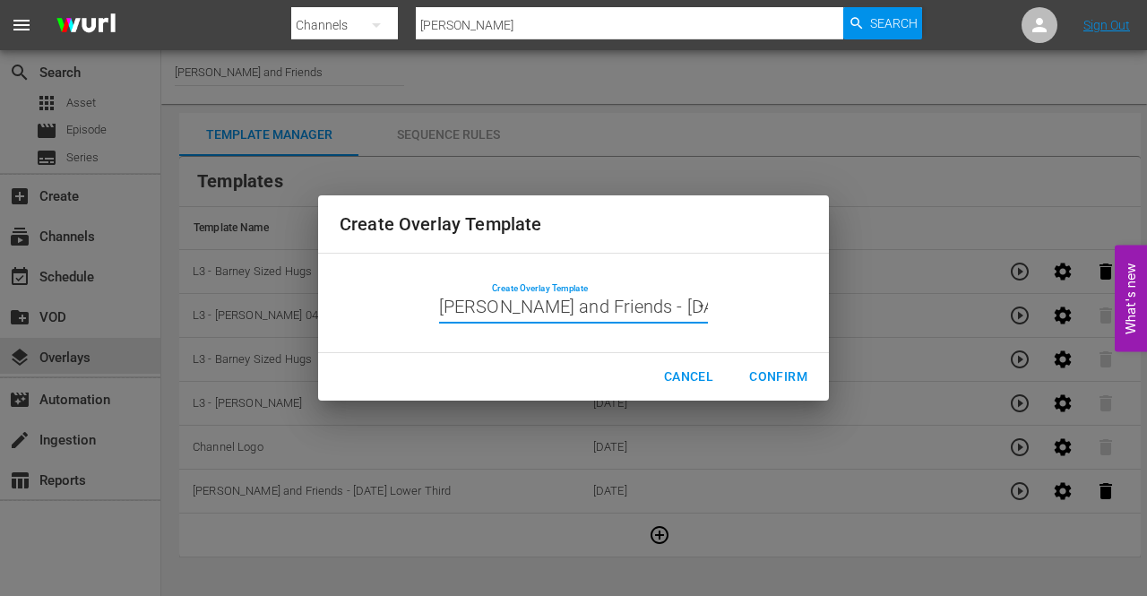
drag, startPoint x: 641, startPoint y: 308, endPoint x: 602, endPoint y: 280, distance: 47.5
click at [602, 280] on td "Create Overlay Template Barney and Friends - Halloween Lower Third Barney and F…" at bounding box center [574, 303] width 468 height 70
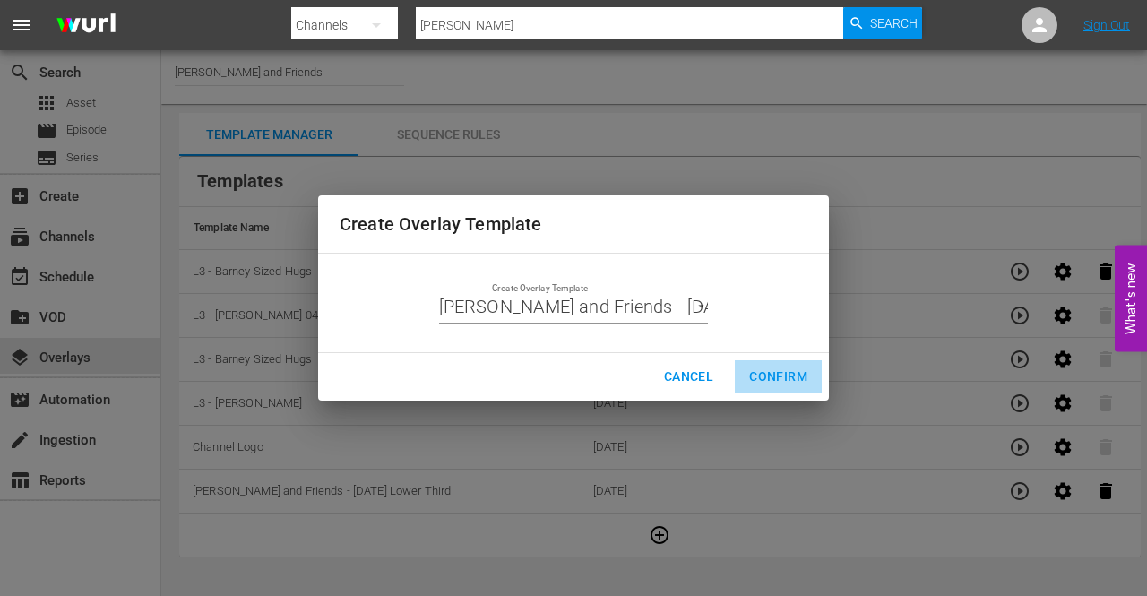
click at [785, 375] on span "Confirm" at bounding box center [778, 377] width 58 height 22
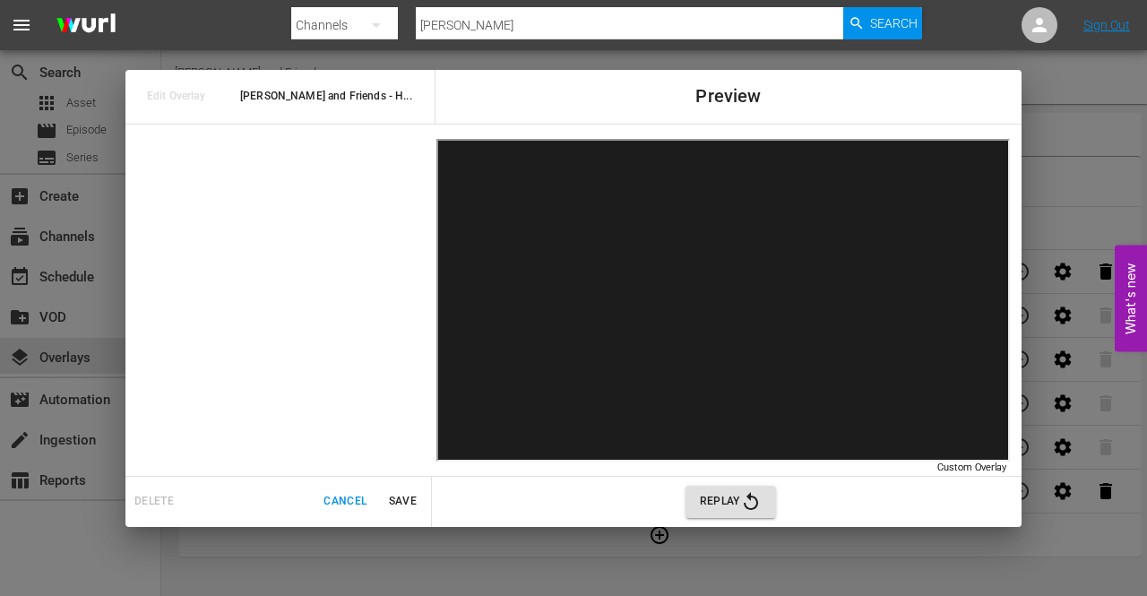
click at [720, 501] on span "Replay" at bounding box center [731, 502] width 62 height 22
click at [397, 497] on span "Save" at bounding box center [402, 501] width 43 height 19
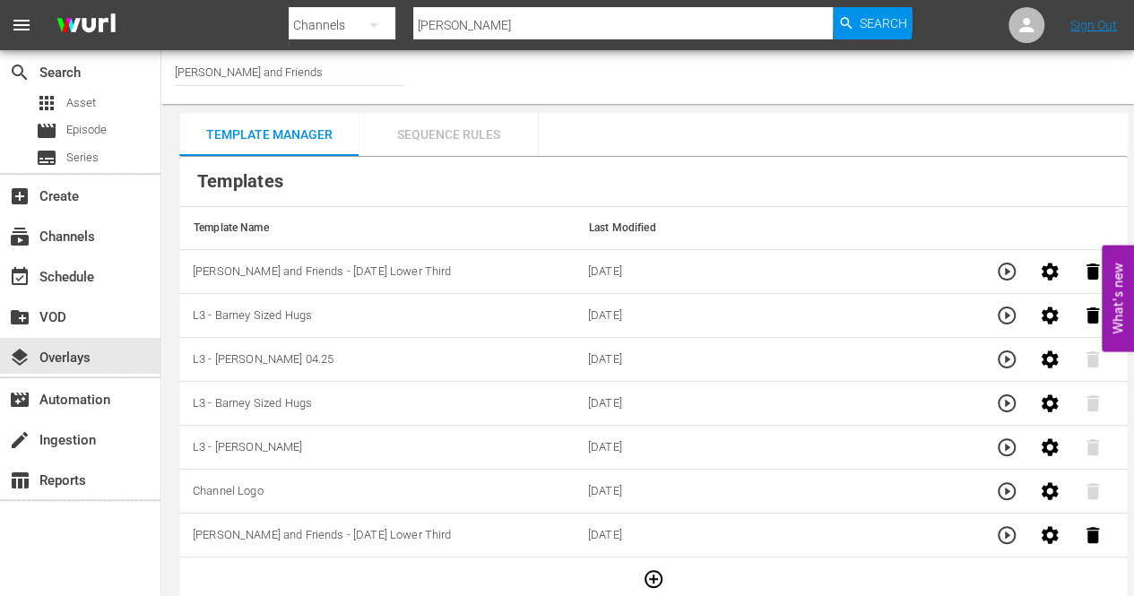
click at [408, 124] on div "Sequence Rules" at bounding box center [447, 134] width 179 height 43
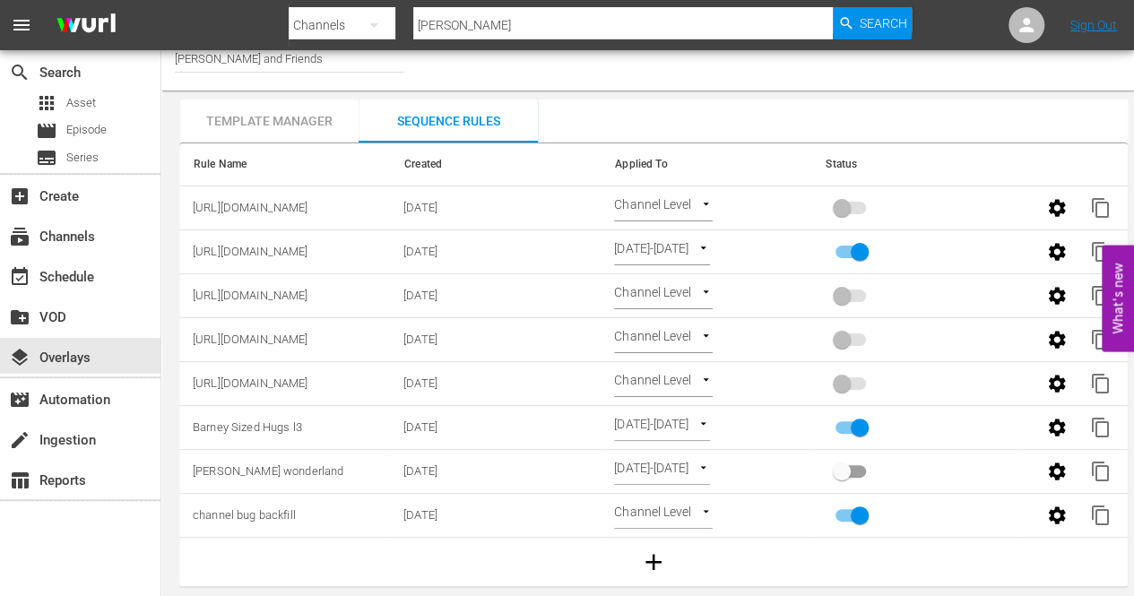
scroll to position [23, 0]
click at [642, 550] on icon "button" at bounding box center [653, 561] width 27 height 27
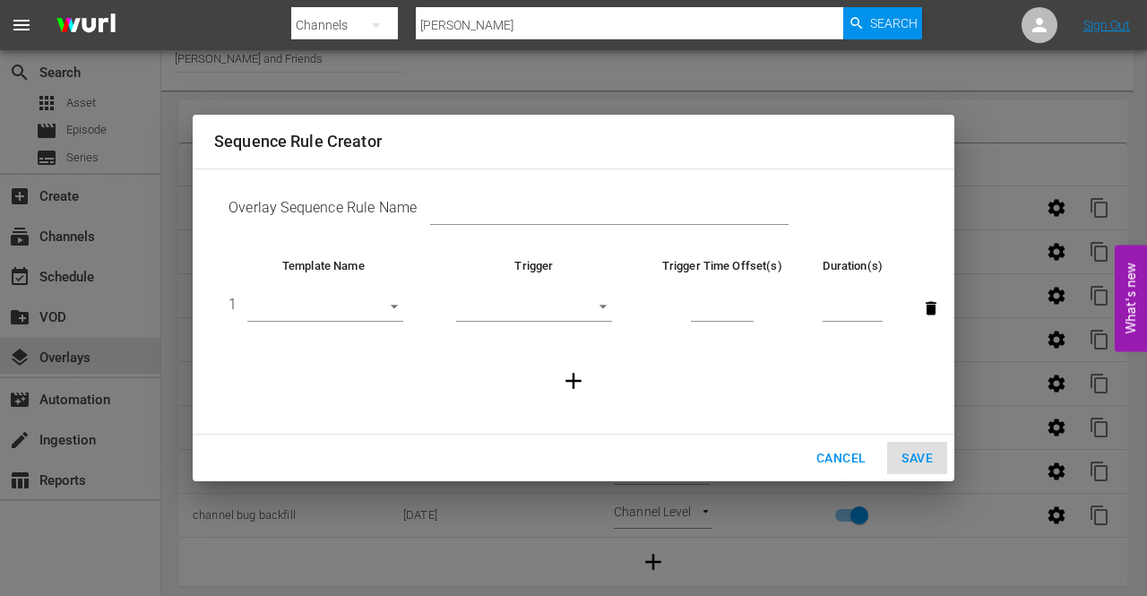
click at [382, 307] on body "menu Search By Channels Search ID, Title, Description, Keywords, or Category Ba…" at bounding box center [573, 285] width 1147 height 596
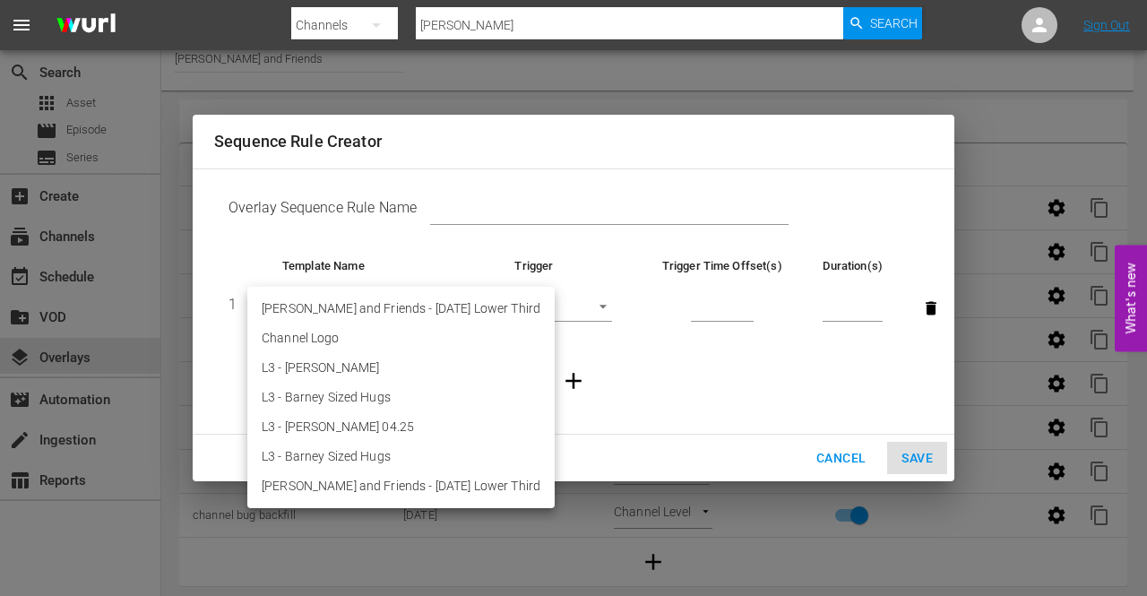
click at [352, 316] on li "Barney and Friends - Halloween Lower Third" at bounding box center [400, 309] width 307 height 30
type input "28877"
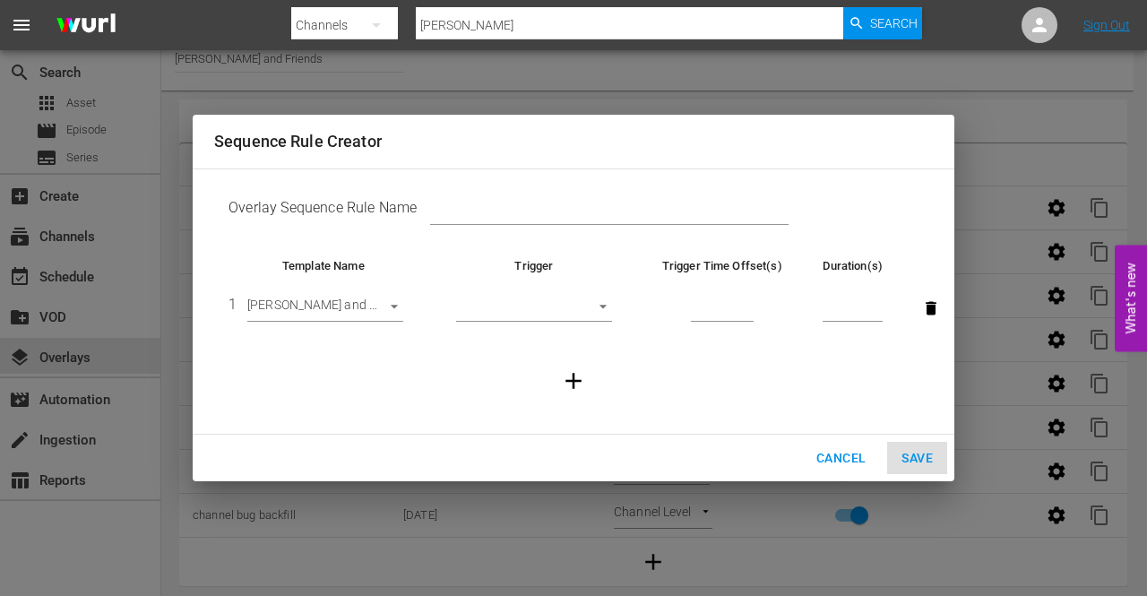
click at [514, 197] on td "Overlay Sequence Rule Name" at bounding box center [573, 212] width 719 height 56
click at [505, 214] on input "text" at bounding box center [609, 211] width 358 height 27
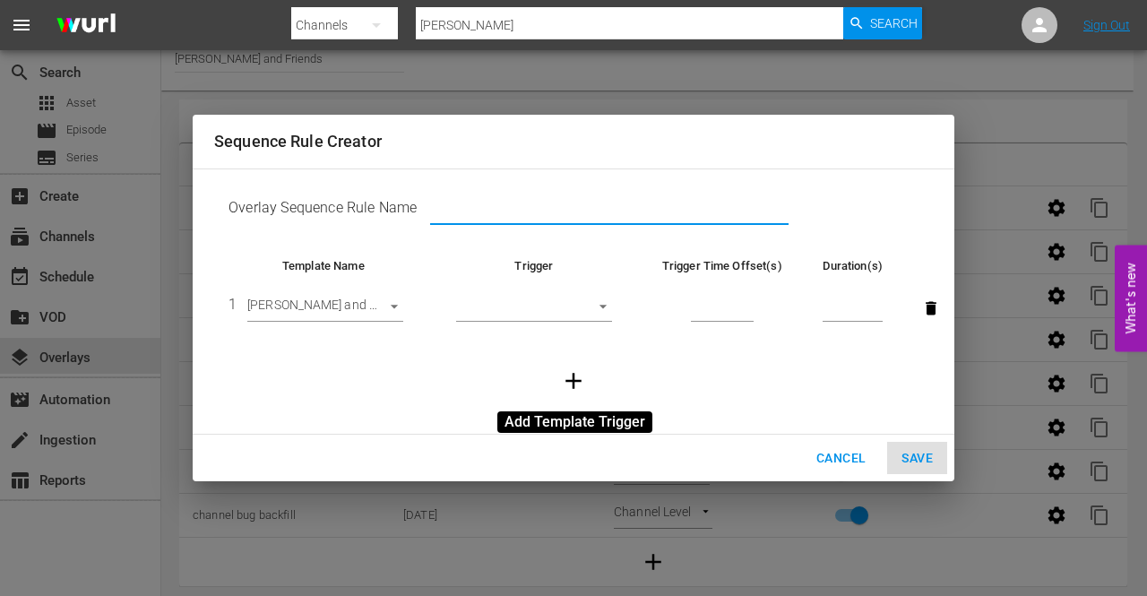
click at [571, 382] on icon "button" at bounding box center [573, 381] width 16 height 16
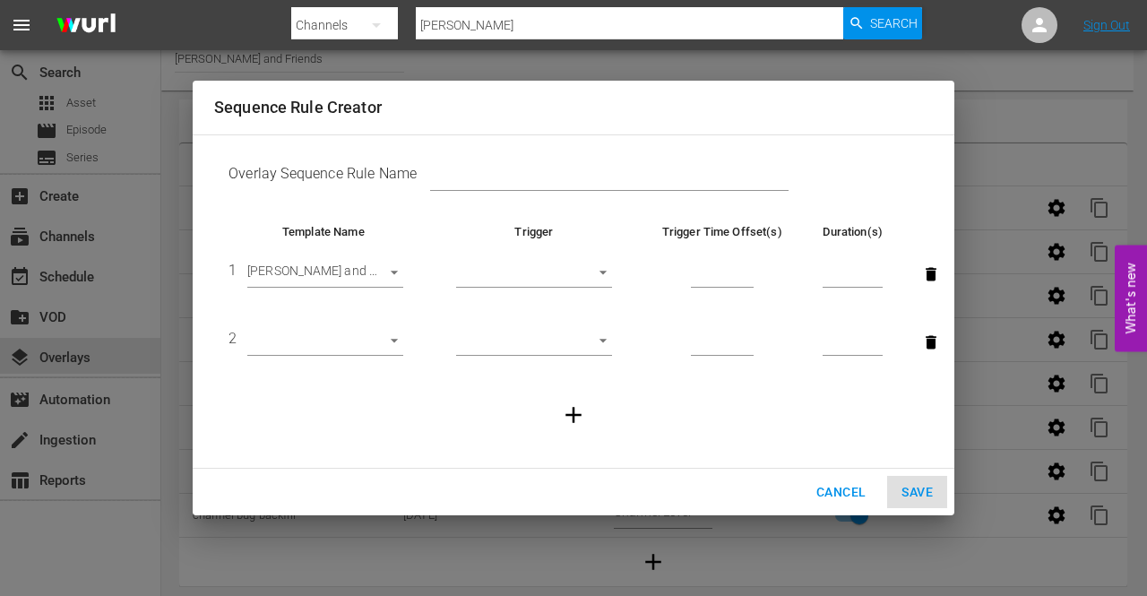
click at [843, 486] on span "Cancel" at bounding box center [840, 492] width 49 height 22
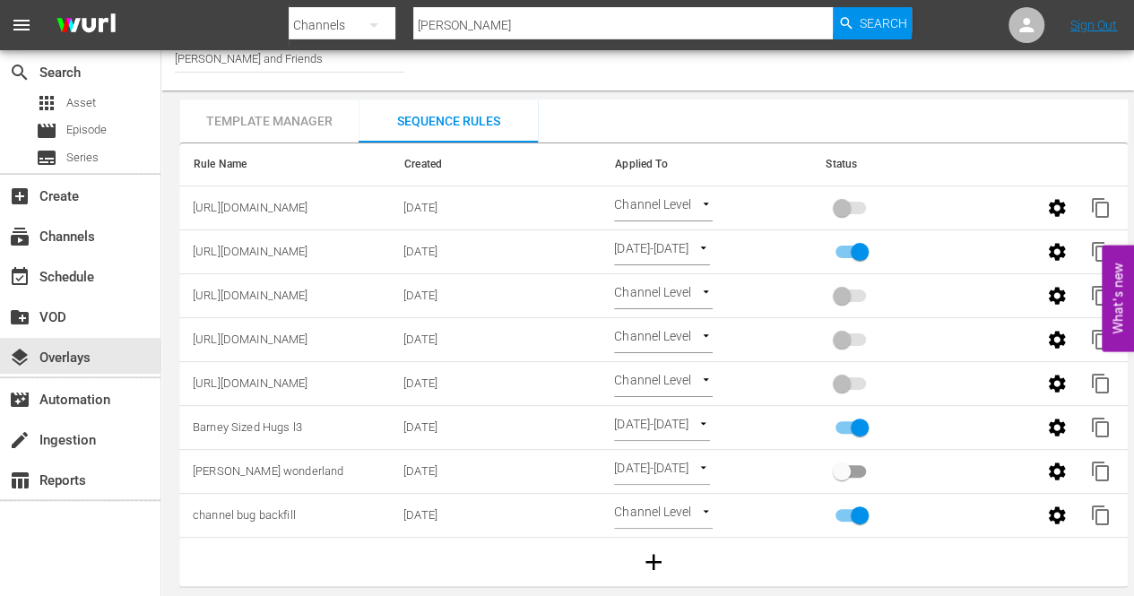
click at [290, 108] on div "Template Manager" at bounding box center [268, 120] width 179 height 43
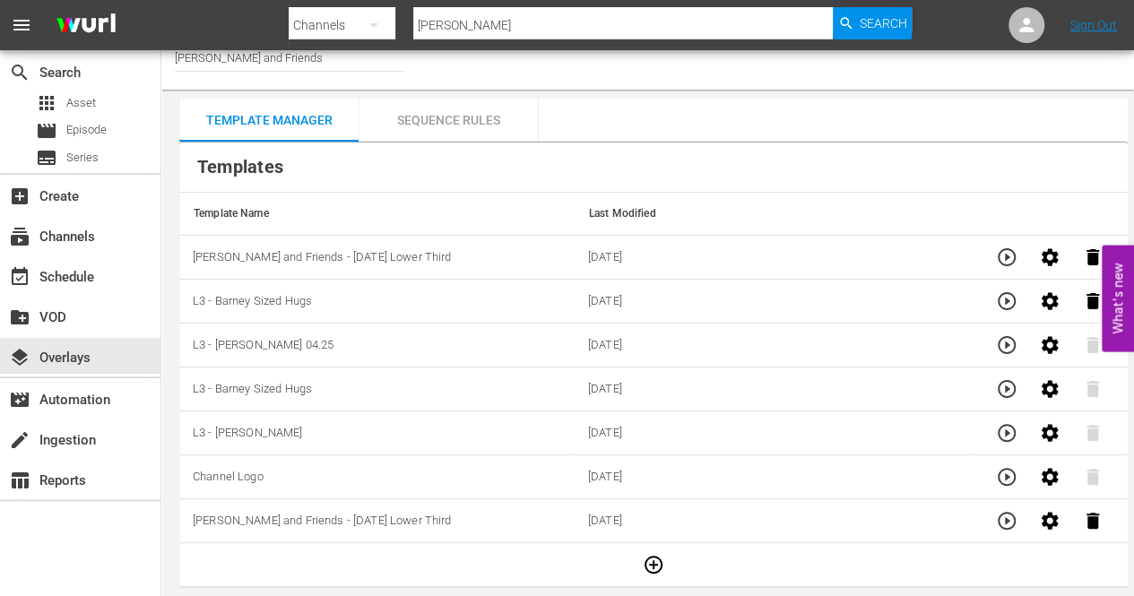
scroll to position [11, 0]
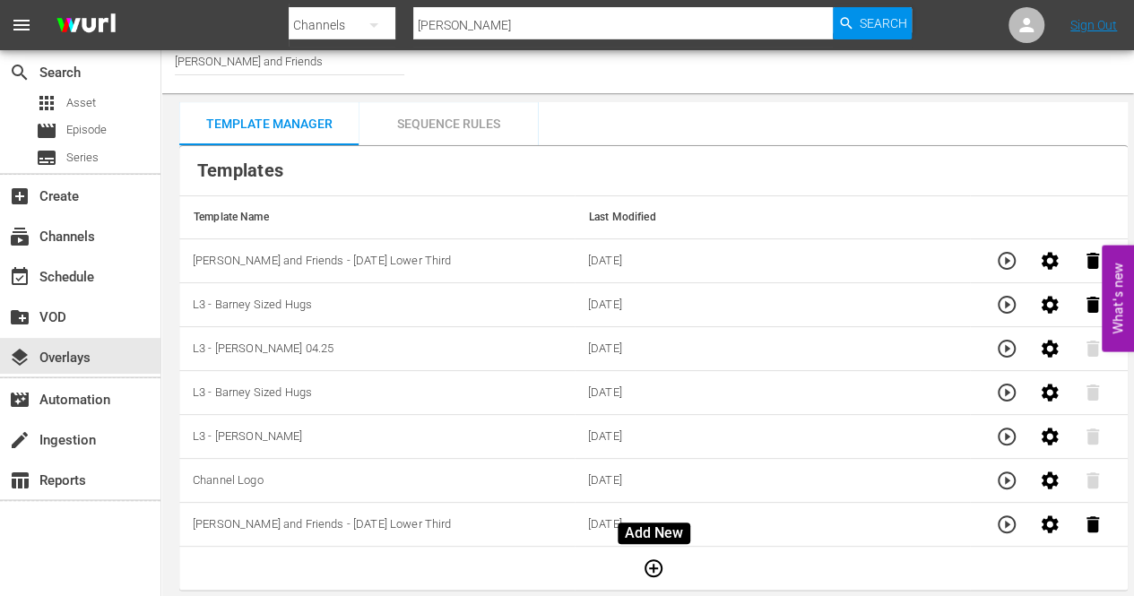
click at [652, 569] on icon "button" at bounding box center [653, 568] width 18 height 18
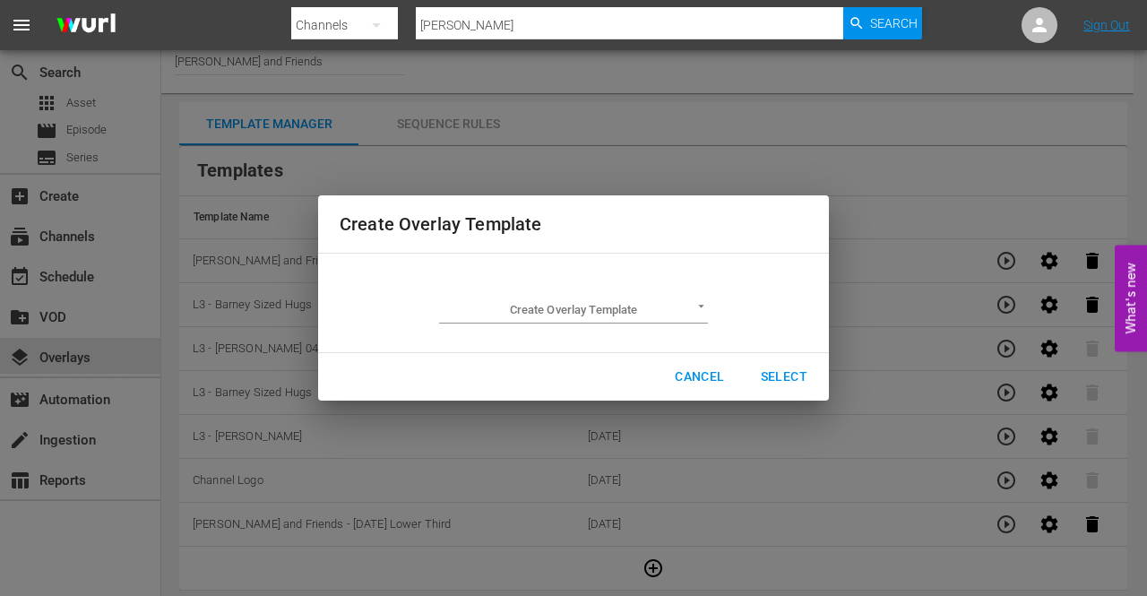
click at [697, 305] on body "menu Search By Channels Search ID, Title, Description, Keywords, or Category Ba…" at bounding box center [573, 287] width 1147 height 596
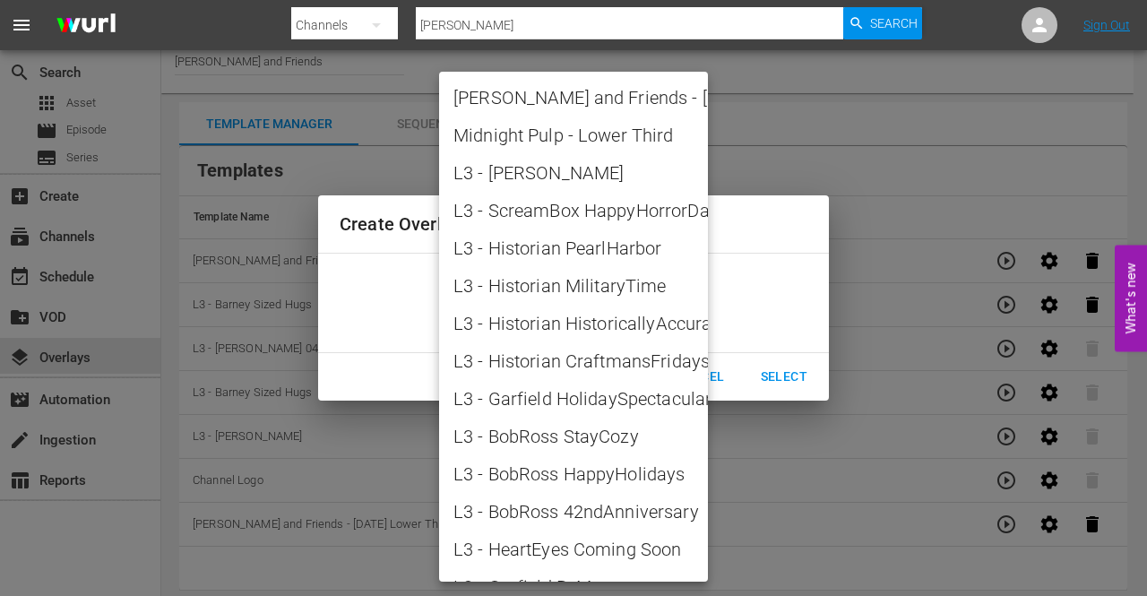
click at [898, 255] on div at bounding box center [573, 298] width 1147 height 596
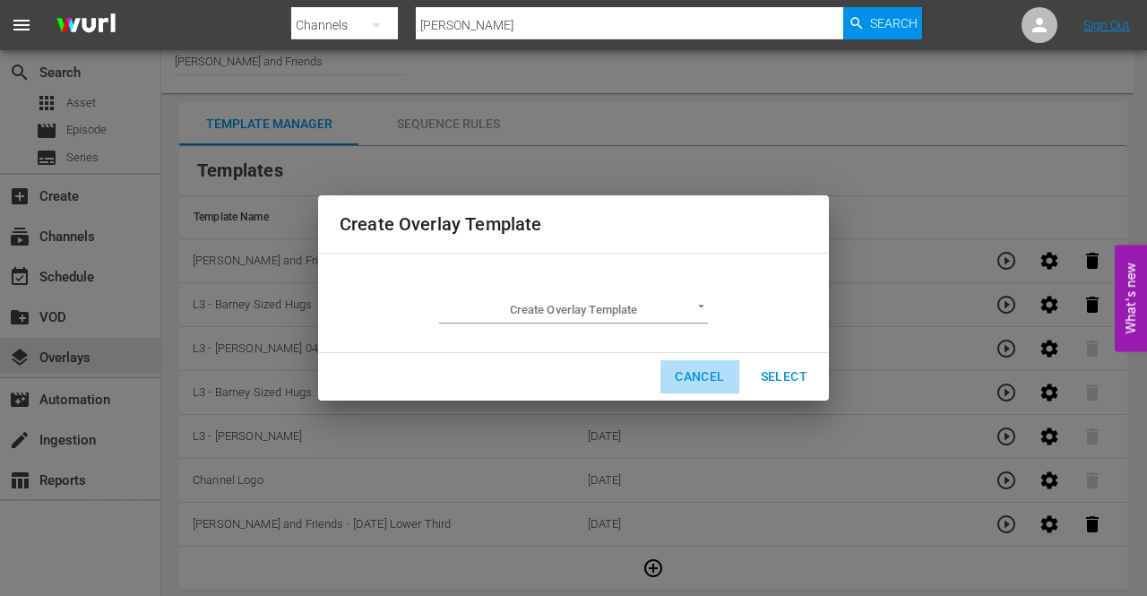
click at [709, 375] on span "Cancel" at bounding box center [699, 377] width 49 height 22
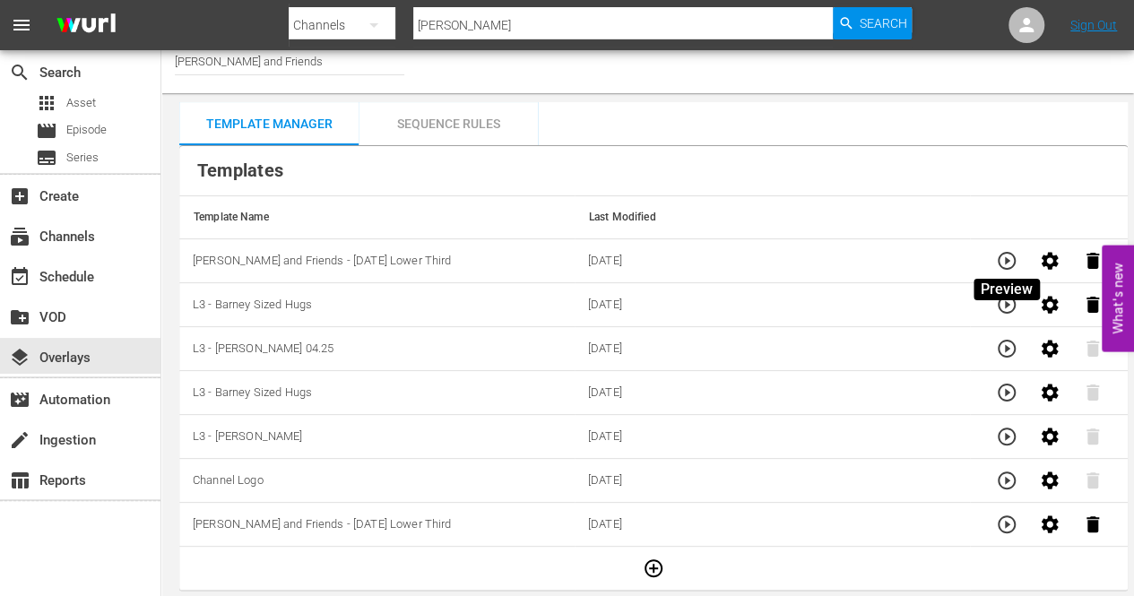
click at [1008, 264] on icon "button" at bounding box center [1007, 261] width 22 height 22
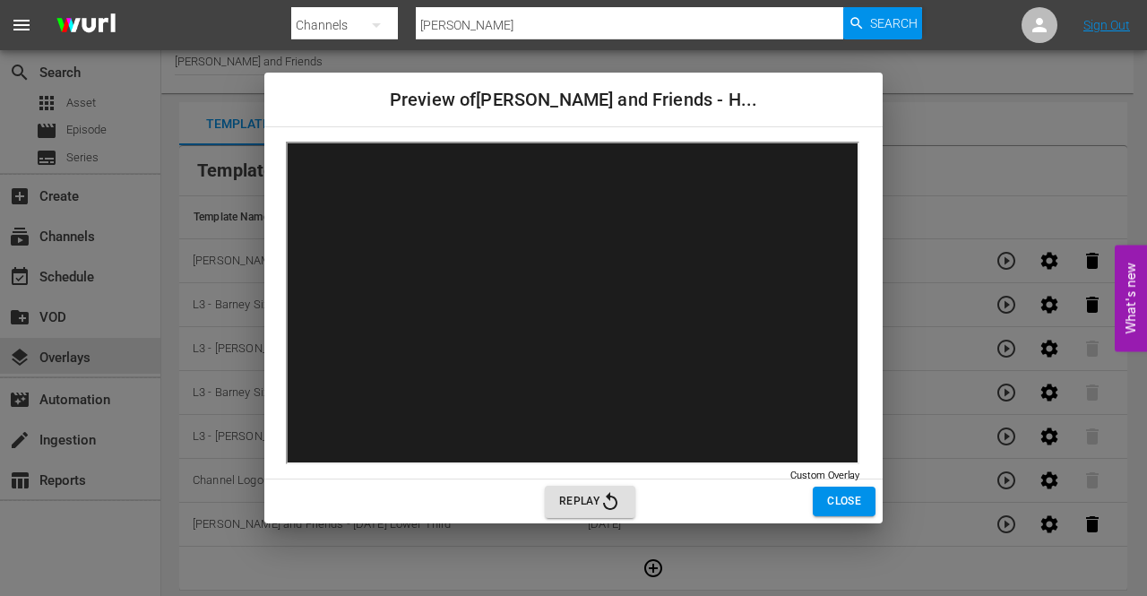
click at [914, 186] on div "Preview of Barney and Friends - H... Custom Overlay Custom Overlay Replay Close" at bounding box center [573, 298] width 1147 height 596
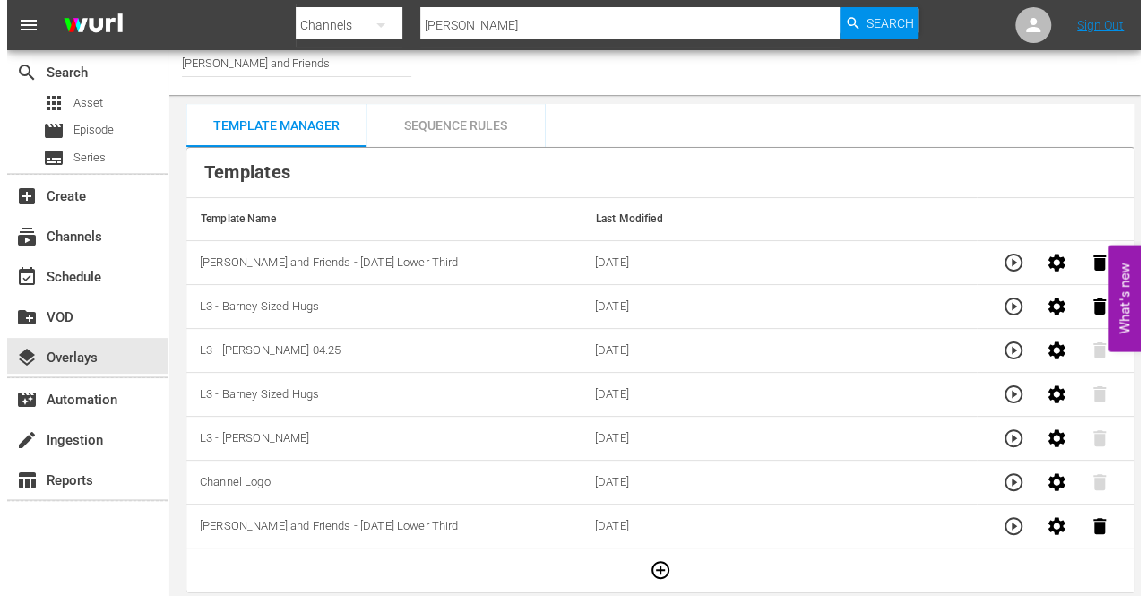
scroll to position [0, 0]
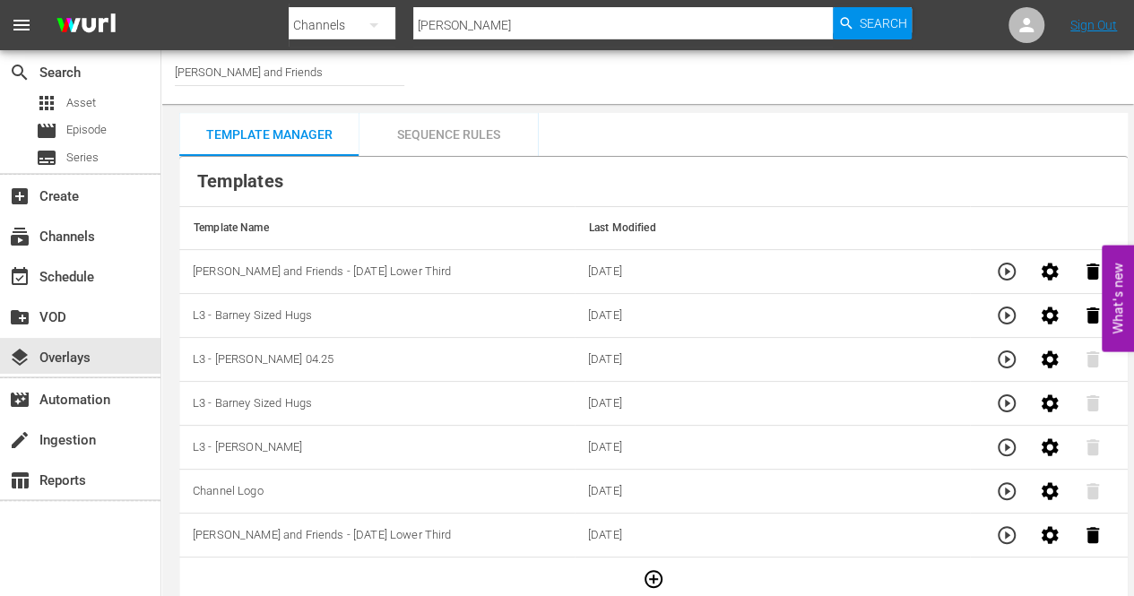
drag, startPoint x: 657, startPoint y: 271, endPoint x: 559, endPoint y: 262, distance: 98.1
click at [559, 262] on tr "Barney and Friends - Halloween Lower Third 10/15/2025" at bounding box center [653, 272] width 948 height 44
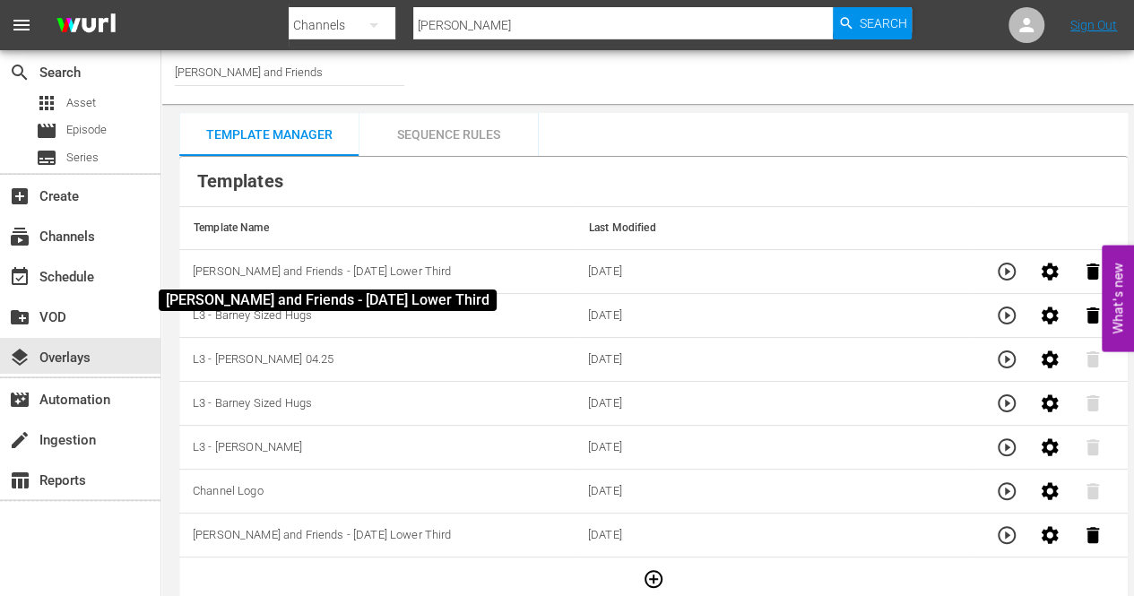
click at [319, 272] on span "Barney and Friends - Halloween Lower Third" at bounding box center [322, 270] width 258 height 13
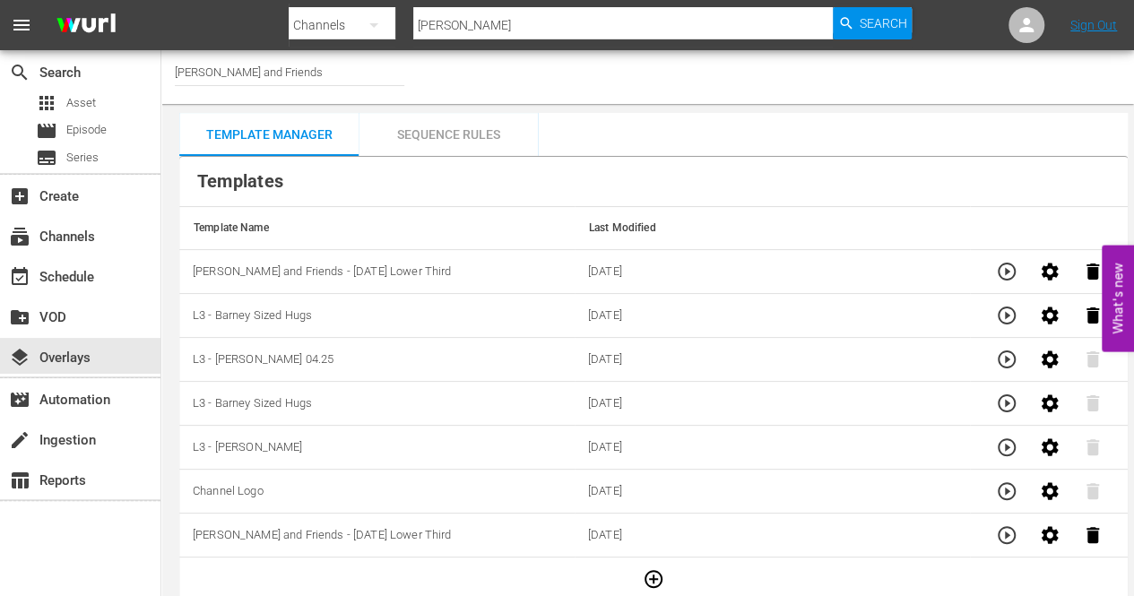
click at [435, 257] on td "Barney and Friends - Halloween Lower Third" at bounding box center [376, 272] width 395 height 44
click at [652, 585] on icon "button" at bounding box center [653, 579] width 22 height 22
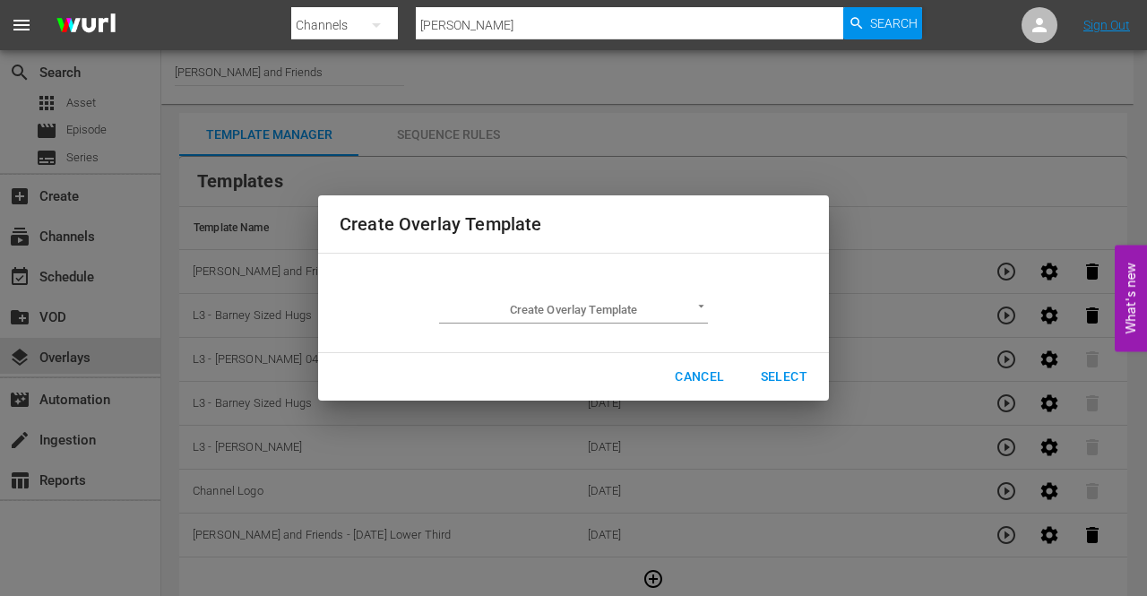
click at [921, 154] on div "Create Overlay Template Create Overlay Template ​ Cancel Select" at bounding box center [573, 298] width 1125 height 574
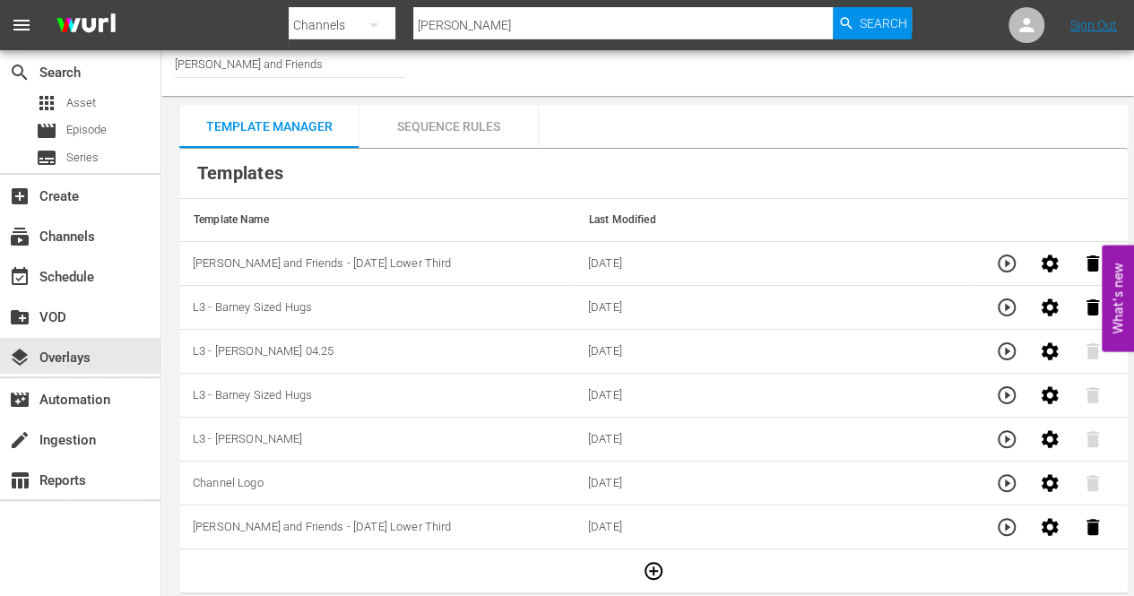
scroll to position [11, 0]
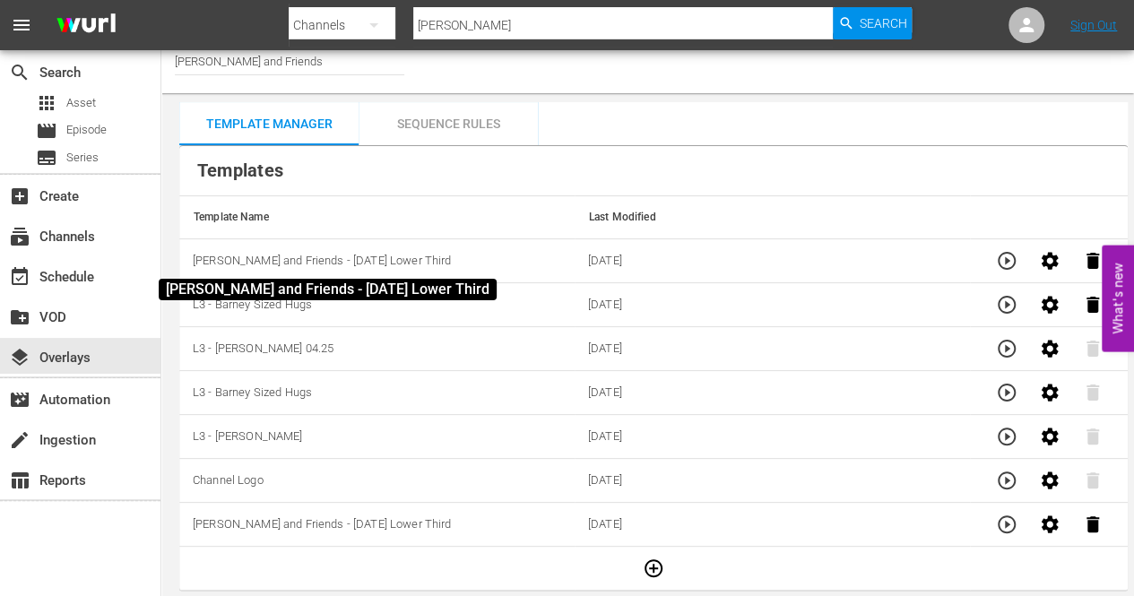
click at [362, 261] on span "Barney and Friends - Halloween Lower Third" at bounding box center [322, 260] width 258 height 13
click at [289, 255] on span "Barney and Friends - Halloween Lower Third" at bounding box center [322, 260] width 258 height 13
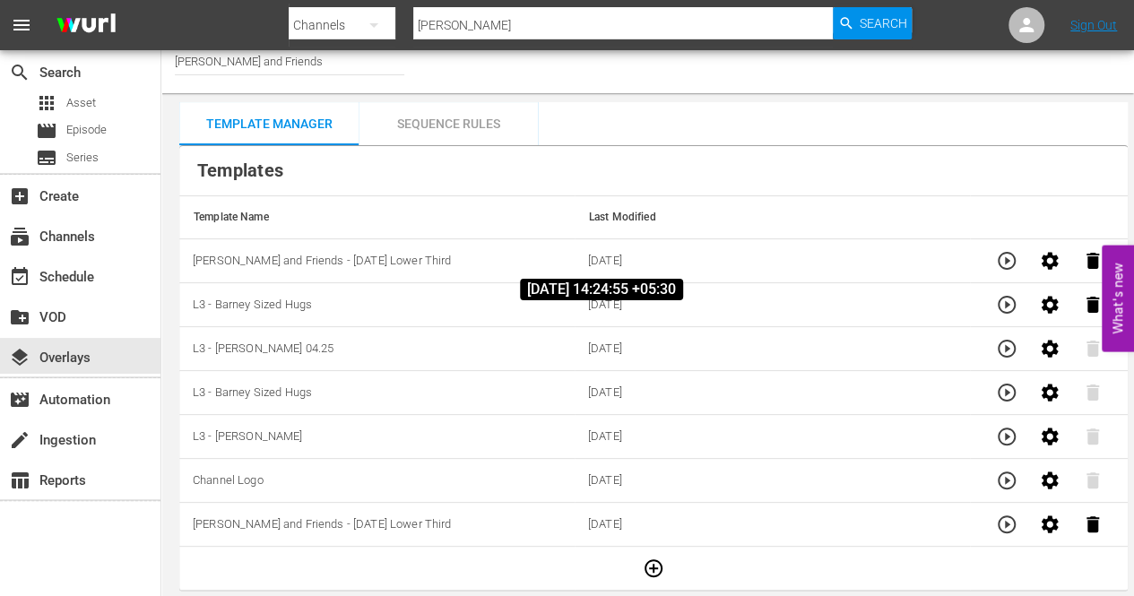
click at [609, 254] on span "10/15/2025" at bounding box center [605, 260] width 34 height 13
click at [467, 113] on div "Sequence Rules" at bounding box center [447, 123] width 179 height 43
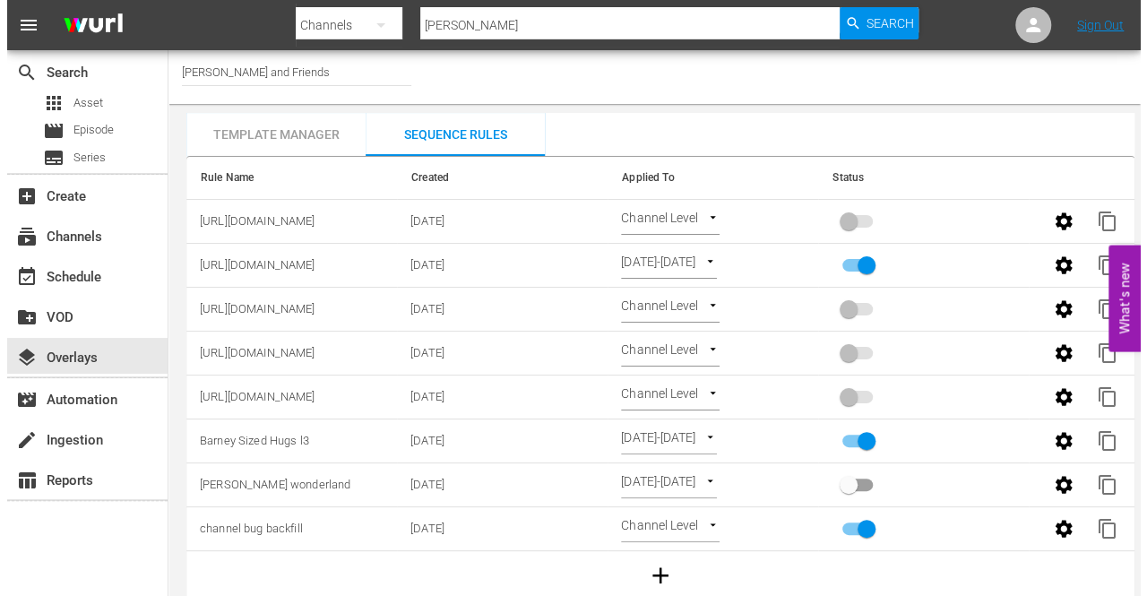
scroll to position [23, 0]
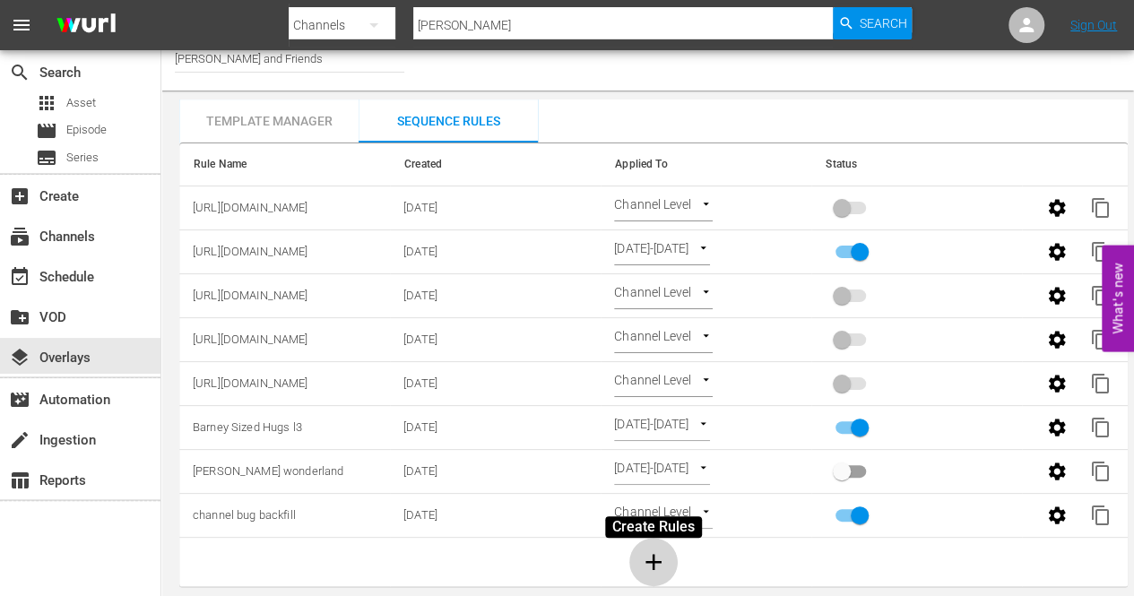
click at [661, 548] on icon "button" at bounding box center [653, 561] width 27 height 27
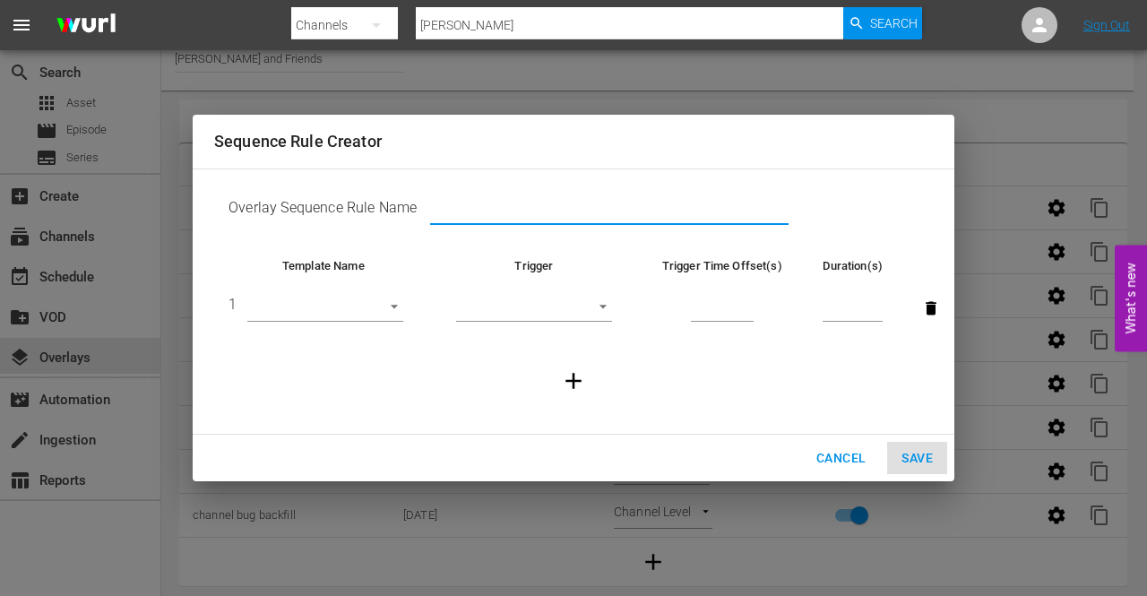
click at [487, 203] on input "text" at bounding box center [609, 211] width 358 height 27
paste input "https://cineverse.box.com/s/0iexkgvulvbxd51ad61qhae94j0jq6jy"
type input "https://cineverse.box.com/s/0iexkgvulvbxd51ad61qhae94j0jq6jy"
click at [393, 302] on body "menu Search By Channels Search ID, Title, Description, Keywords, or Category Ba…" at bounding box center [573, 285] width 1147 height 596
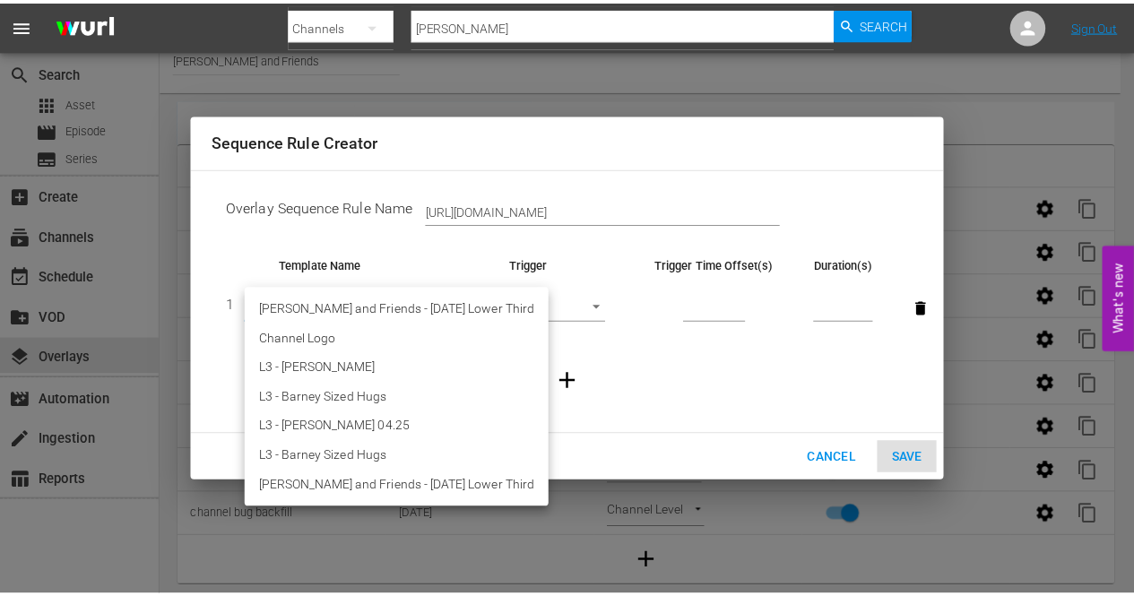
scroll to position [0, 0]
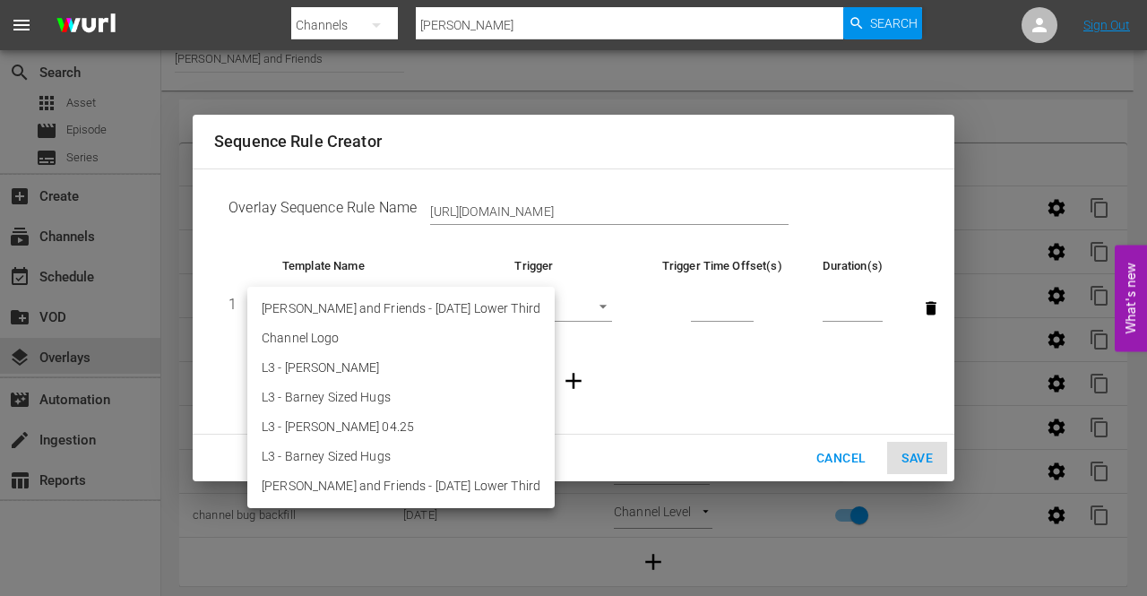
click at [409, 312] on li "Barney and Friends - Halloween Lower Third" at bounding box center [400, 309] width 307 height 30
type input "28877"
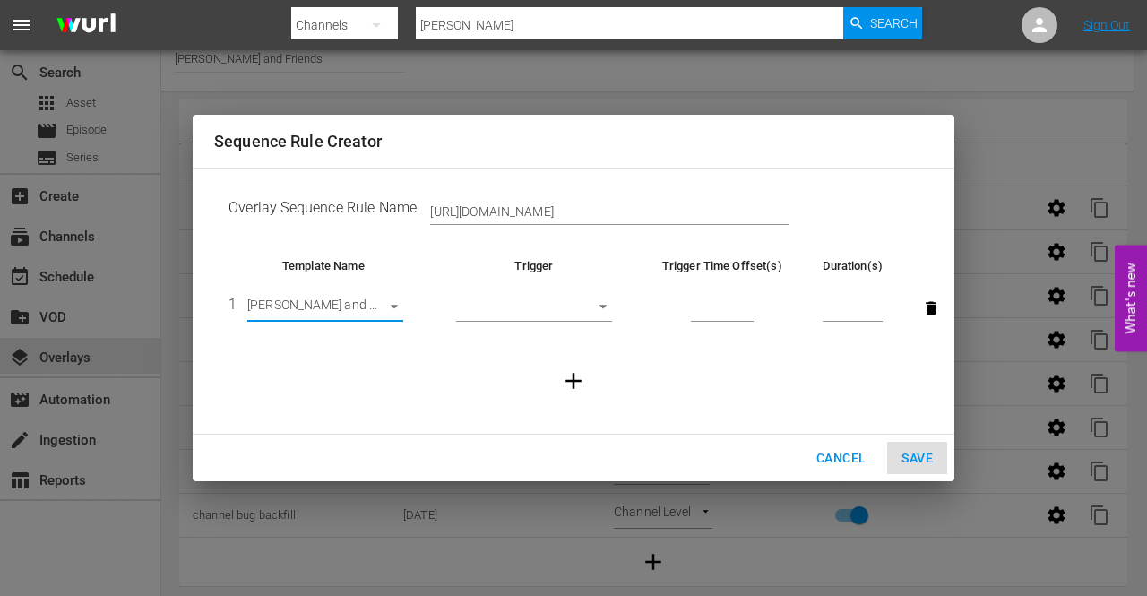
click at [606, 307] on body "menu Search By Channels Search ID, Title, Description, Keywords, or Category Ba…" at bounding box center [573, 285] width 1147 height 596
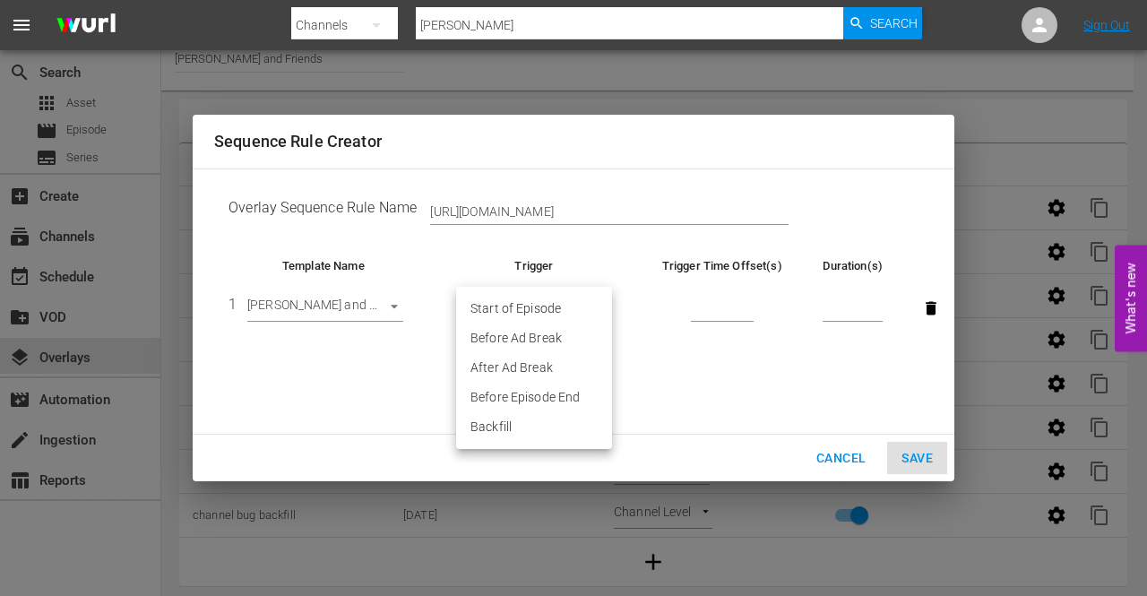
click at [541, 399] on li "Before Episode End" at bounding box center [534, 398] width 156 height 30
type input "END_OF_EPISODE"
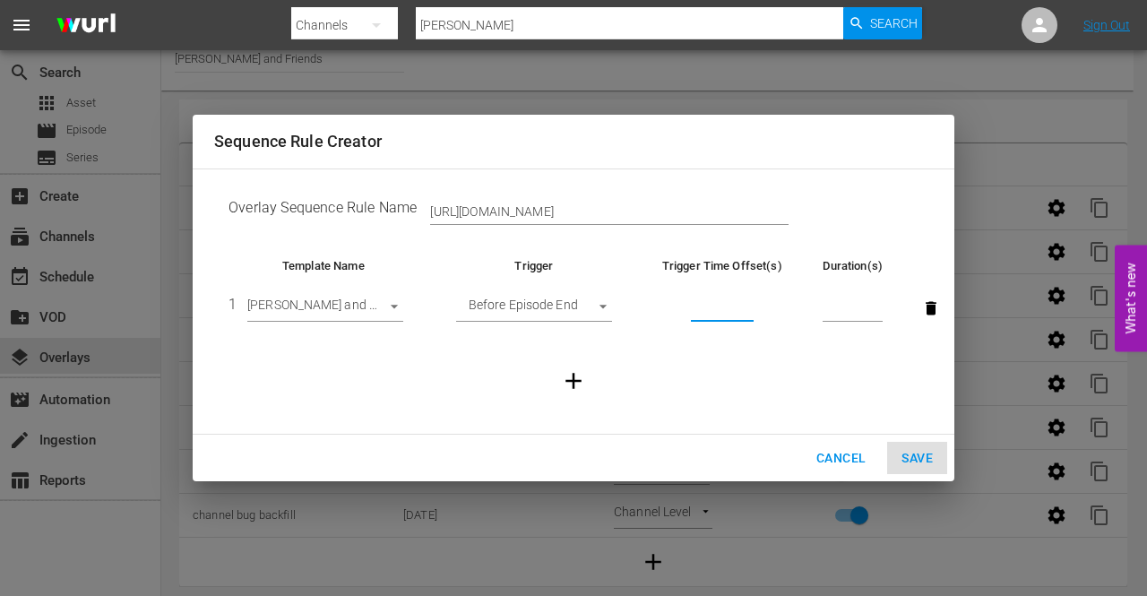
click at [722, 306] on input "number" at bounding box center [722, 308] width 63 height 27
type input "60"
type input "30"
click at [930, 453] on span "Save" at bounding box center [916, 458] width 31 height 22
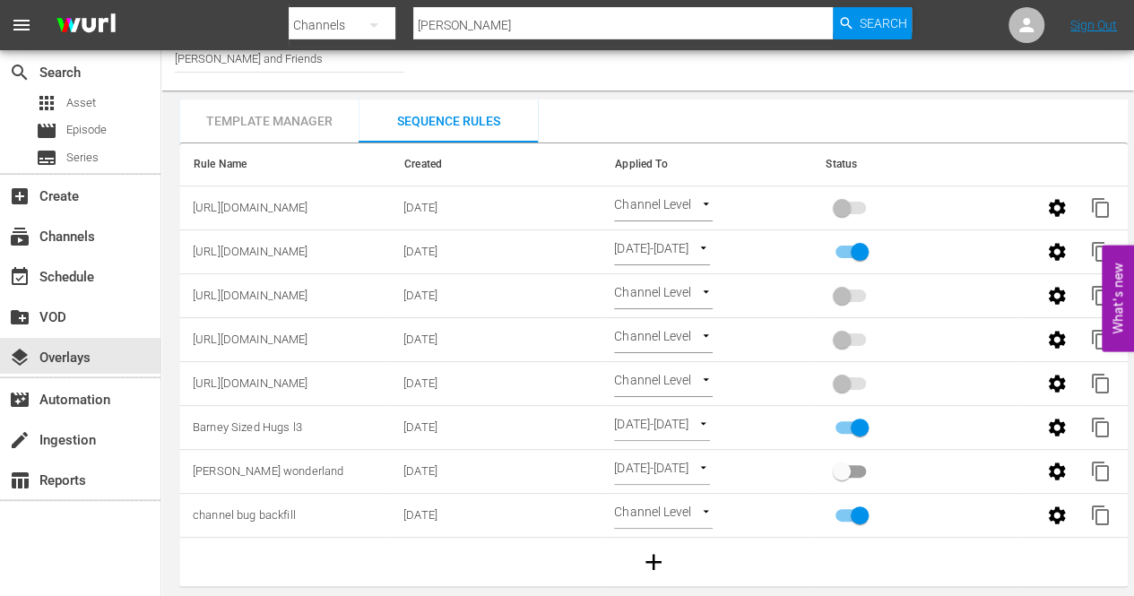
checkbox input "false"
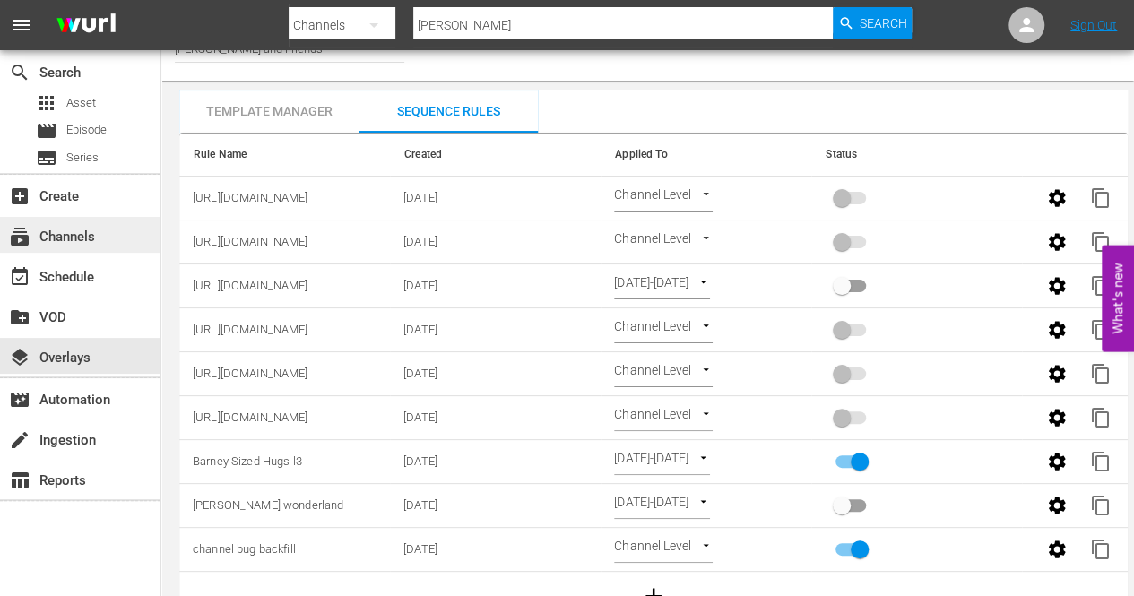
click at [72, 230] on div "subscriptions Channels" at bounding box center [50, 234] width 100 height 16
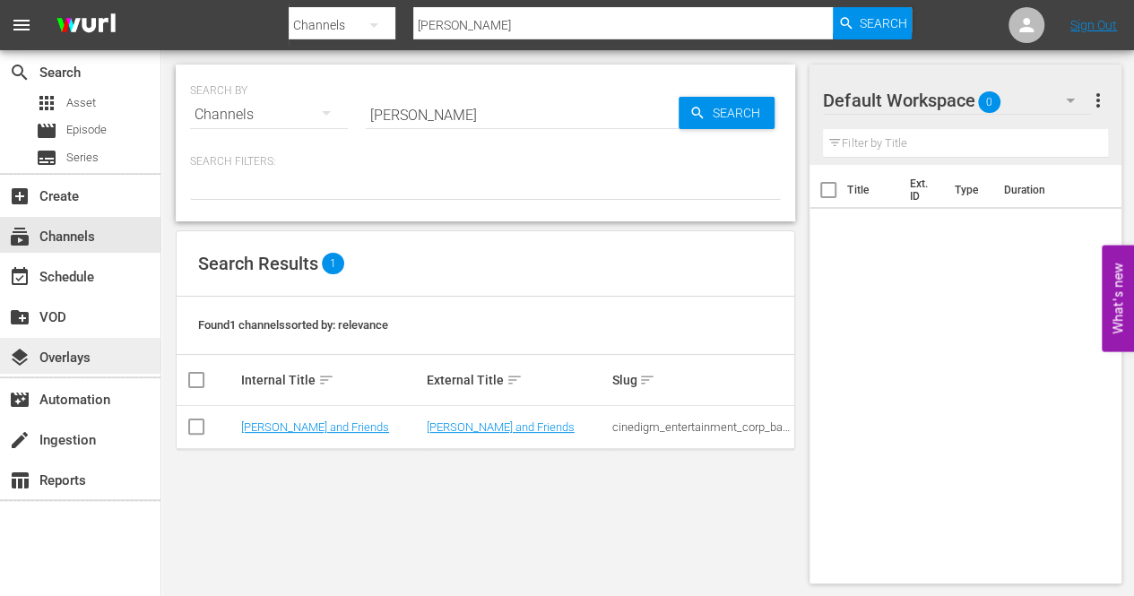
click at [93, 366] on div "layers Overlays" at bounding box center [80, 356] width 160 height 36
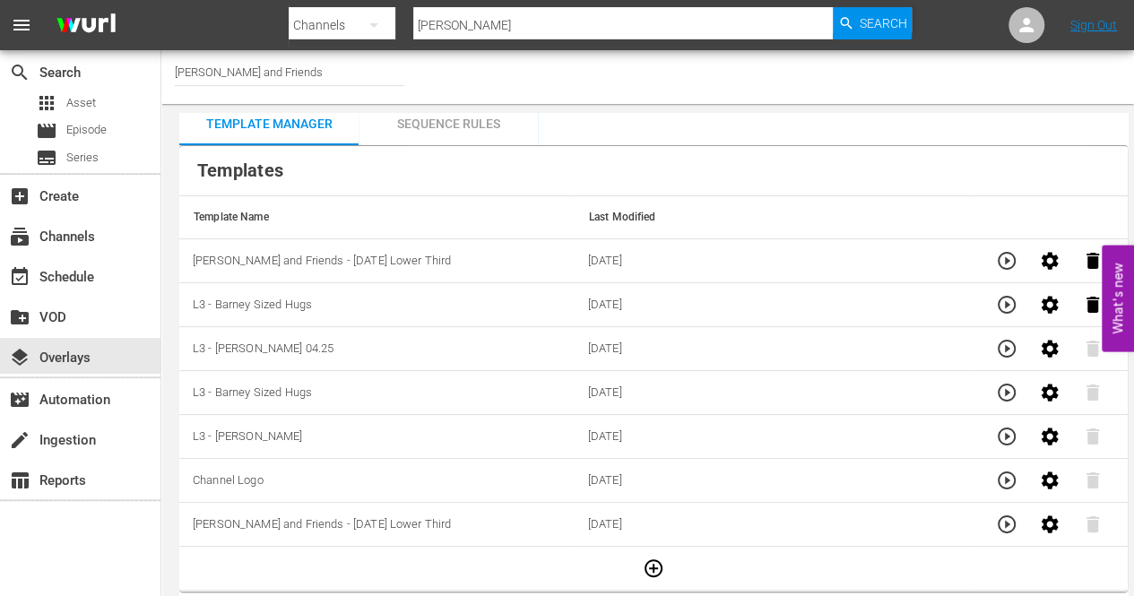
scroll to position [13, 0]
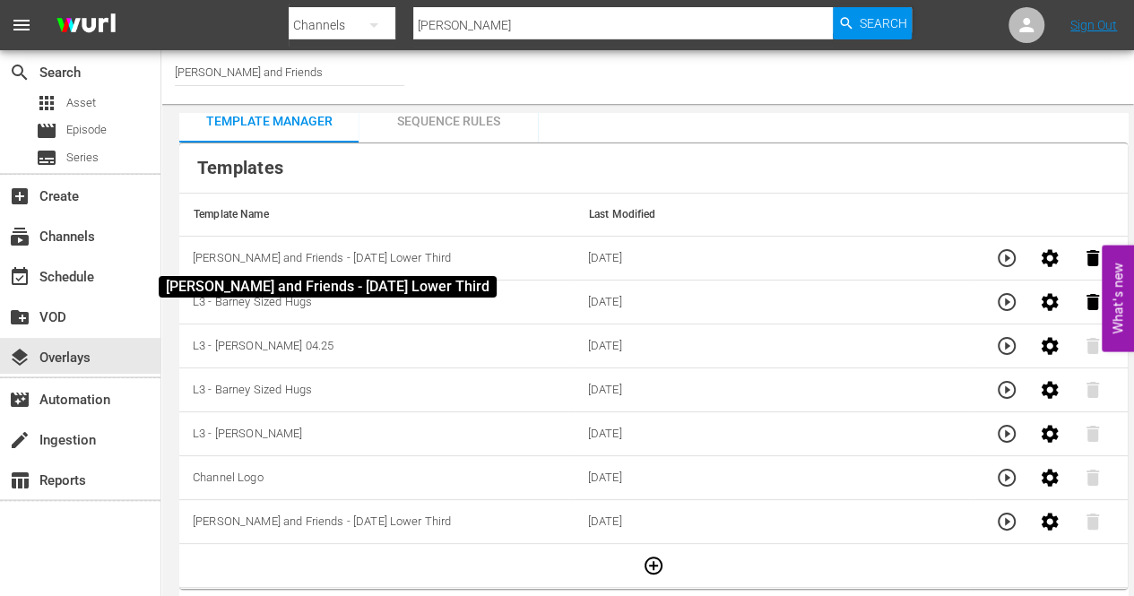
click at [333, 259] on span "Barney and Friends - Halloween Lower Third" at bounding box center [322, 257] width 258 height 13
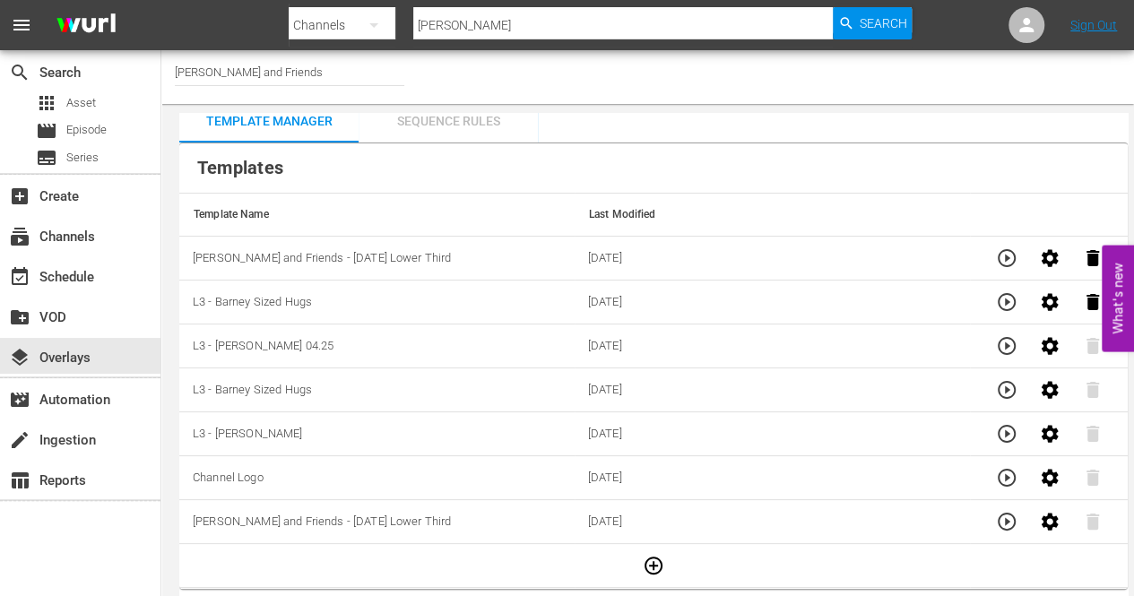
click at [460, 123] on div "Sequence Rules" at bounding box center [447, 120] width 179 height 43
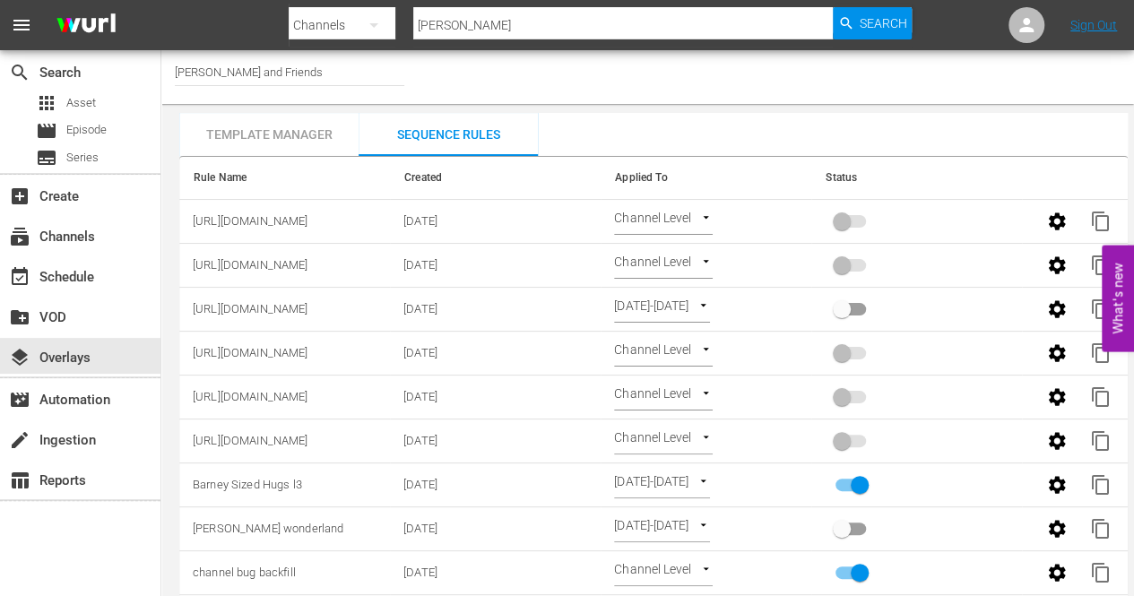
click at [699, 215] on body "menu Search By Channels Search ID, Title, Description, Keywords, or Category Ba…" at bounding box center [567, 298] width 1134 height 596
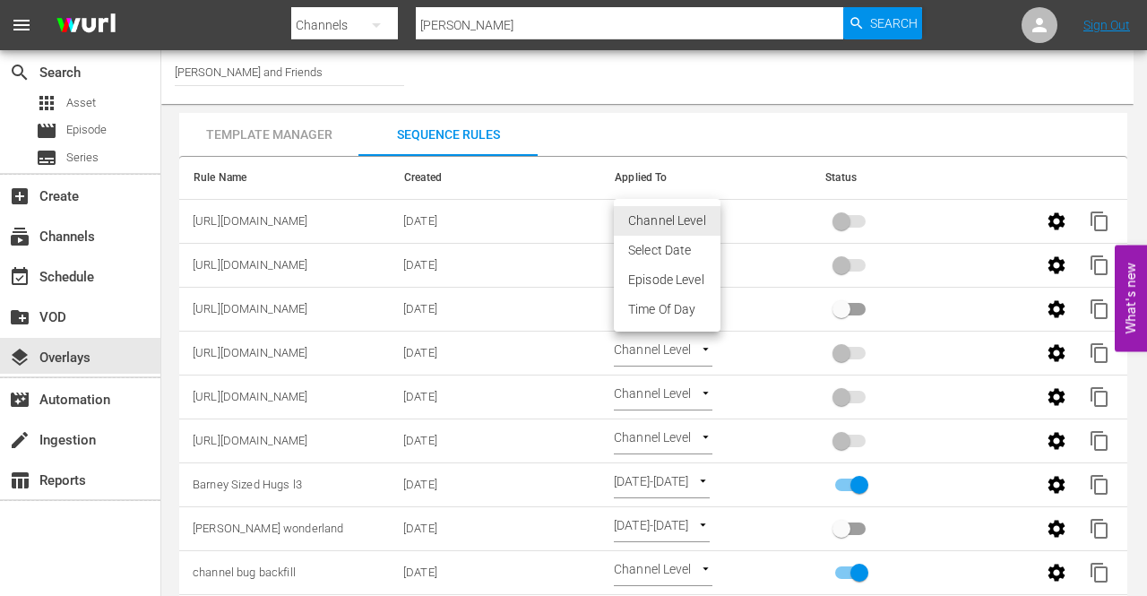
click at [690, 250] on li "Select Date" at bounding box center [667, 251] width 107 height 30
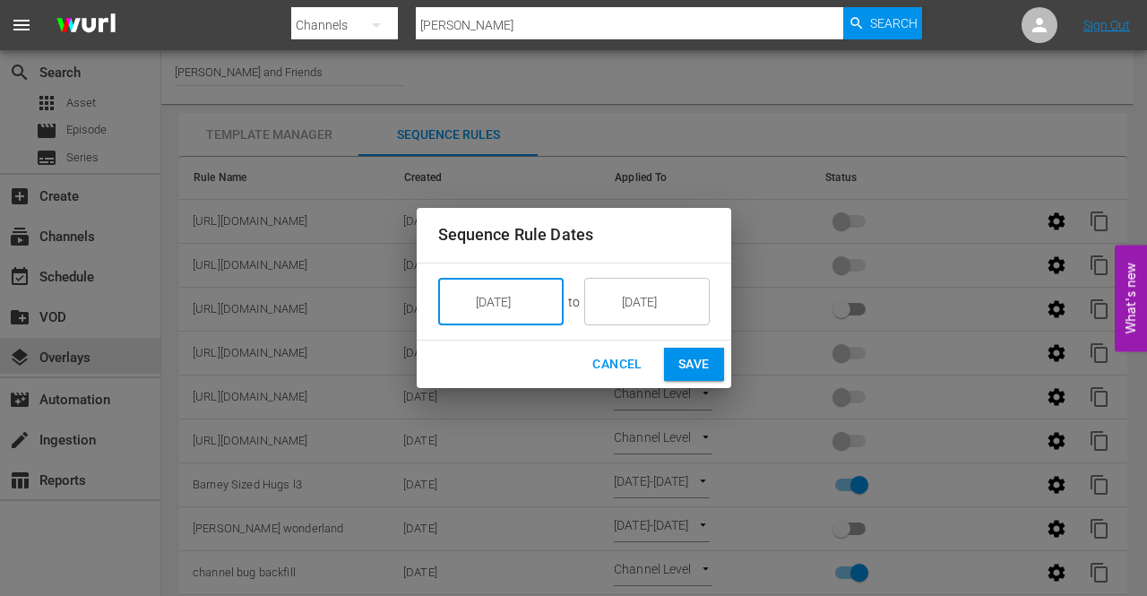
click at [513, 304] on input "10/15/25" at bounding box center [513, 302] width 100 height 48
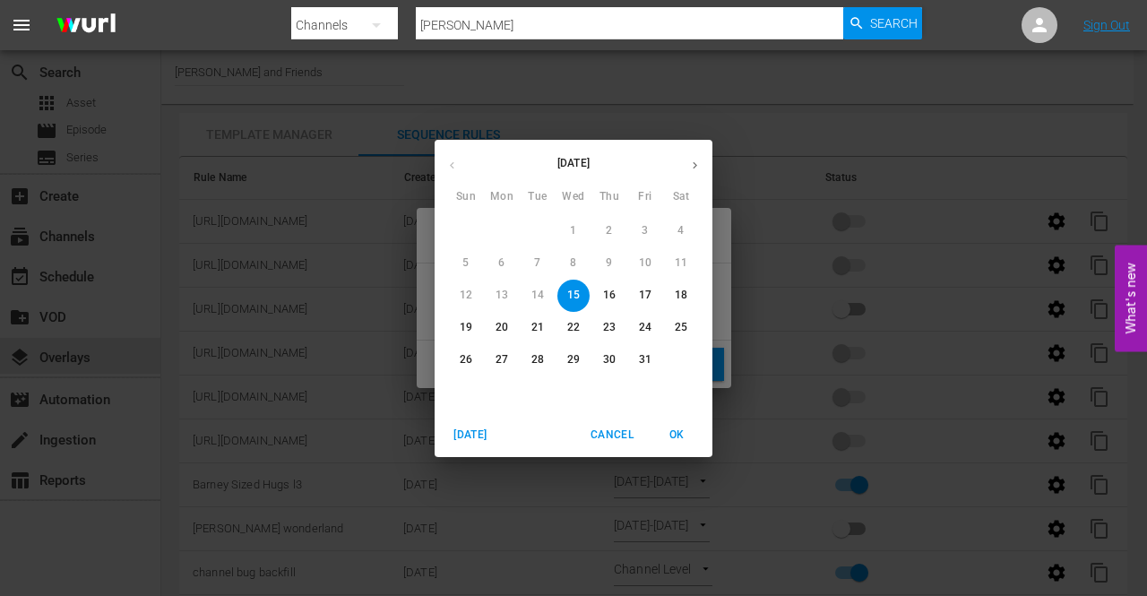
click at [642, 361] on p "31" at bounding box center [645, 359] width 13 height 15
type input "10/31/25"
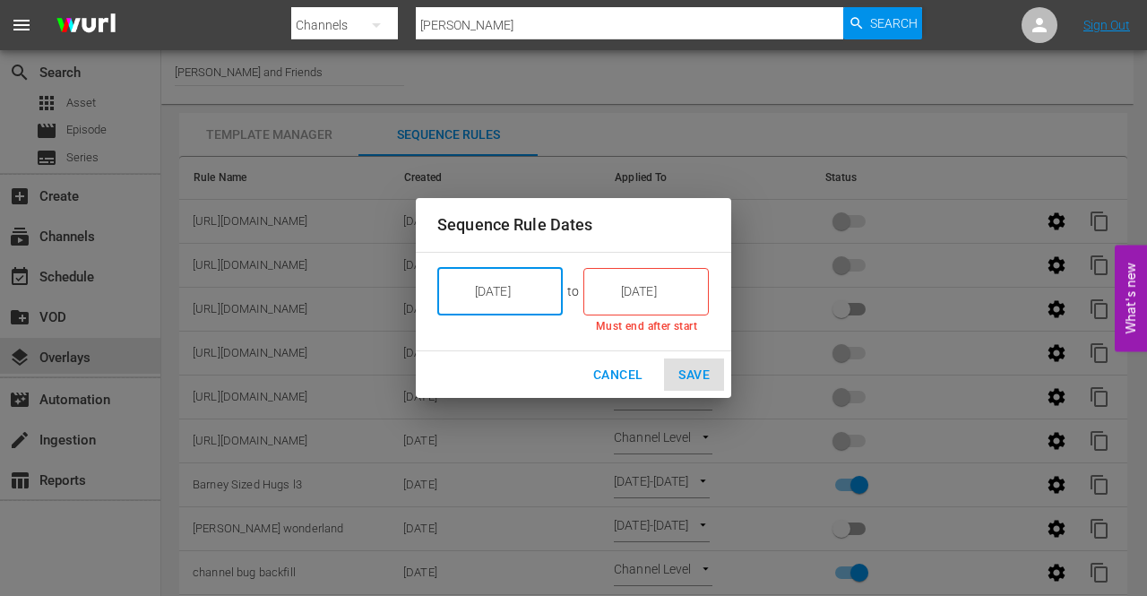
click at [656, 292] on input "10/15/25" at bounding box center [658, 291] width 100 height 48
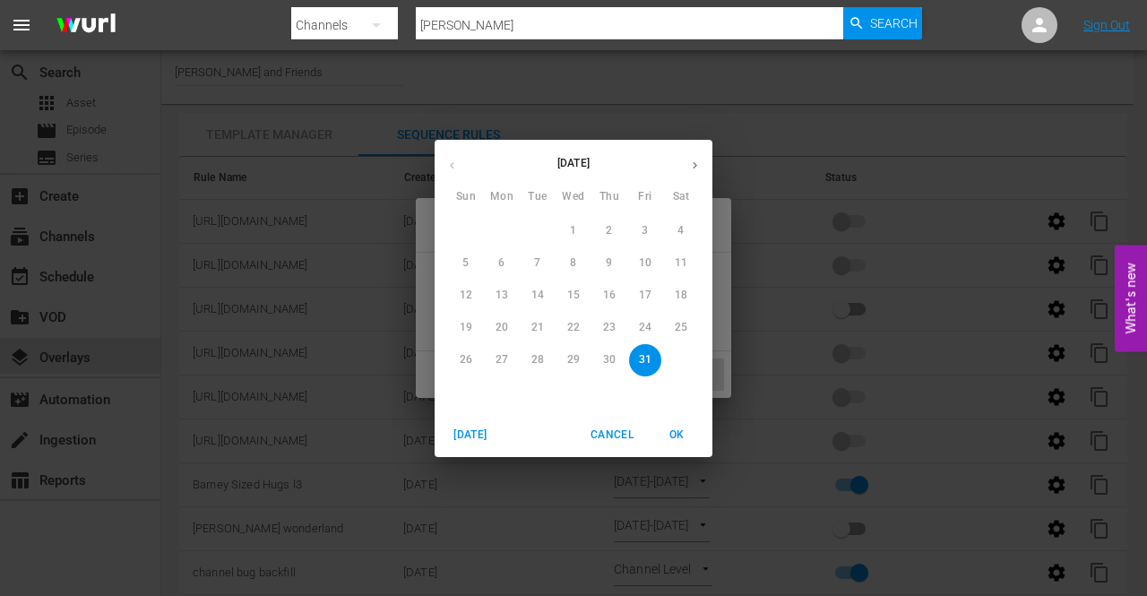
click at [693, 164] on icon "button" at bounding box center [694, 165] width 13 height 13
click at [503, 259] on p "3" at bounding box center [501, 262] width 6 height 15
type input "11/03/25"
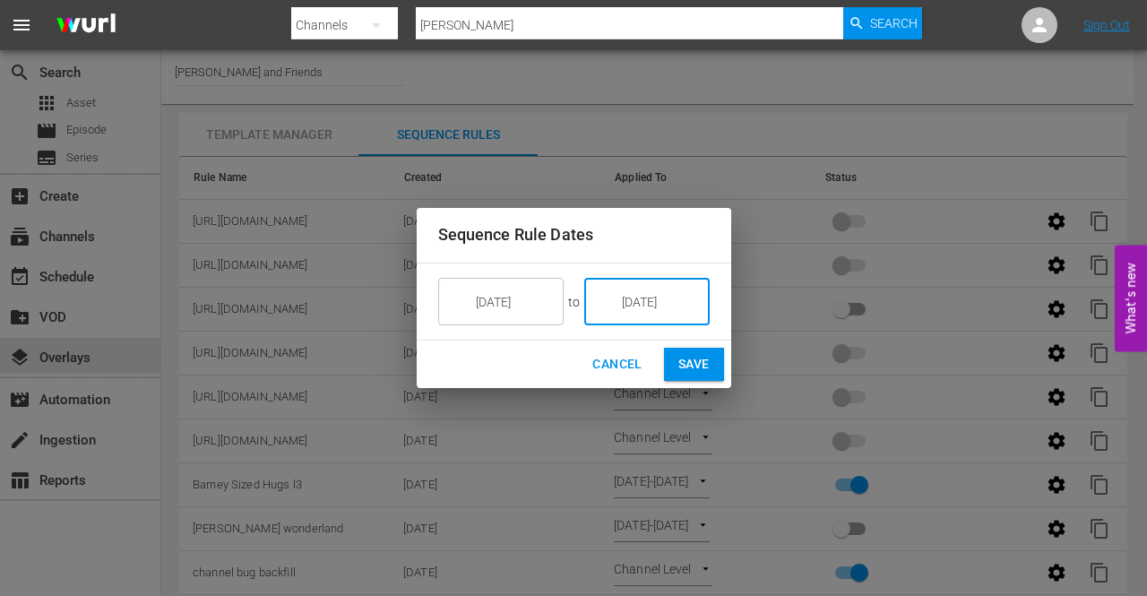
click at [683, 368] on span "Save" at bounding box center [693, 364] width 31 height 22
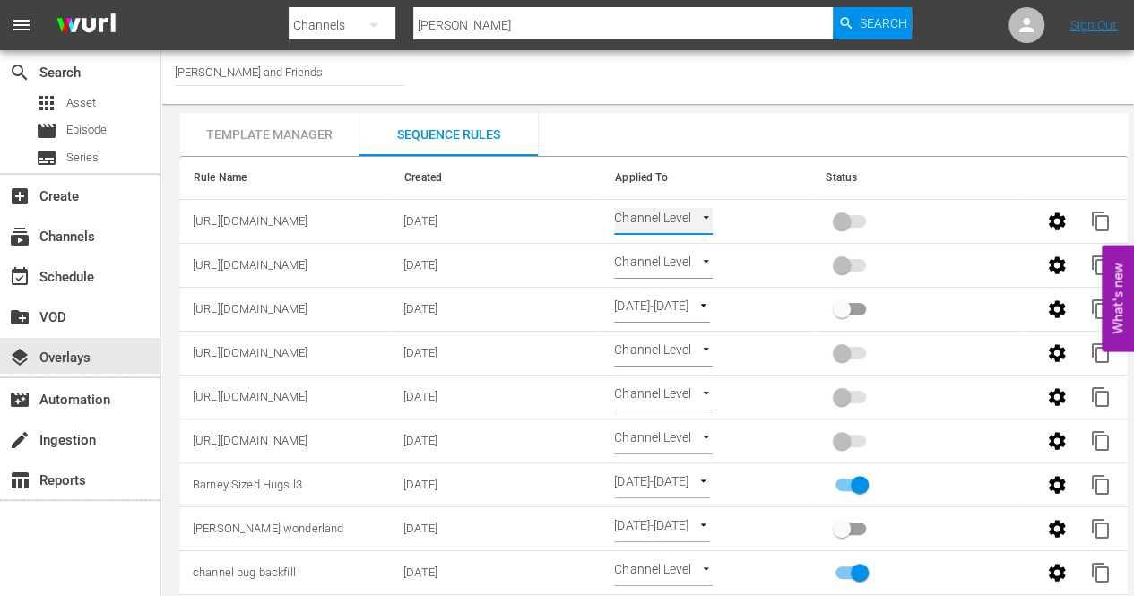
type input "SELECT_DATE"
click at [844, 220] on input "primary checkbox" at bounding box center [841, 225] width 102 height 34
click at [847, 219] on input "primary checkbox" at bounding box center [859, 225] width 102 height 34
click at [846, 225] on input "primary checkbox" at bounding box center [841, 225] width 102 height 34
click at [855, 222] on input "primary checkbox" at bounding box center [859, 225] width 102 height 34
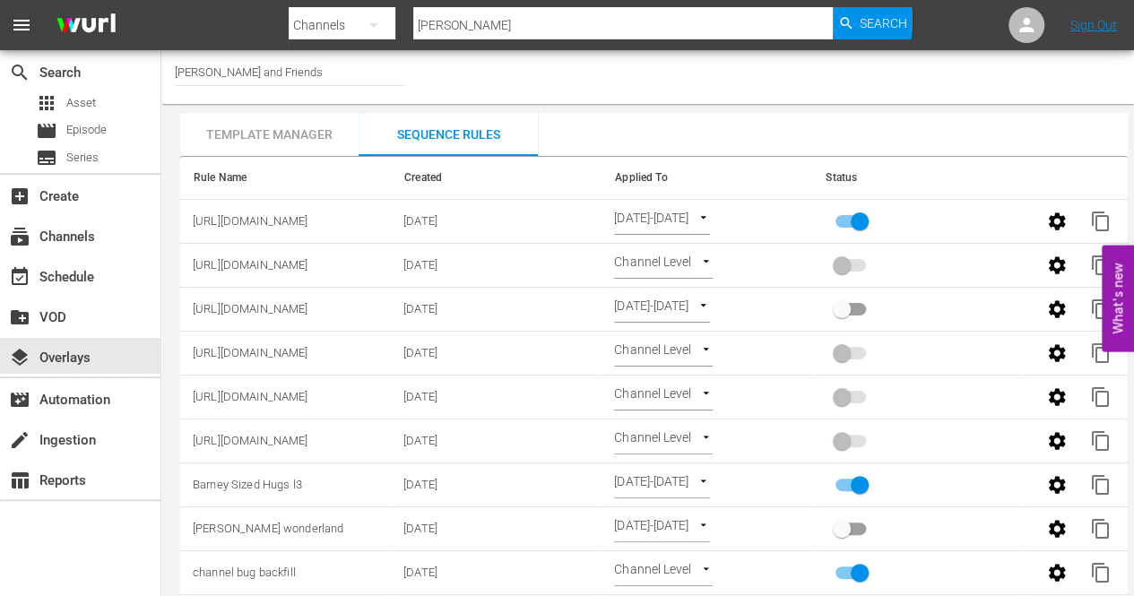
checkbox input "false"
